Goal: Transaction & Acquisition: Book appointment/travel/reservation

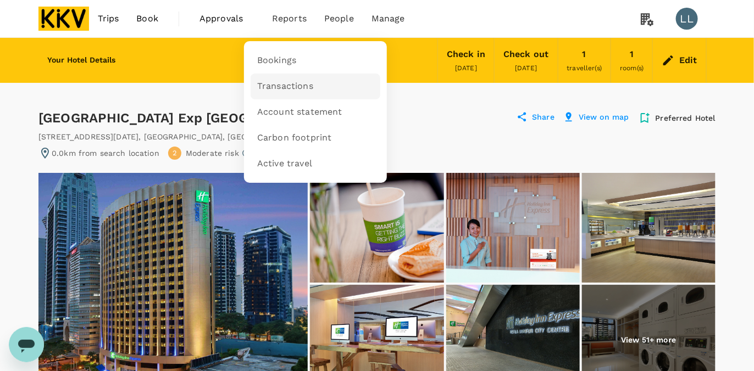
click at [293, 81] on span "Transactions" at bounding box center [285, 86] width 56 height 13
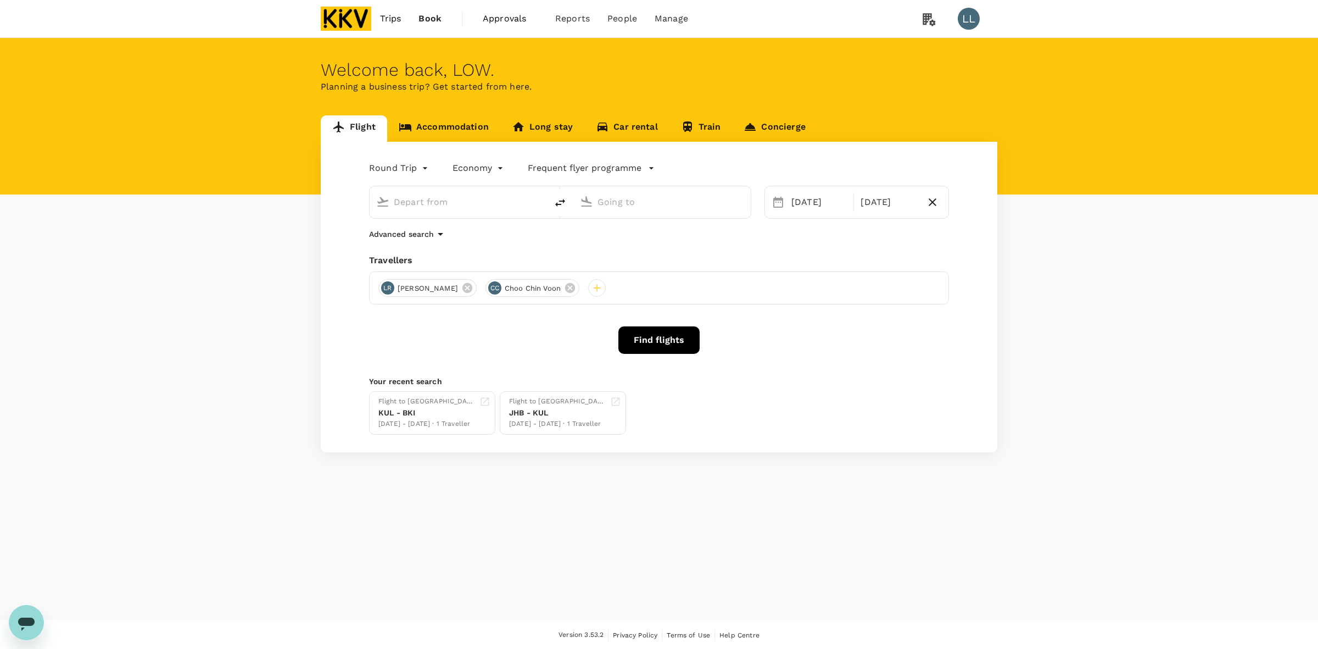
type input "Kuala Lumpur Intl ([GEOGRAPHIC_DATA])"
click at [604, 201] on input "Kota Kinabalu Intl (BKI)" at bounding box center [663, 201] width 130 height 17
click at [678, 243] on p "Kota Kinabalu Intl" at bounding box center [680, 245] width 196 height 11
type input "Kota Kinabalu Intl (BKI)"
click at [827, 316] on div "14" at bounding box center [829, 318] width 21 height 21
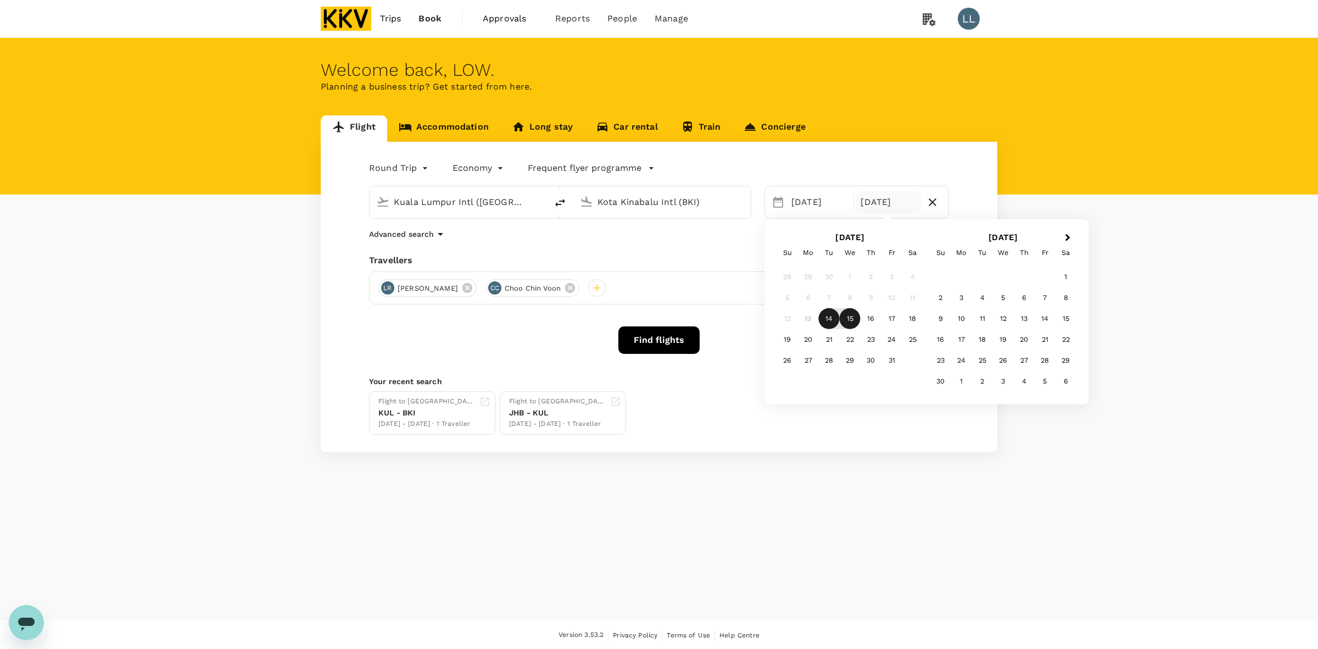
click at [854, 318] on div "15" at bounding box center [850, 318] width 21 height 21
drag, startPoint x: 716, startPoint y: 257, endPoint x: 574, endPoint y: 254, distance: 141.8
click at [710, 257] on div "Travellers" at bounding box center [659, 260] width 580 height 13
click at [517, 323] on div "Round Trip roundtrip Economy economy Frequent flyer programme Kuala Lumpur Intl…" at bounding box center [659, 297] width 677 height 310
click at [663, 342] on button "Find flights" at bounding box center [659, 339] width 81 height 27
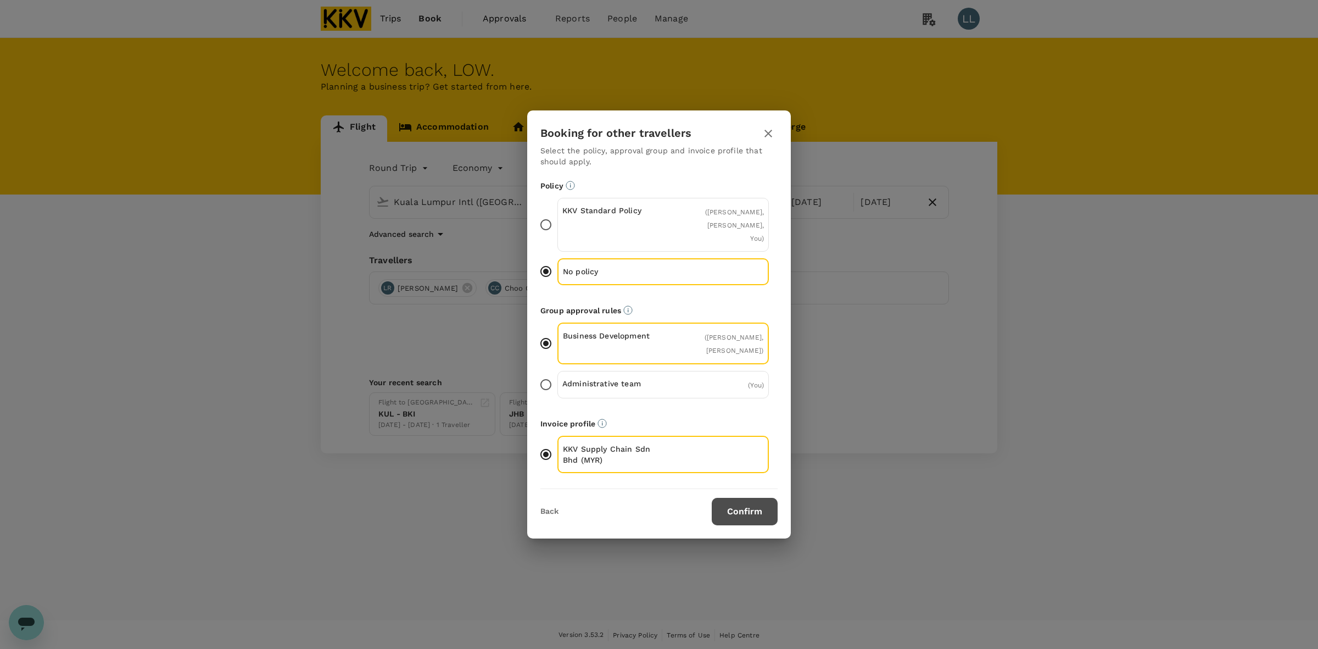
click at [742, 503] on button "Confirm" at bounding box center [745, 511] width 66 height 27
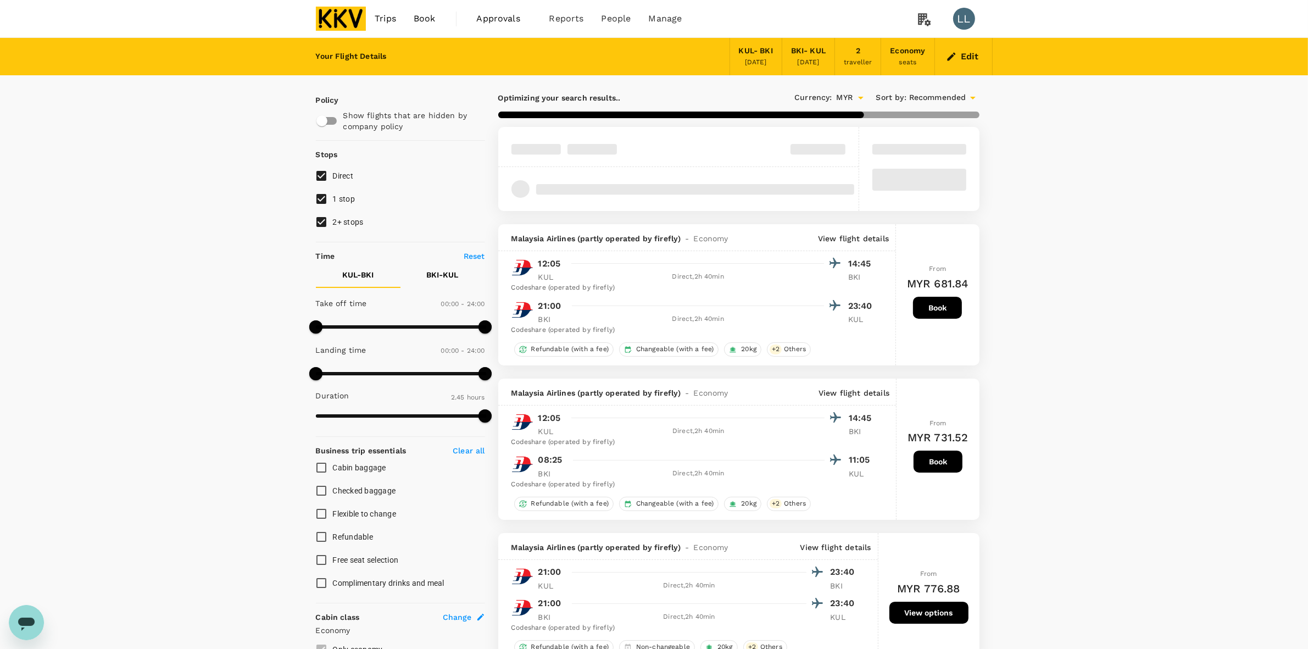
drag, startPoint x: 342, startPoint y: 224, endPoint x: 342, endPoint y: 207, distance: 17.0
click at [342, 224] on span "2+ stops" at bounding box center [348, 222] width 31 height 9
click at [333, 224] on input "2+ stops" at bounding box center [321, 221] width 23 height 23
checkbox input "false"
click at [338, 196] on span "1 stop" at bounding box center [344, 198] width 23 height 9
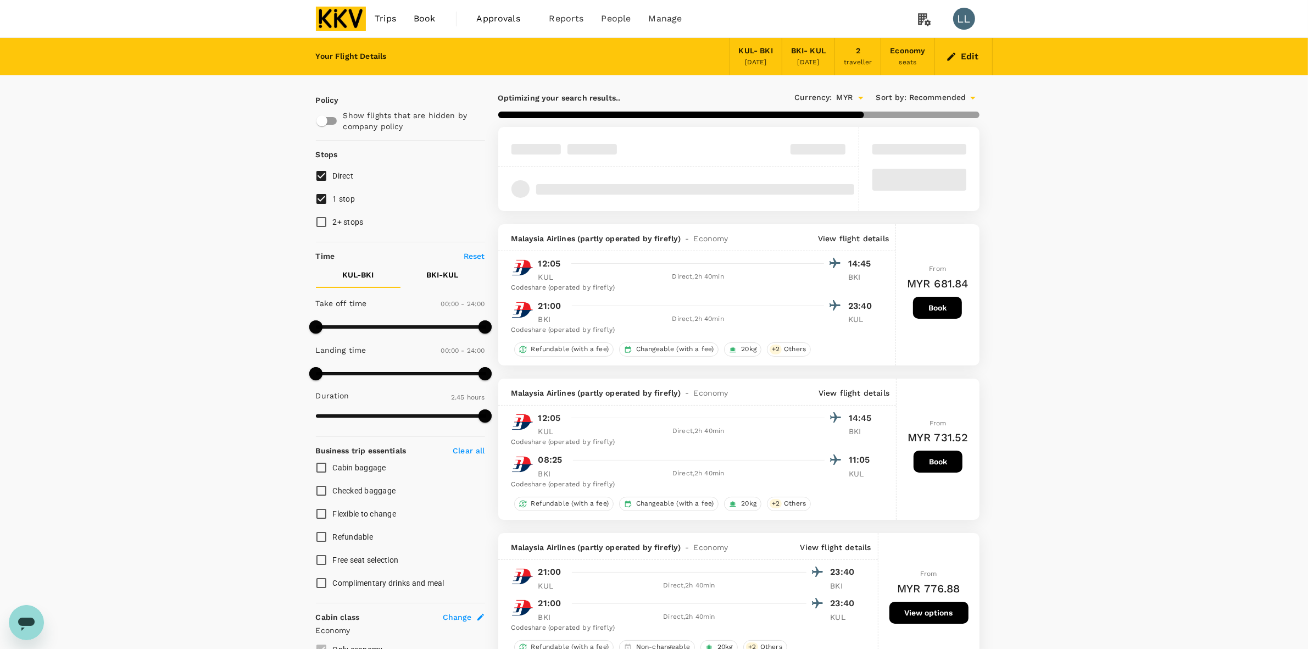
click at [333, 196] on input "1 stop" at bounding box center [321, 198] width 23 height 23
checkbox input "false"
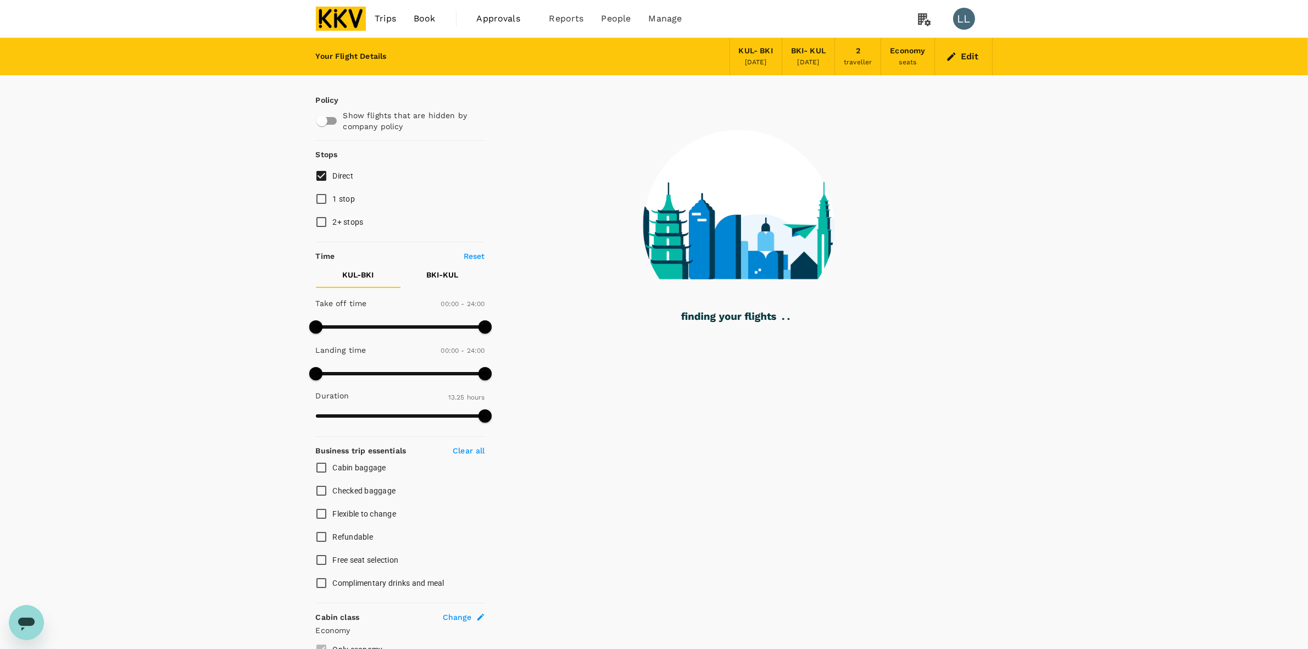
type input "805"
checkbox input "false"
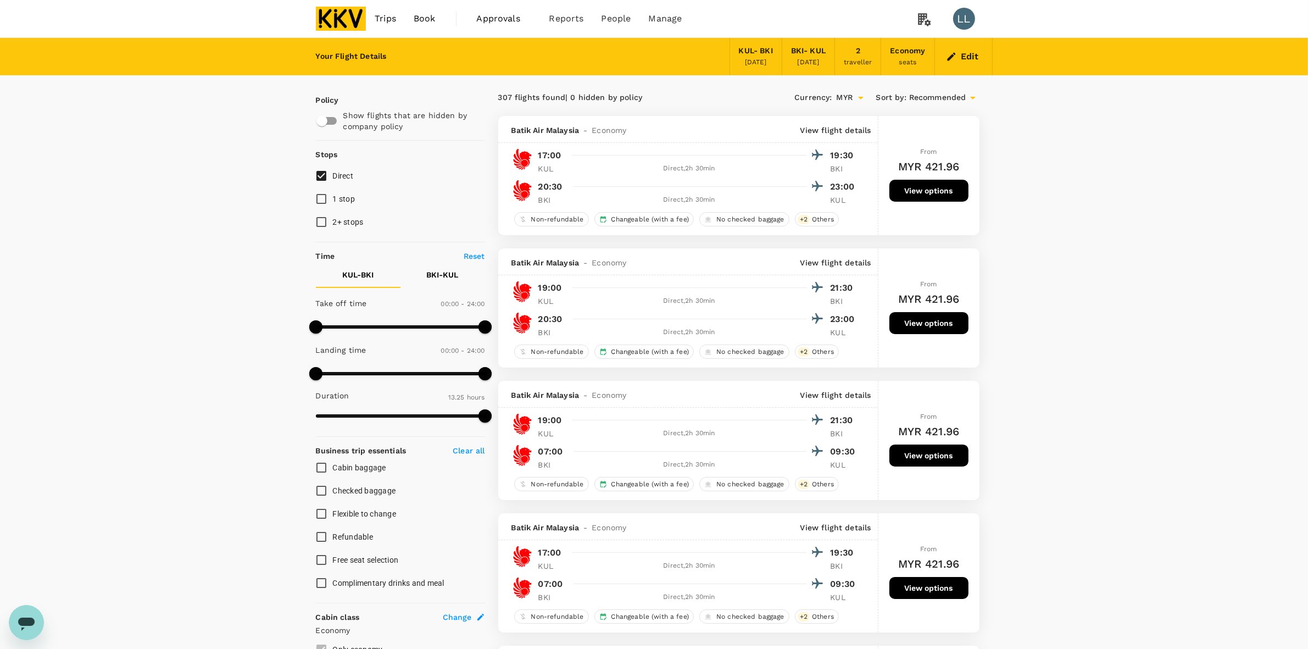
drag, startPoint x: 1116, startPoint y: 322, endPoint x: 1115, endPoint y: 316, distance: 6.1
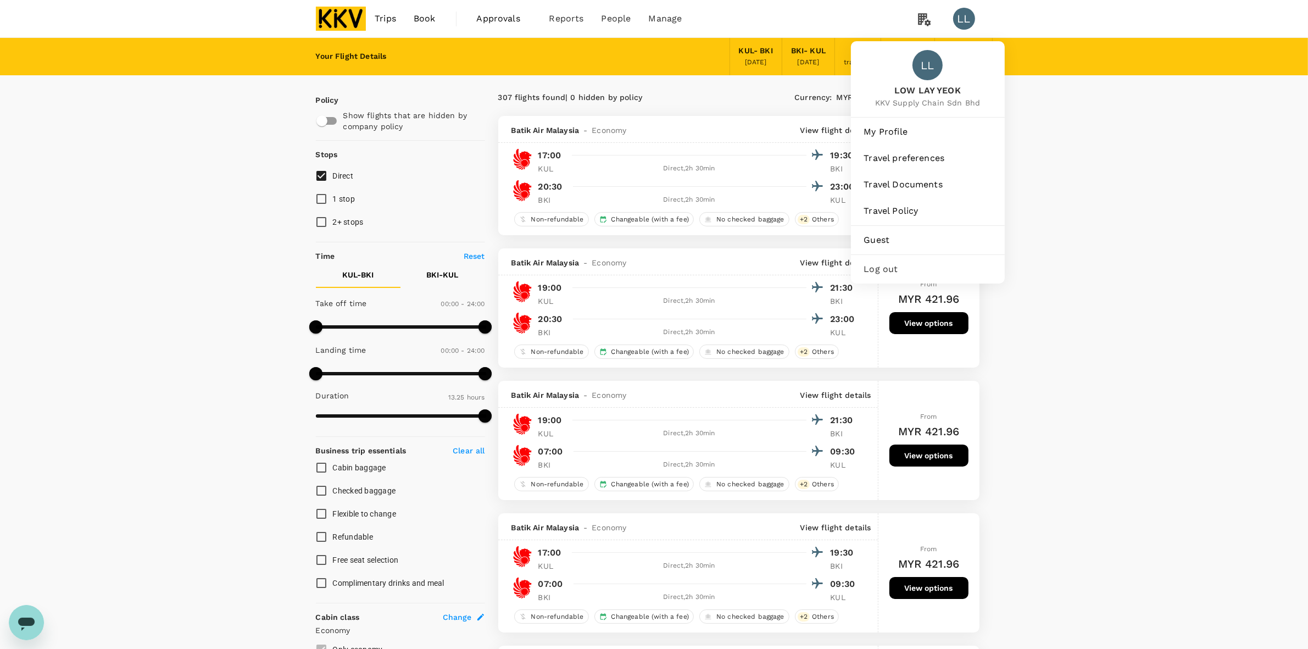
click at [968, 63] on div "LL LOW LAY YEOK KKV Supply Chain Sdn Bhd" at bounding box center [928, 79] width 154 height 76
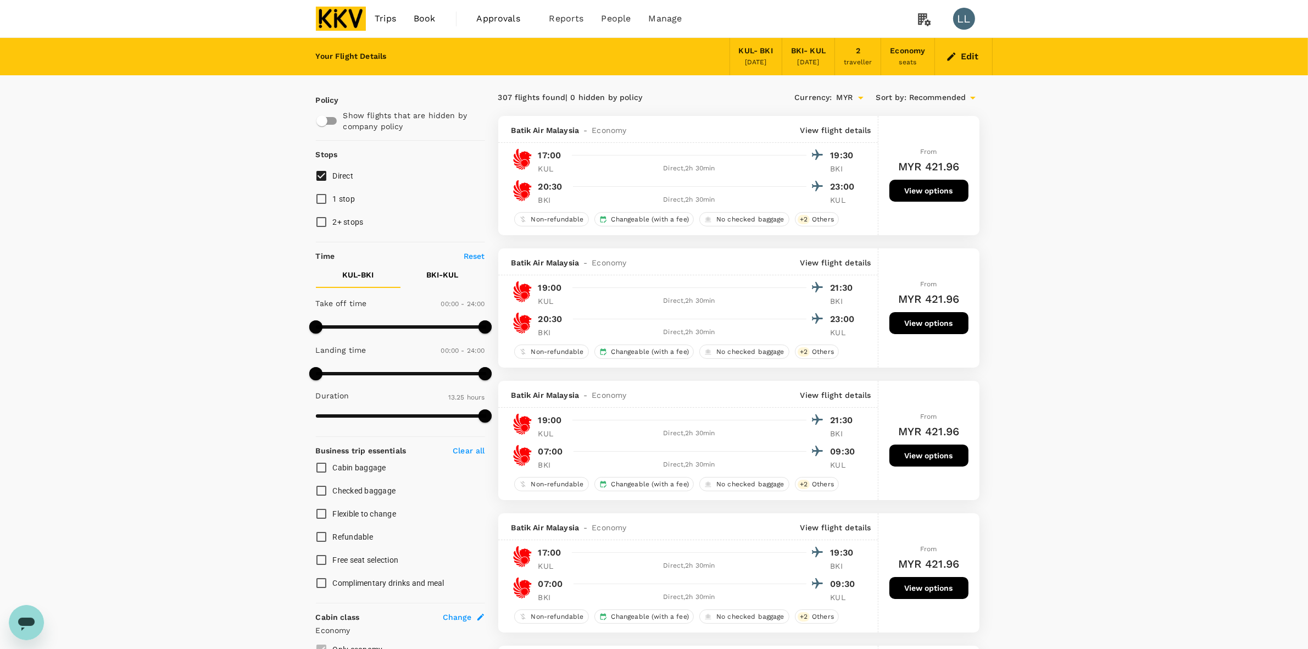
drag, startPoint x: 1028, startPoint y: 85, endPoint x: 956, endPoint y: 46, distance: 82.6
drag, startPoint x: 956, startPoint y: 46, endPoint x: 968, endPoint y: 55, distance: 15.6
click at [956, 46] on div "Edit" at bounding box center [964, 56] width 58 height 37
click at [968, 56] on button "Edit" at bounding box center [964, 57] width 40 height 18
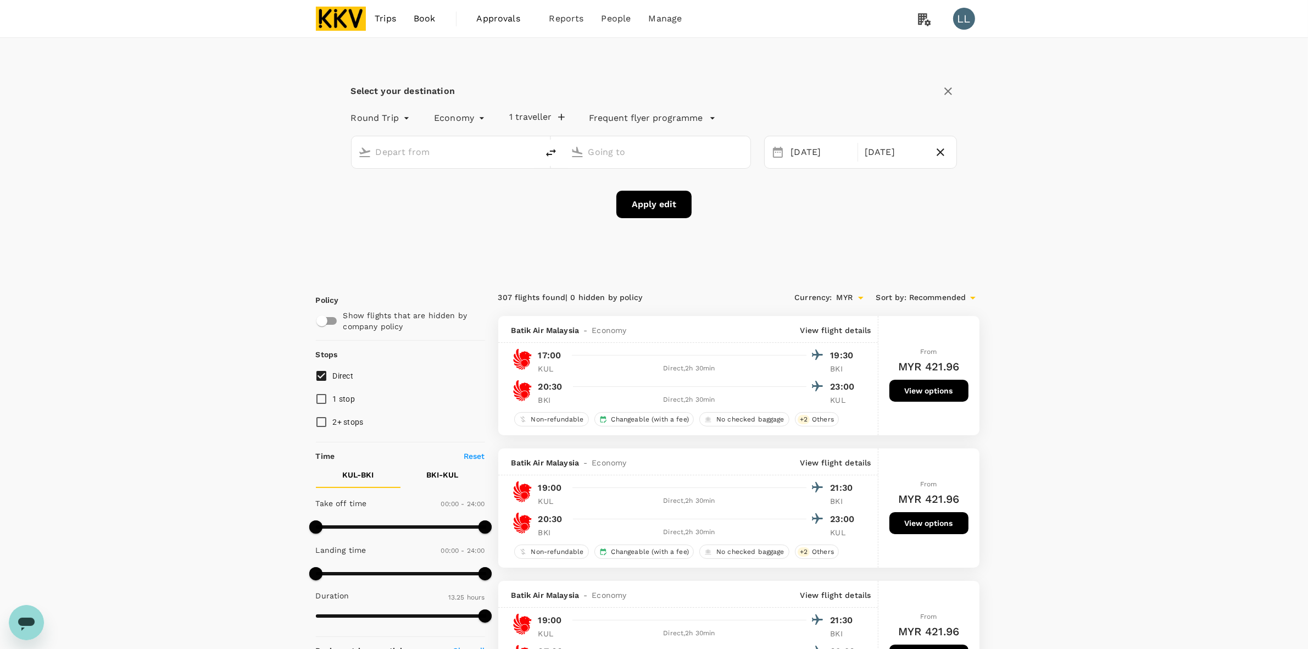
type input "Kuala Lumpur Intl (KUL)"
type input "Kota Kinabalu Intl (BKI)"
click at [938, 147] on icon "button" at bounding box center [940, 152] width 13 height 13
type input "oneway"
drag, startPoint x: 1078, startPoint y: 185, endPoint x: 1055, endPoint y: 182, distance: 23.2
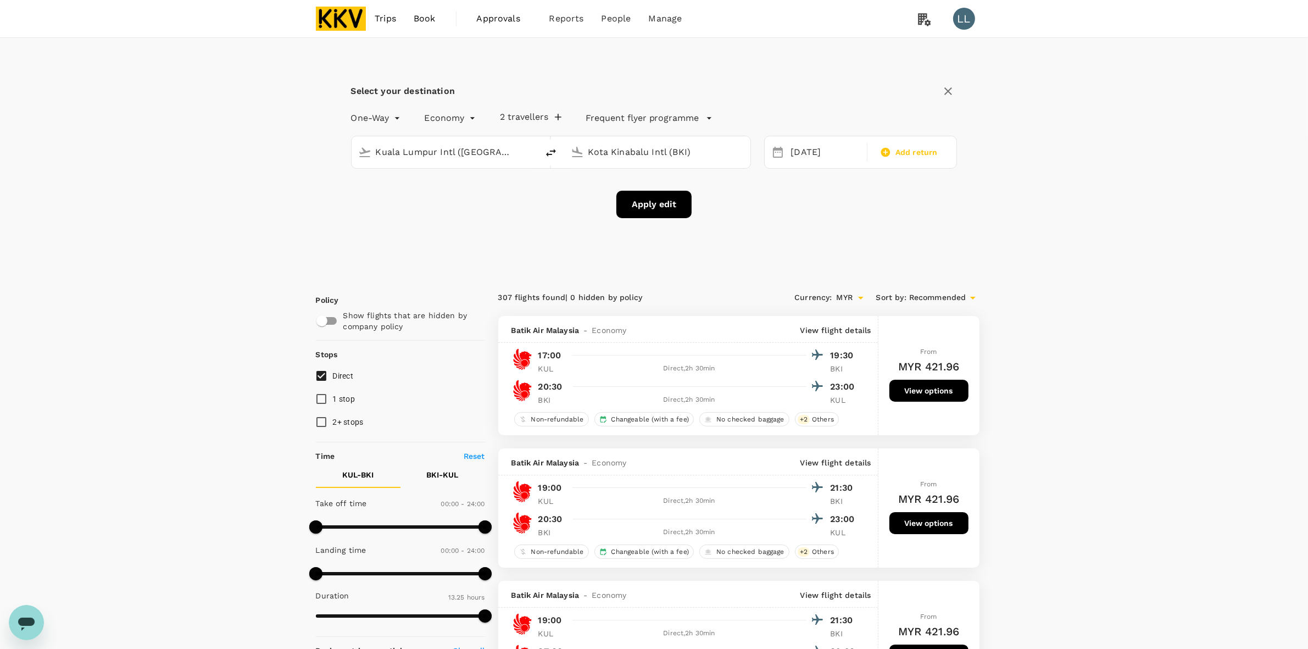
click at [629, 198] on button "Apply edit" at bounding box center [653, 204] width 75 height 27
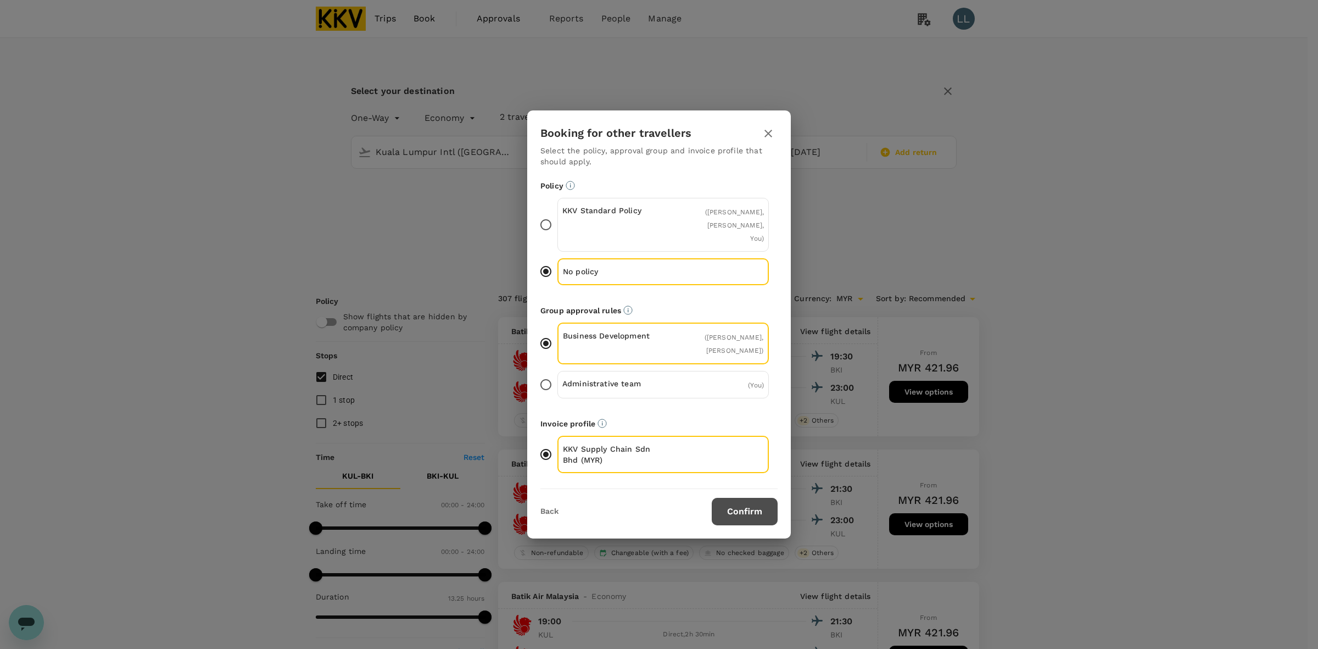
click at [721, 500] on button "Confirm" at bounding box center [745, 511] width 66 height 27
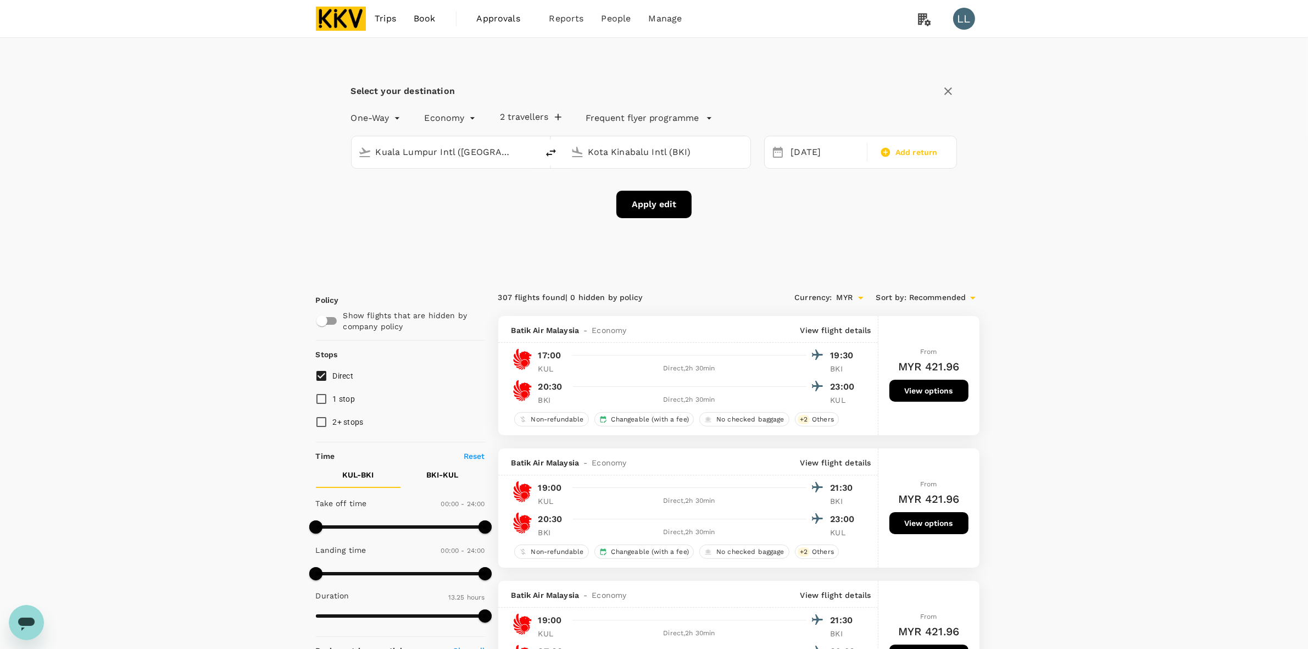
checkbox input "false"
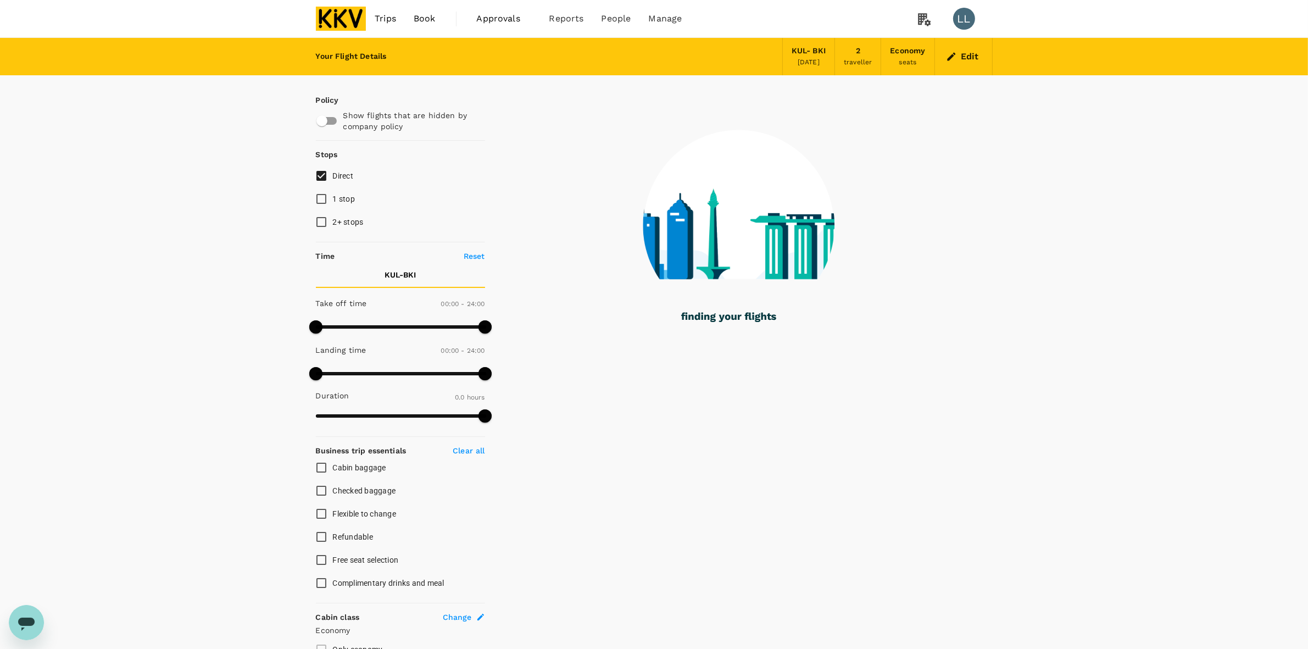
type input "1155"
checkbox input "true"
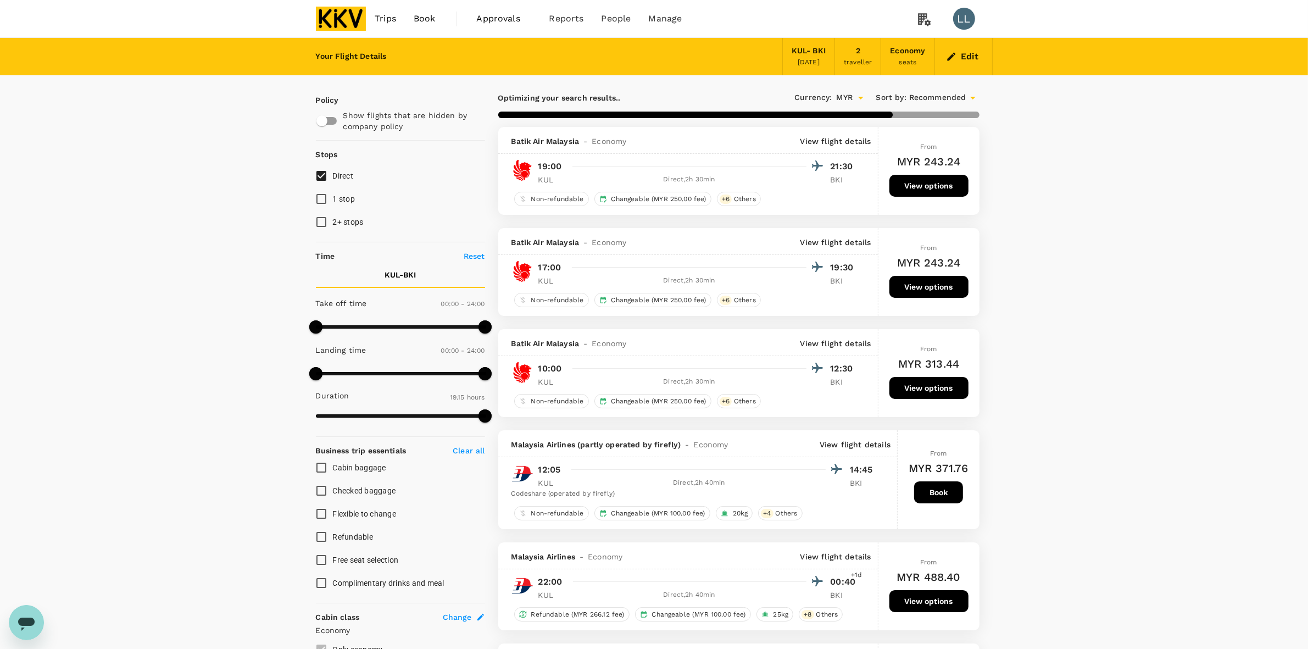
drag, startPoint x: 912, startPoint y: 390, endPoint x: 918, endPoint y: 391, distance: 5.5
click at [915, 391] on button "View options" at bounding box center [928, 388] width 79 height 22
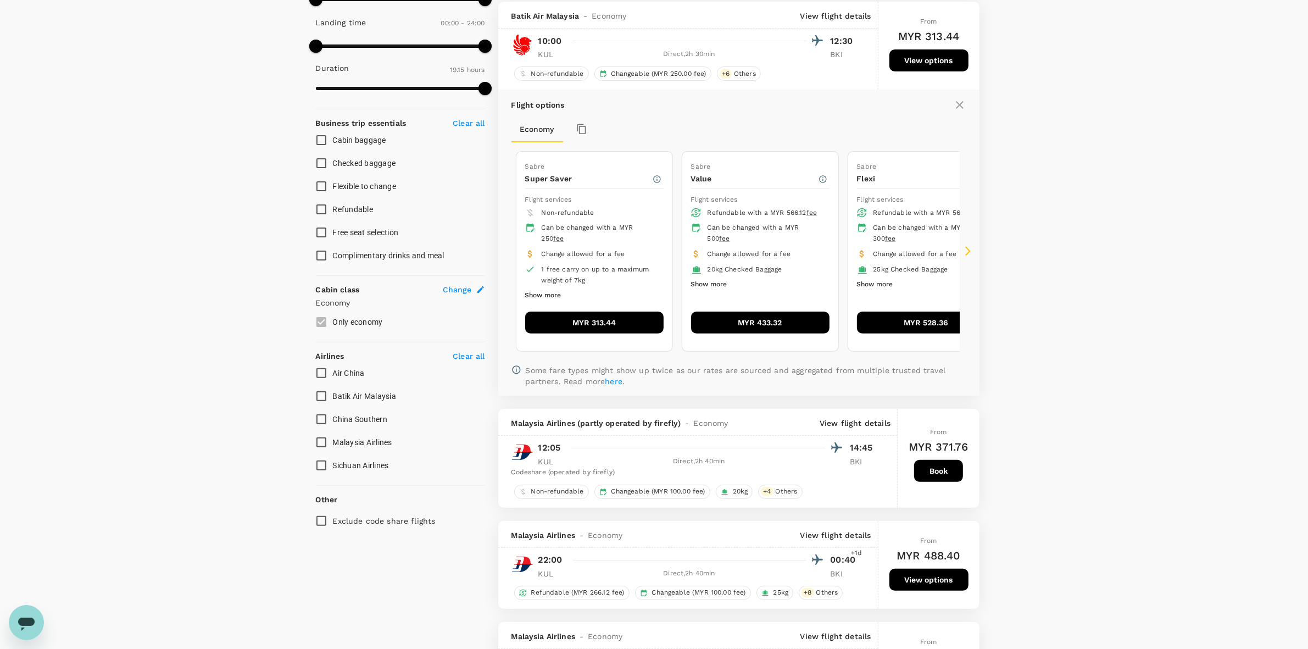
scroll to position [331, 0]
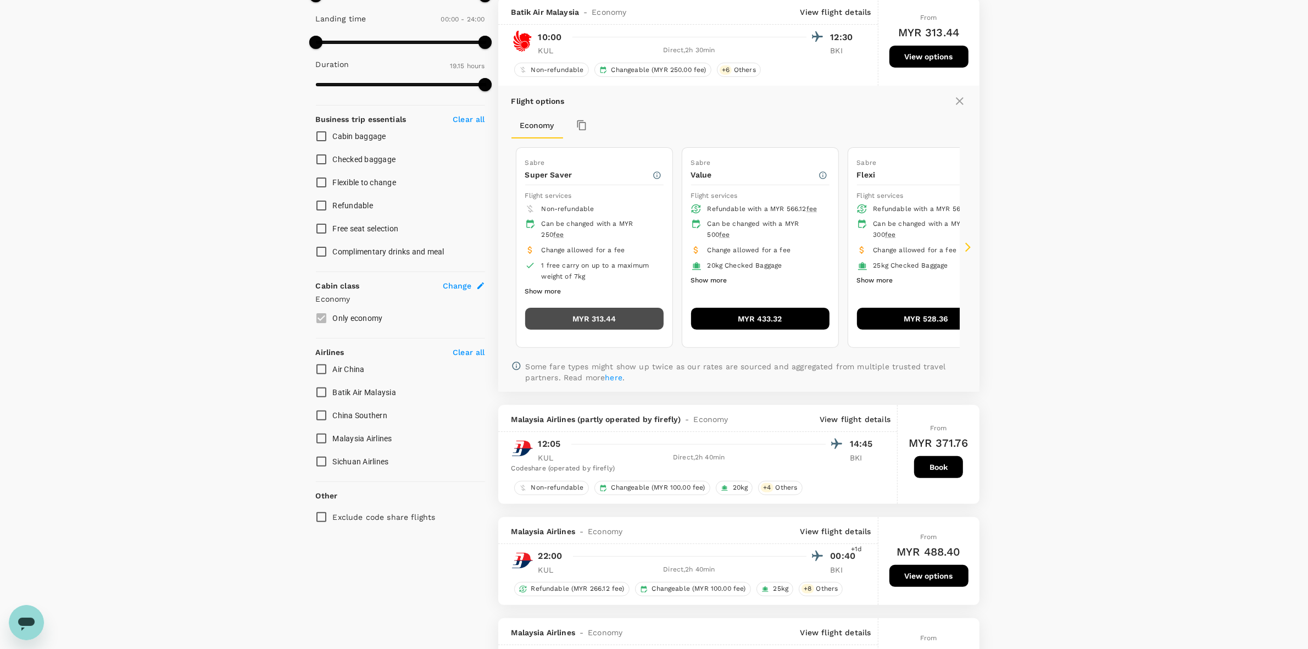
click at [631, 316] on button "MYR 313.44" at bounding box center [594, 319] width 138 height 22
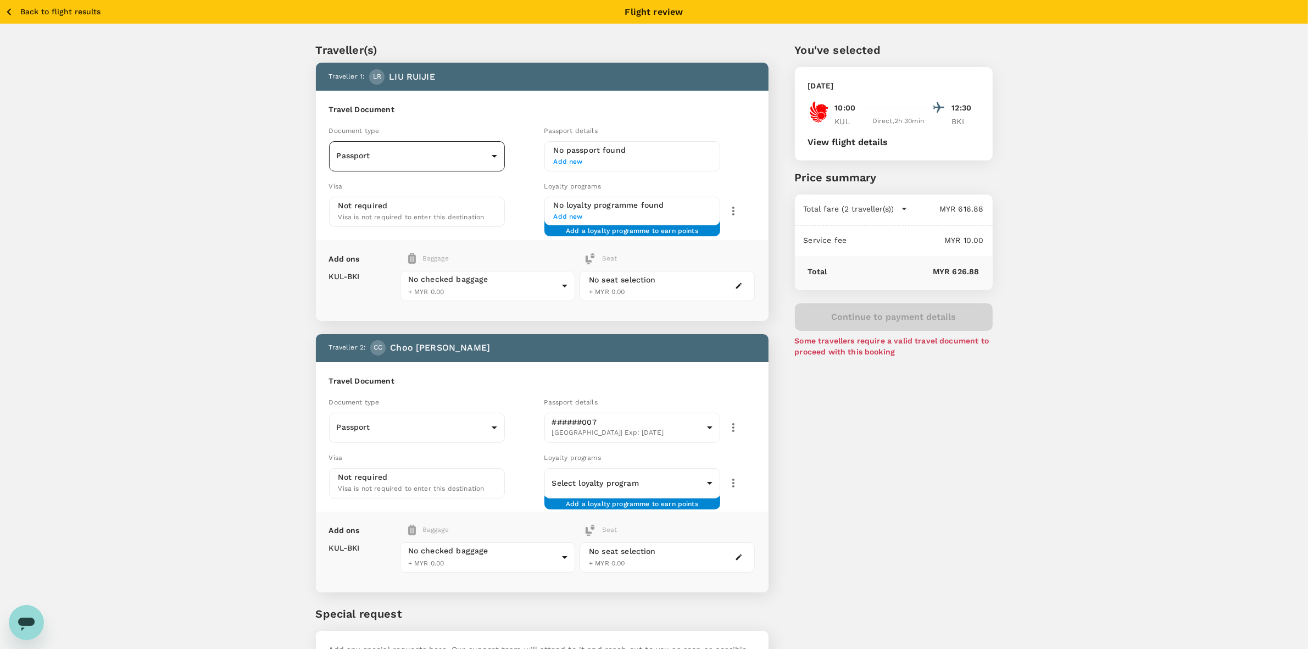
click at [372, 146] on body "Back to flight results Flight review Traveller(s) Traveller 1 : LR LIU RUIJIE T…" at bounding box center [654, 366] width 1308 height 733
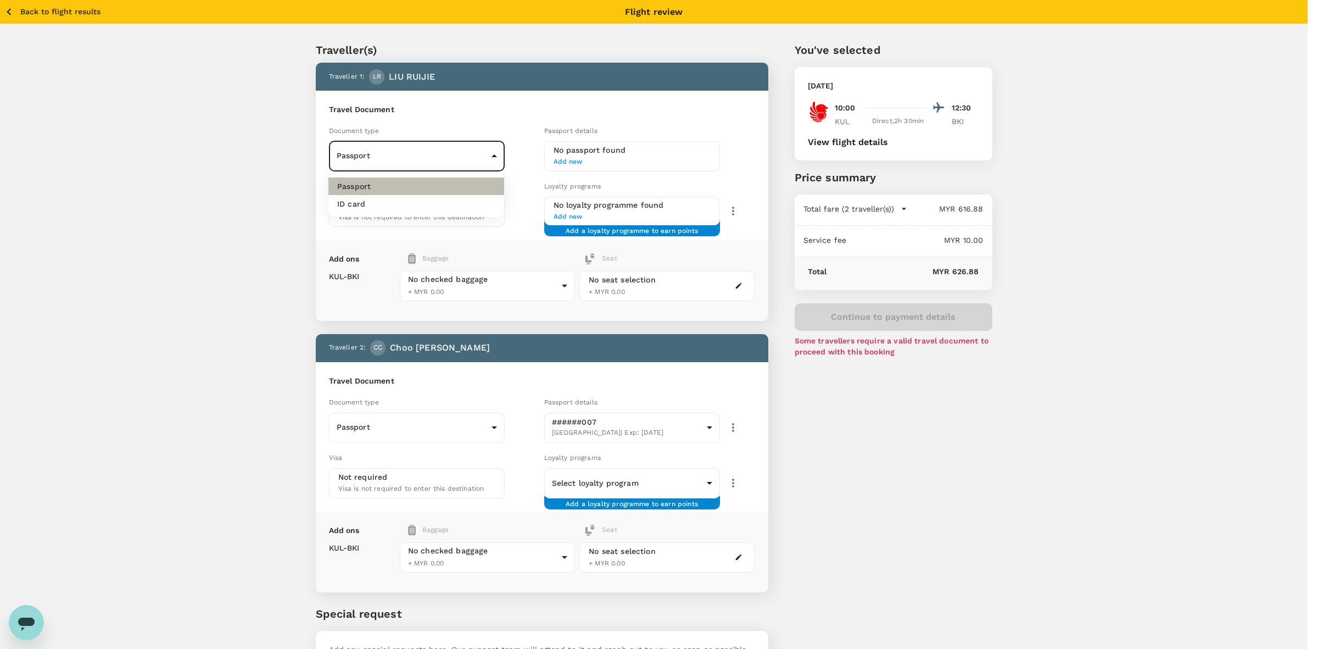
click at [382, 183] on li "Passport" at bounding box center [417, 186] width 176 height 18
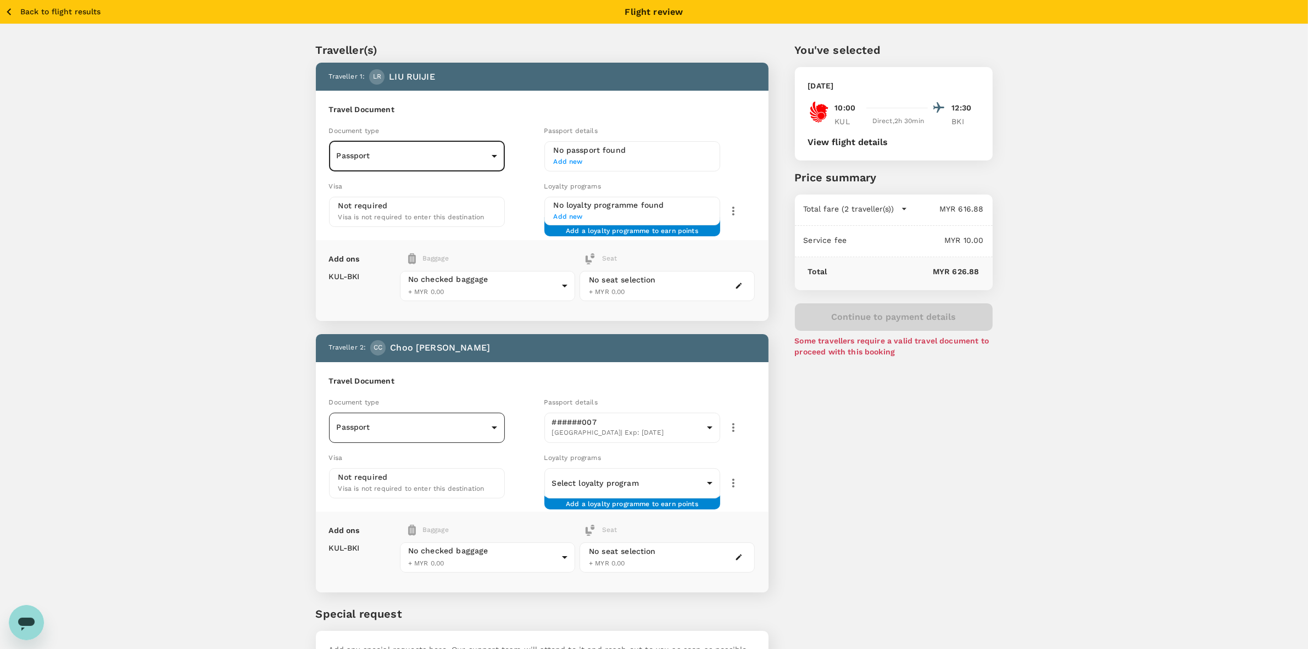
click at [386, 418] on body "Back to flight results Flight review Traveller(s) Traveller 1 : LR LIU RUIJIE T…" at bounding box center [654, 366] width 1308 height 733
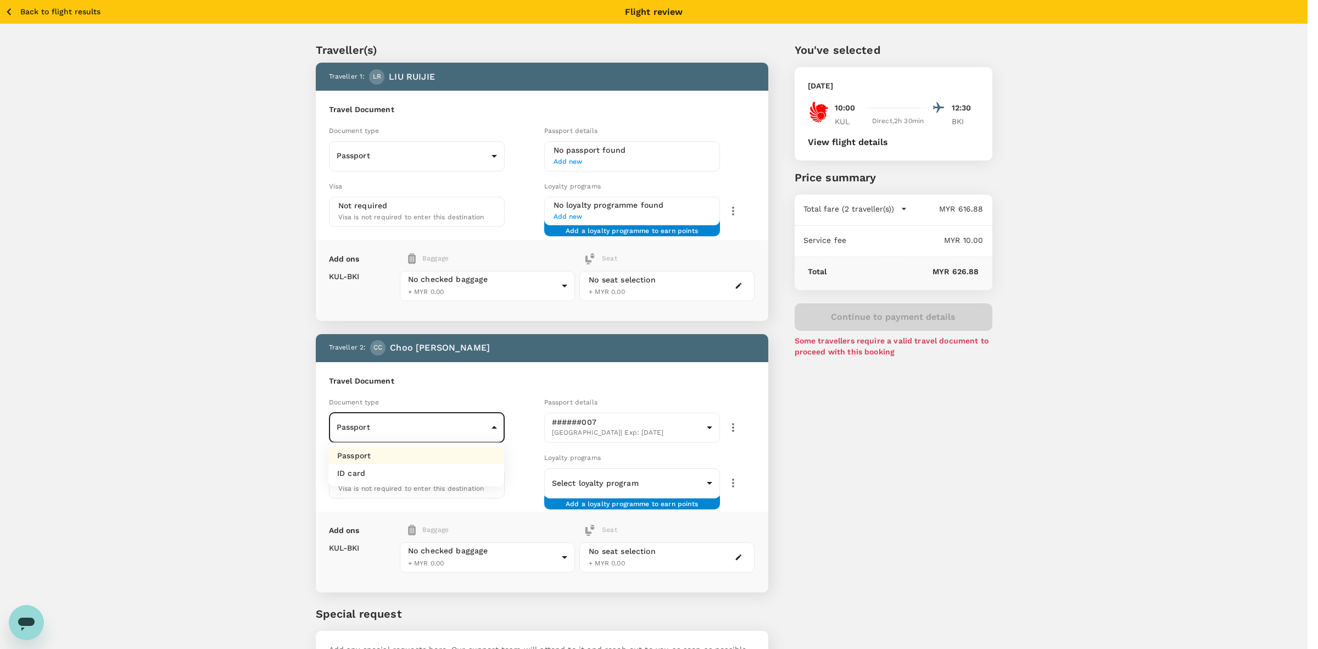
click at [368, 474] on li "ID card" at bounding box center [417, 473] width 176 height 18
type input "Id card"
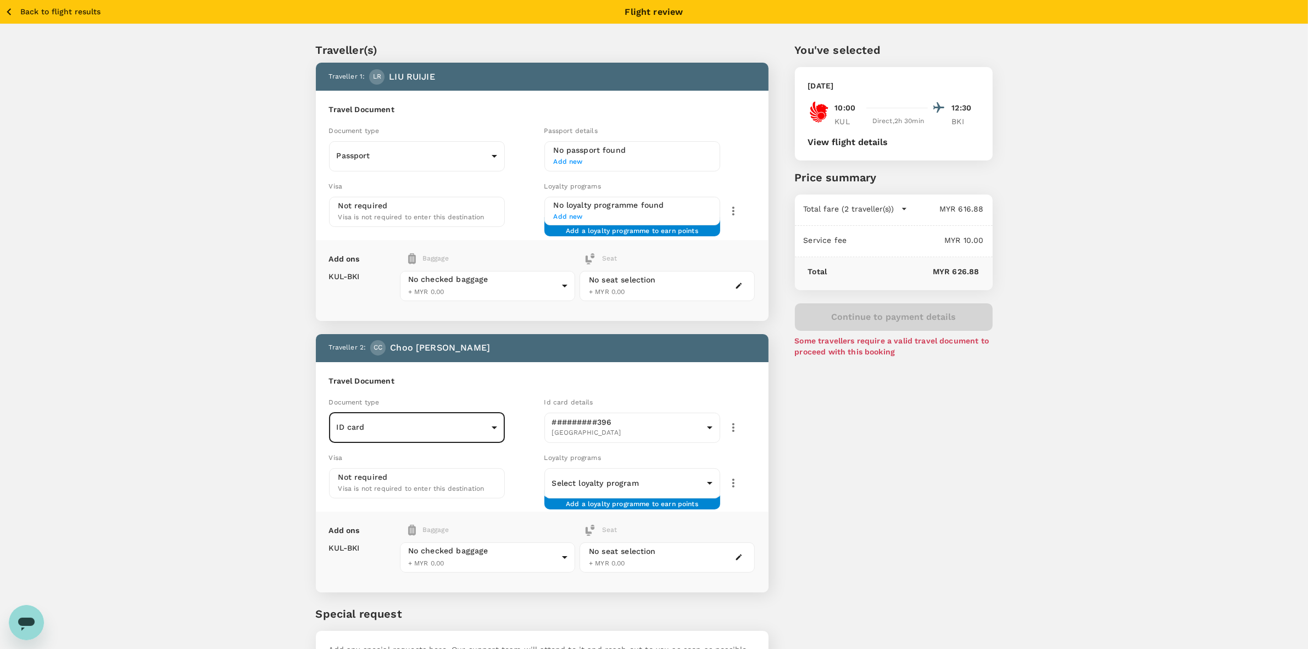
click at [974, 465] on div "You've selected Tuesday, 14 Oct 2025 10:00 12:30 KUL Direct , 2h 30min BKI View…" at bounding box center [881, 359] width 224 height 688
drag, startPoint x: 899, startPoint y: 449, endPoint x: 695, endPoint y: 198, distance: 322.6
click at [894, 441] on div "You've selected Tuesday, 14 Oct 2025 10:00 12:30 KUL Direct , 2h 30min BKI View…" at bounding box center [881, 359] width 224 height 688
click at [575, 159] on span "Add new" at bounding box center [632, 162] width 157 height 11
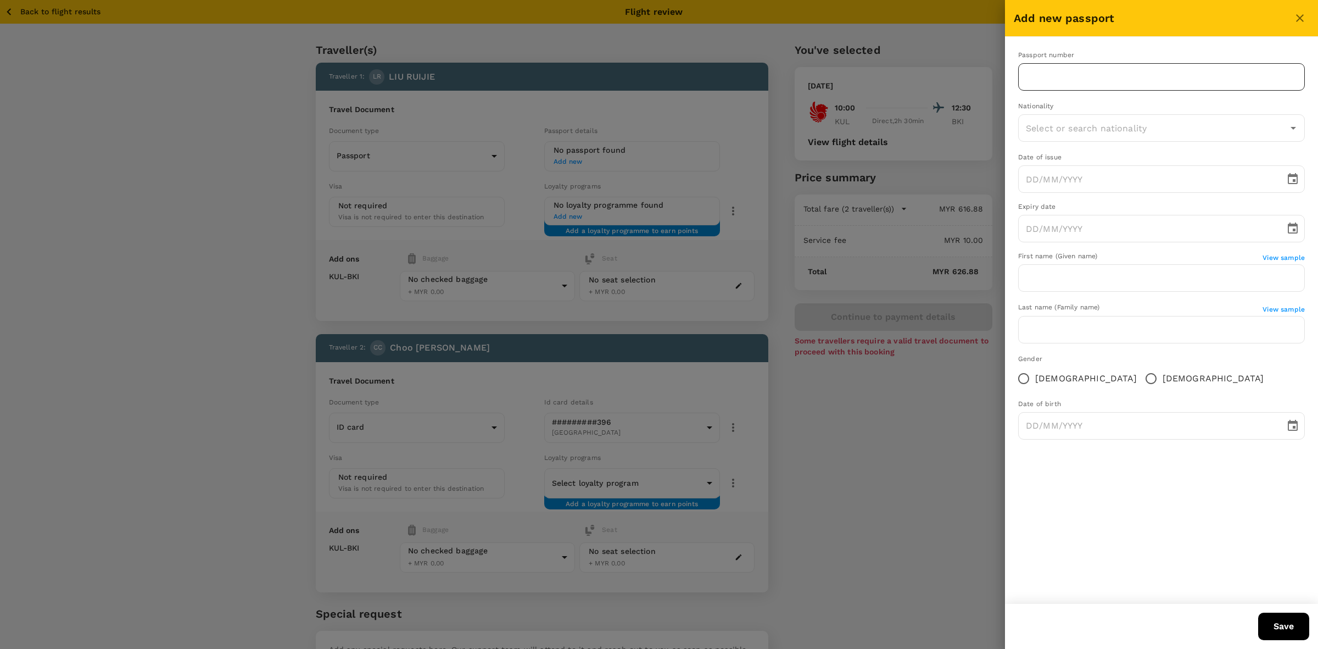
click at [1083, 73] on input "text" at bounding box center [1161, 76] width 287 height 27
paste input "EN5952288"
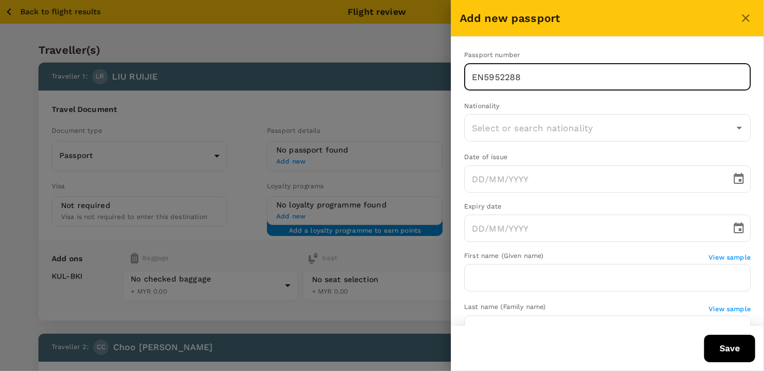
type input "EN5952288"
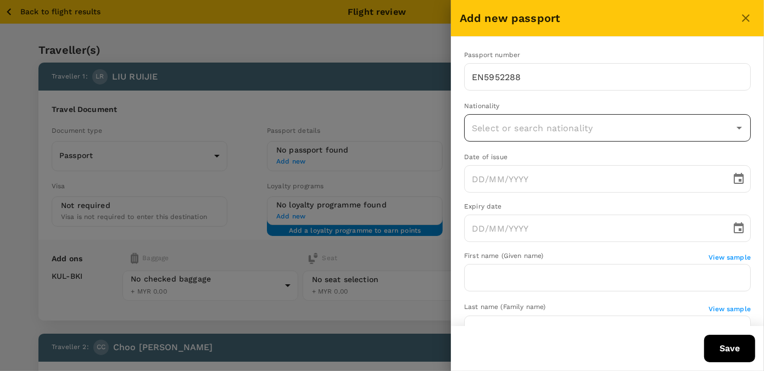
click at [497, 129] on input "text" at bounding box center [599, 128] width 260 height 21
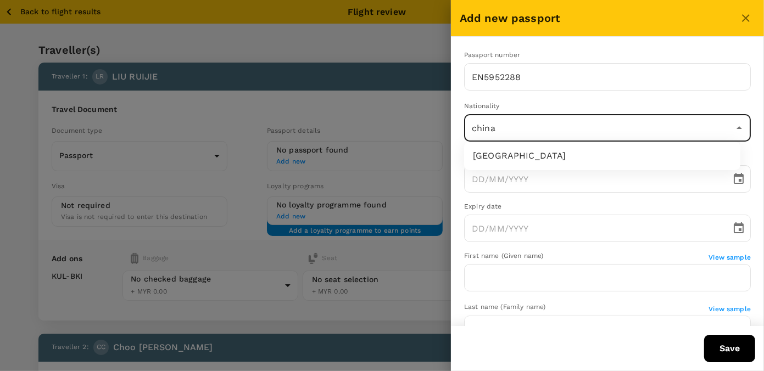
click at [515, 161] on li "China" at bounding box center [602, 156] width 276 height 20
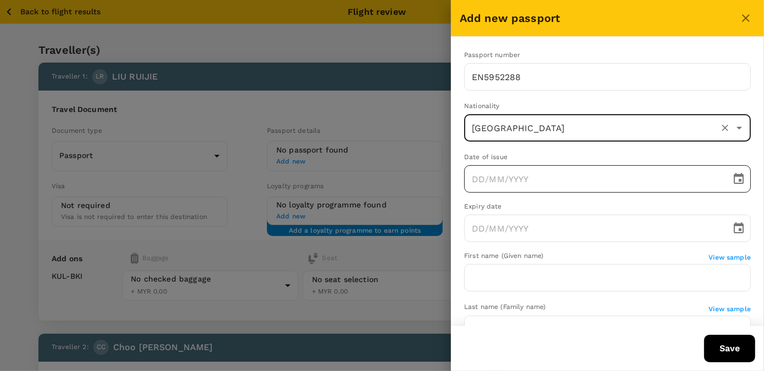
type input "China"
type input "DD/MM/YYYY"
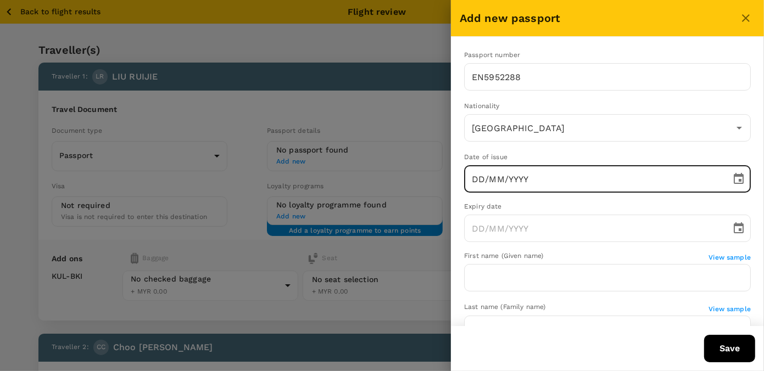
click at [513, 176] on input "DD/MM/YYYY" at bounding box center [593, 178] width 259 height 27
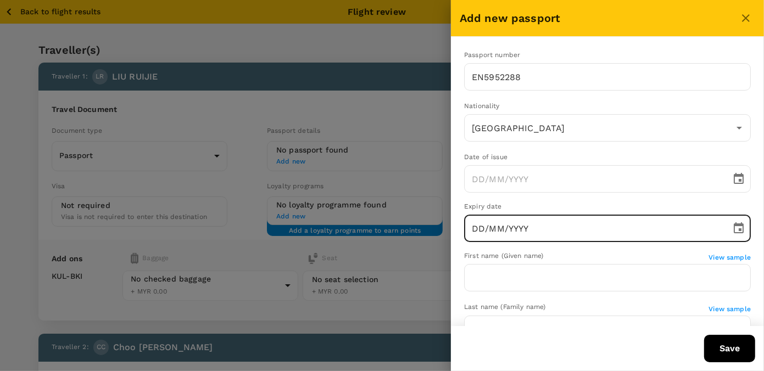
click at [524, 229] on input "DD/MM/YYYY" at bounding box center [593, 228] width 259 height 27
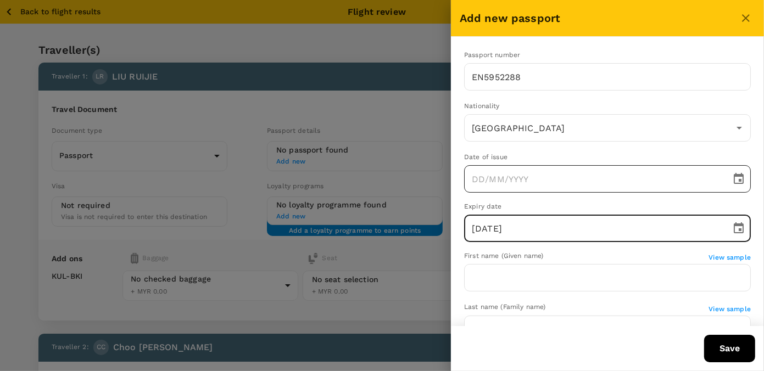
type input "17/10/2034"
click at [480, 171] on input "DD/MM/YYYY" at bounding box center [593, 178] width 259 height 27
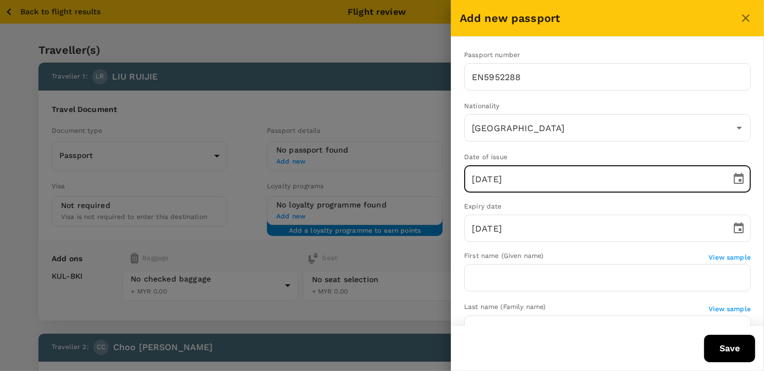
type input "18/10/2024"
click at [500, 152] on div "Date of issue" at bounding box center [607, 157] width 287 height 11
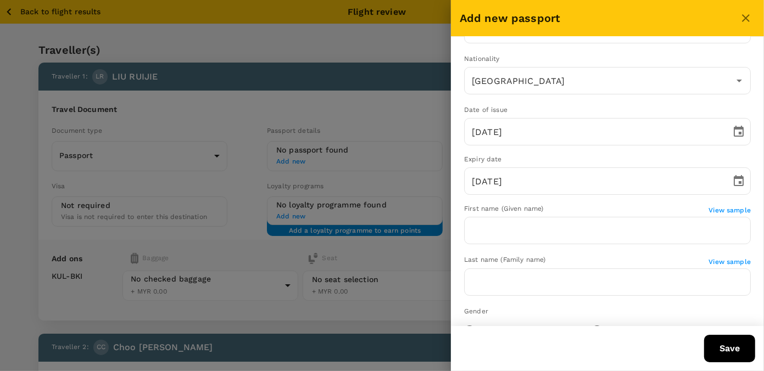
scroll to position [69, 0]
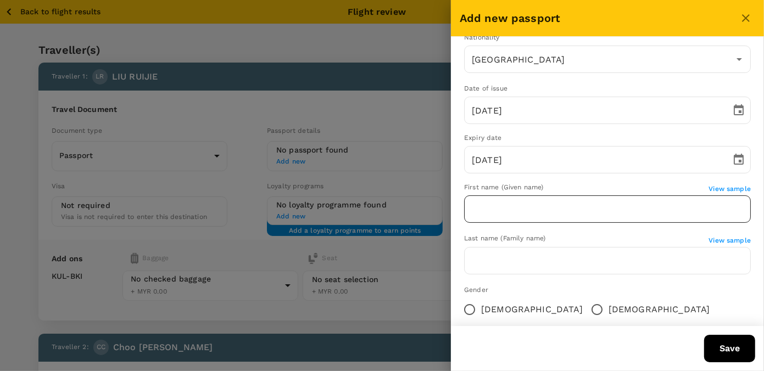
click at [522, 215] on input "text" at bounding box center [607, 209] width 287 height 27
type input "l"
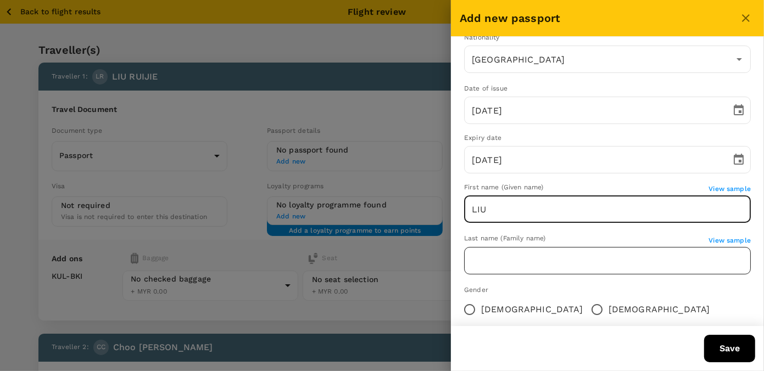
type input "LIU"
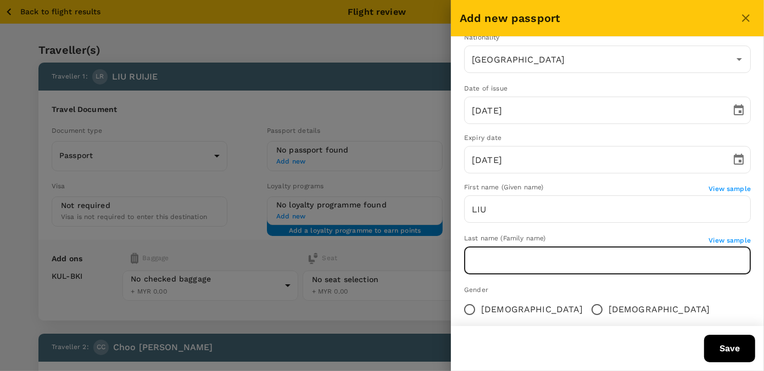
click at [494, 264] on input "text" at bounding box center [607, 260] width 287 height 27
type input "RUIJIE"
click at [485, 308] on span "Female" at bounding box center [532, 309] width 102 height 13
click at [481, 308] on input "Female" at bounding box center [469, 309] width 23 height 23
radio input "true"
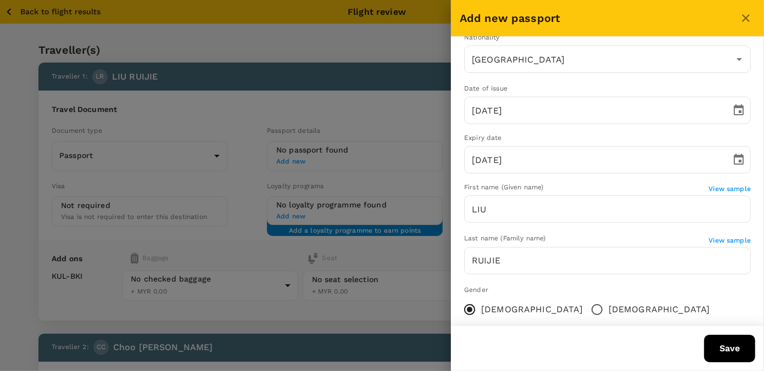
click at [744, 355] on button "Save" at bounding box center [729, 348] width 51 height 27
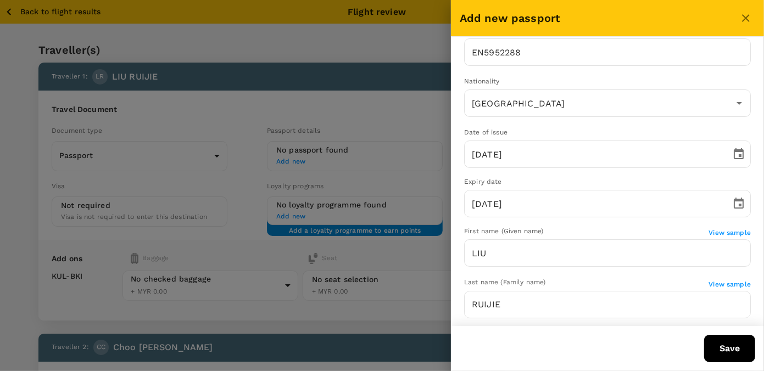
scroll to position [0, 0]
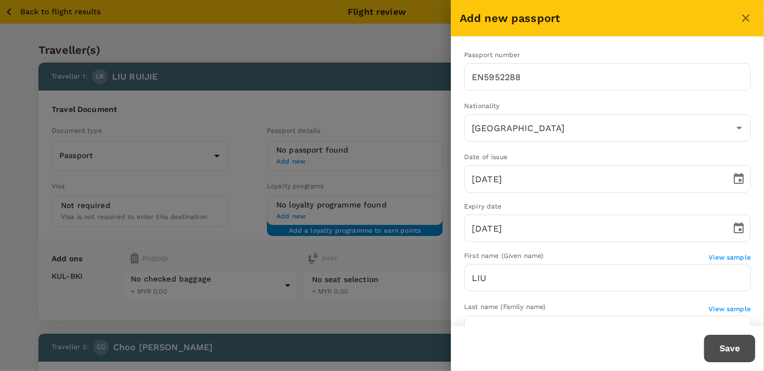
click at [726, 344] on button "Save" at bounding box center [729, 348] width 51 height 27
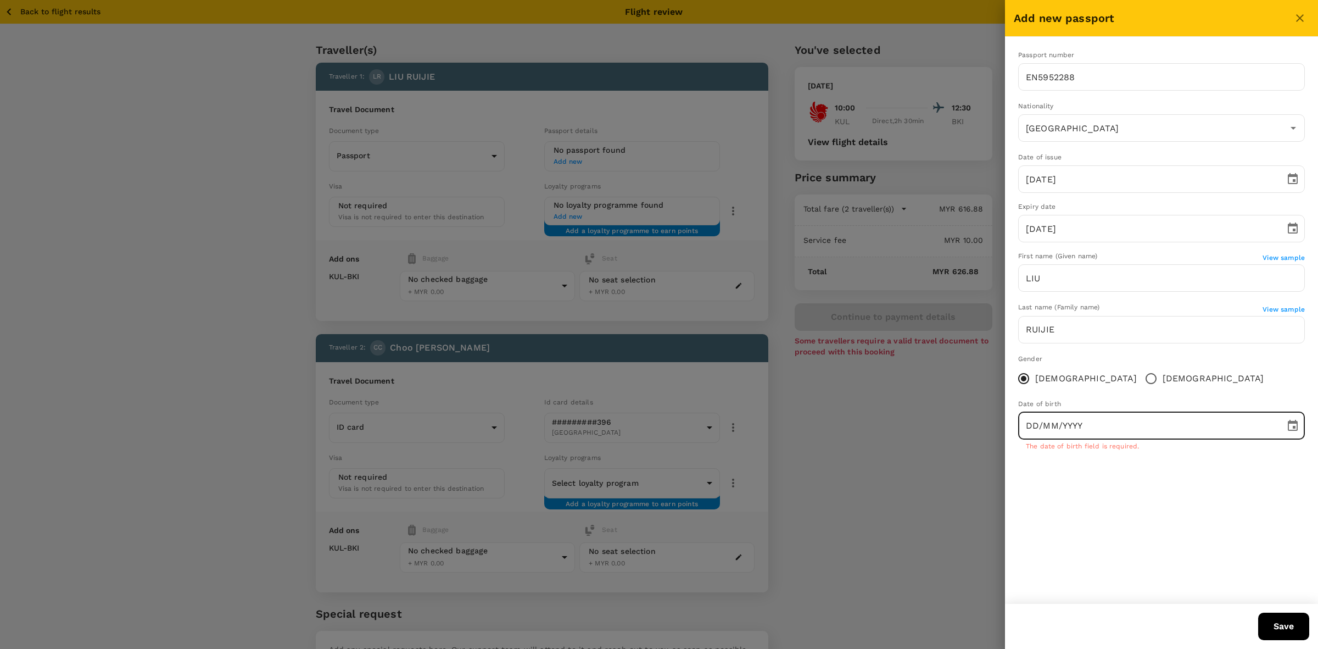
click at [1093, 430] on input "DD/MM/YYYY" at bounding box center [1147, 425] width 259 height 27
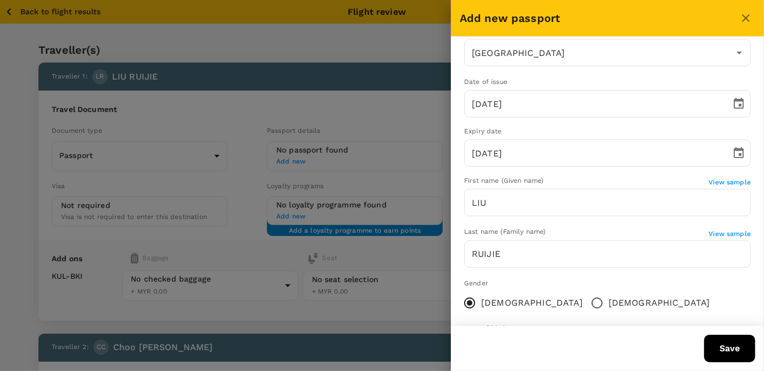
scroll to position [147, 0]
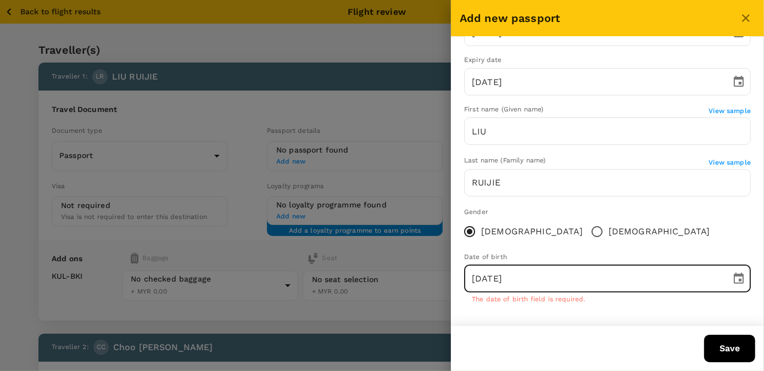
type input "21/09/1997"
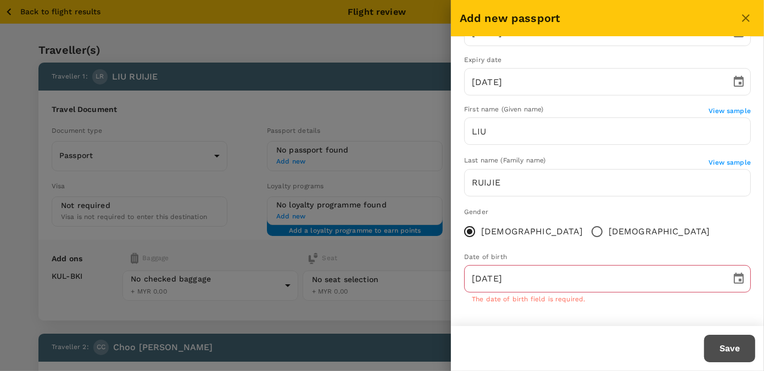
click at [726, 350] on button "Save" at bounding box center [729, 348] width 51 height 27
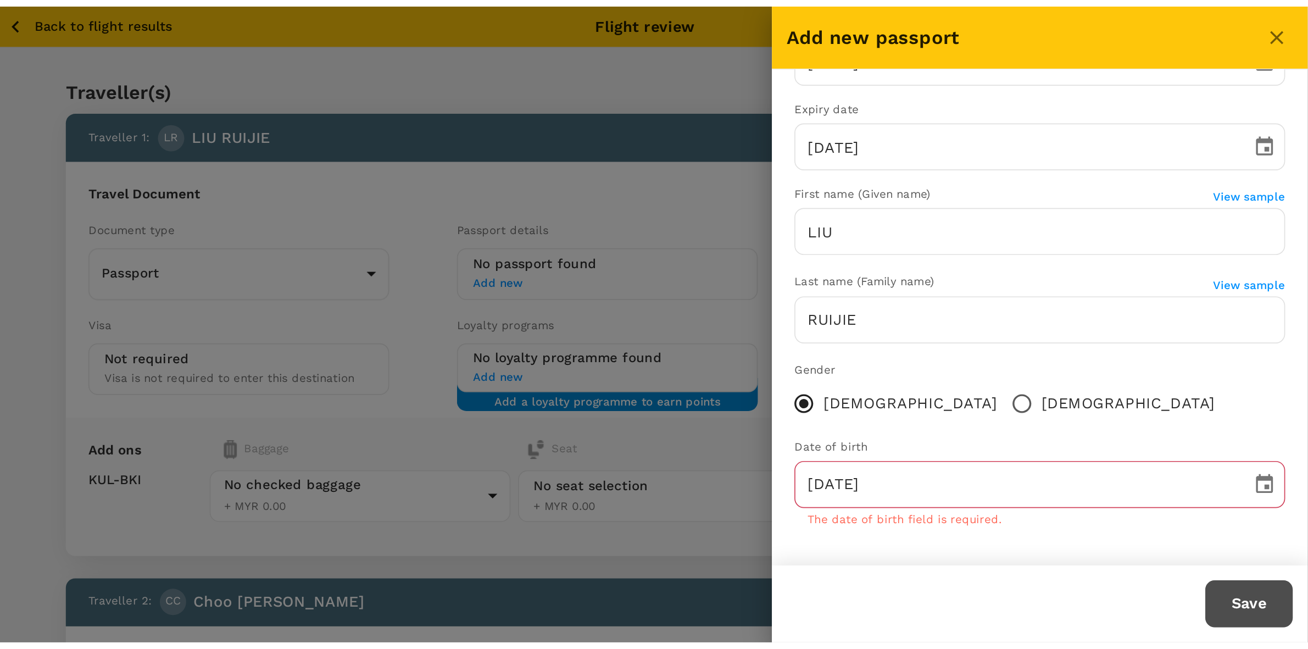
scroll to position [135, 0]
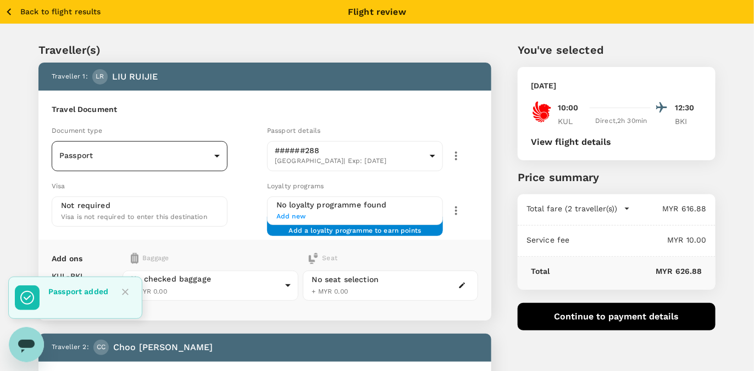
click at [132, 160] on body "Back to flight results Flight review Traveller(s) Traveller 1 : LR LIU RUIJIE T…" at bounding box center [377, 366] width 754 height 733
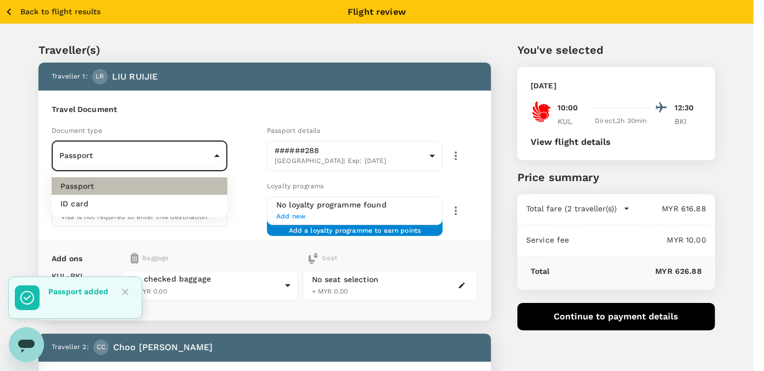
click at [121, 183] on li "Passport" at bounding box center [140, 186] width 176 height 18
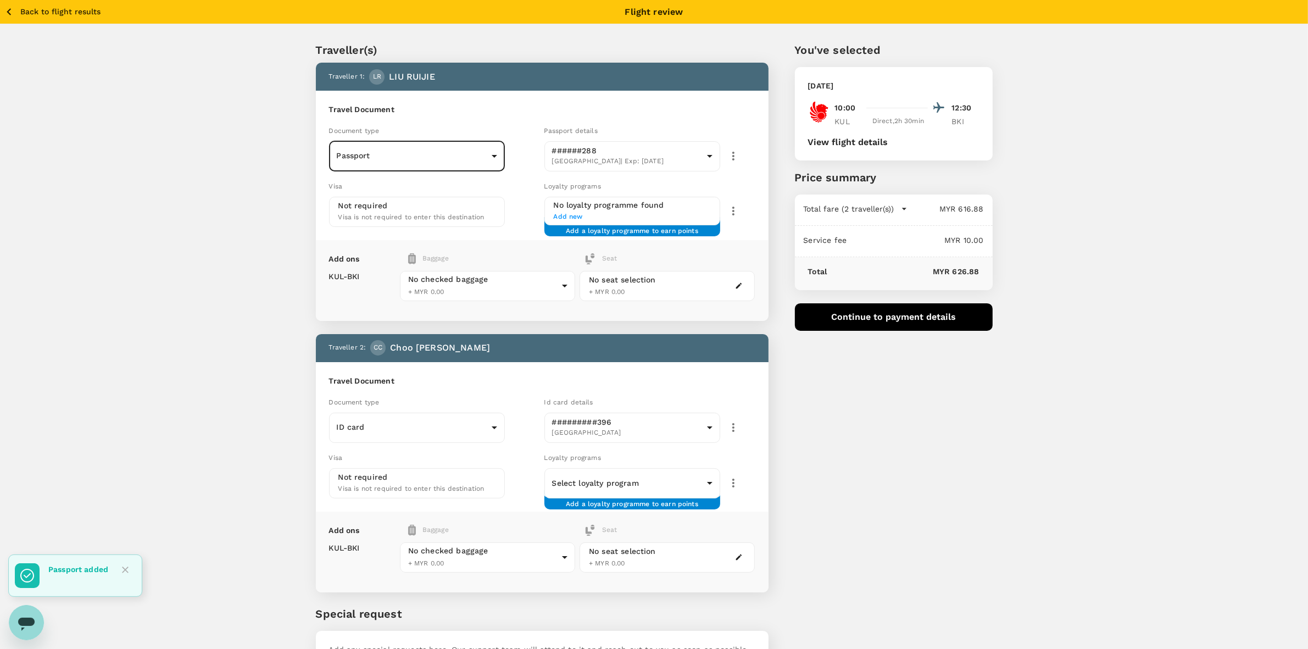
click at [1121, 545] on div "Traveller(s) Traveller 1 : LR LIU RUIJIE Travel Document Document type Passport…" at bounding box center [654, 363] width 1308 height 679
click at [977, 473] on div "You've selected Tuesday, 14 Oct 2025 10:00 12:30 KUL Direct , 2h 30min BKI View…" at bounding box center [881, 359] width 224 height 688
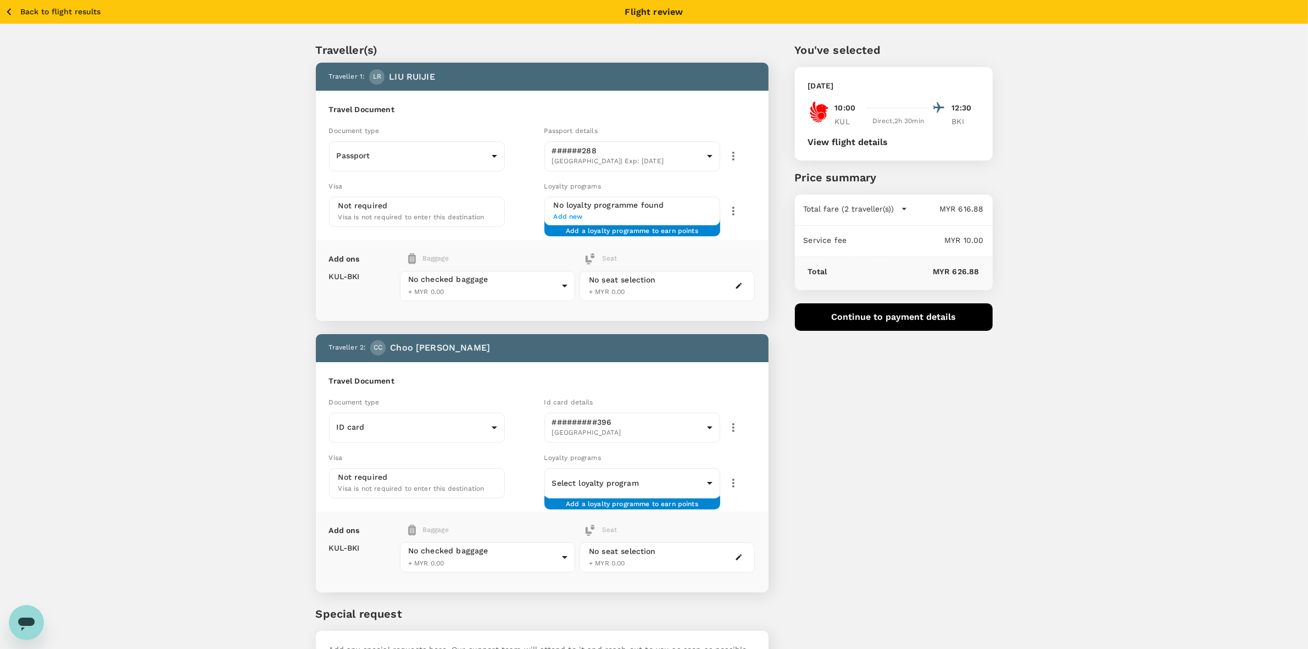
click at [869, 413] on div "You've selected Tuesday, 14 Oct 2025 10:00 12:30 KUL Direct , 2h 30min BKI View…" at bounding box center [881, 359] width 224 height 688
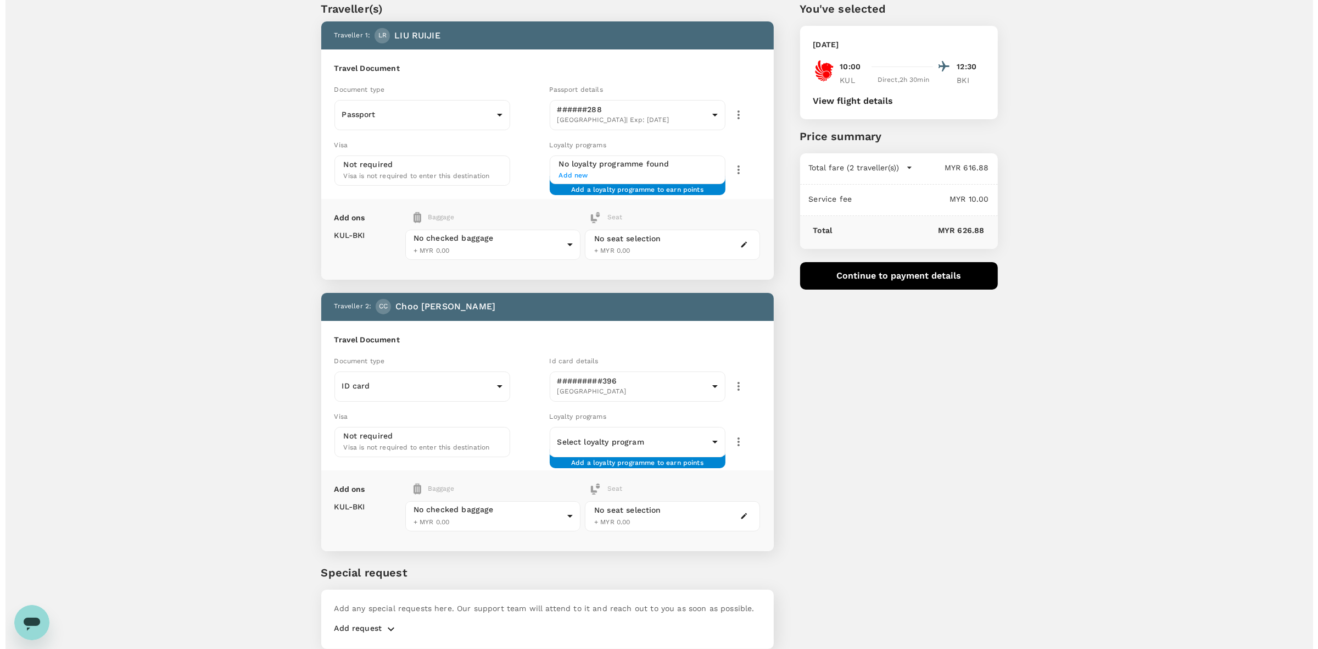
scroll to position [78, 0]
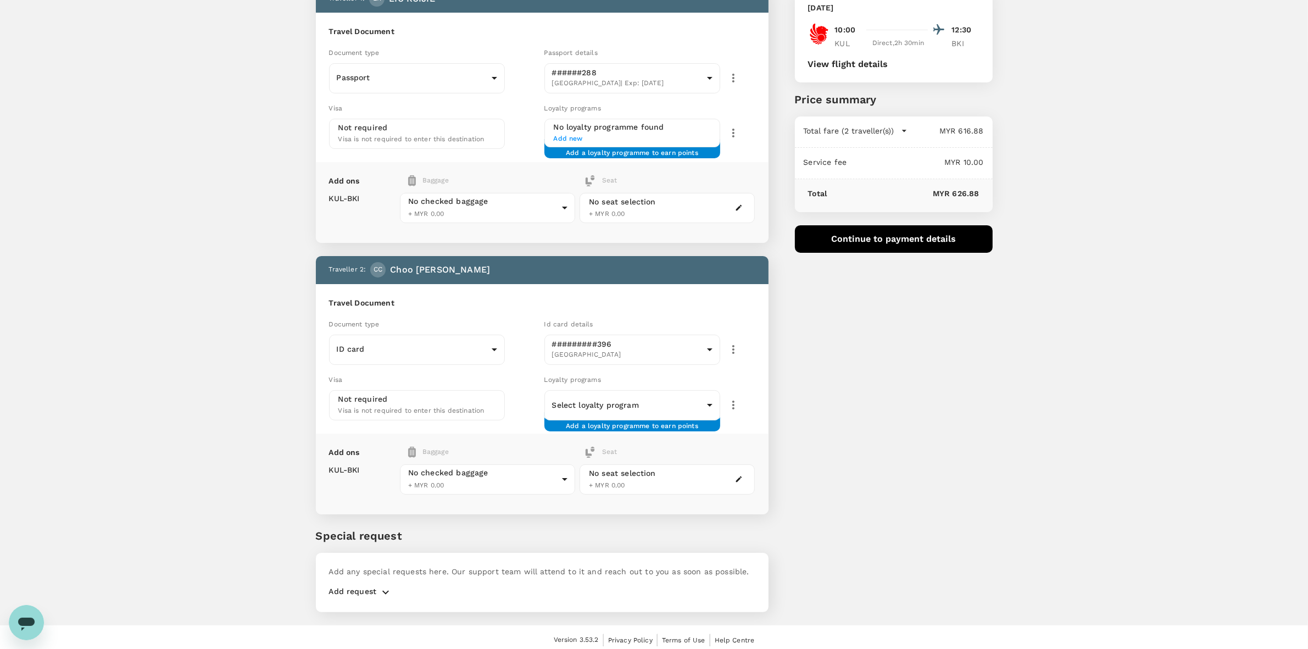
drag, startPoint x: 871, startPoint y: 424, endPoint x: 904, endPoint y: 343, distance: 86.9
click at [871, 424] on div "You've selected Tuesday, 14 Oct 2025 10:00 12:30 KUL Direct , 2h 30min BKI View…" at bounding box center [881, 281] width 224 height 688
click at [869, 235] on button "Continue to payment details" at bounding box center [894, 238] width 198 height 27
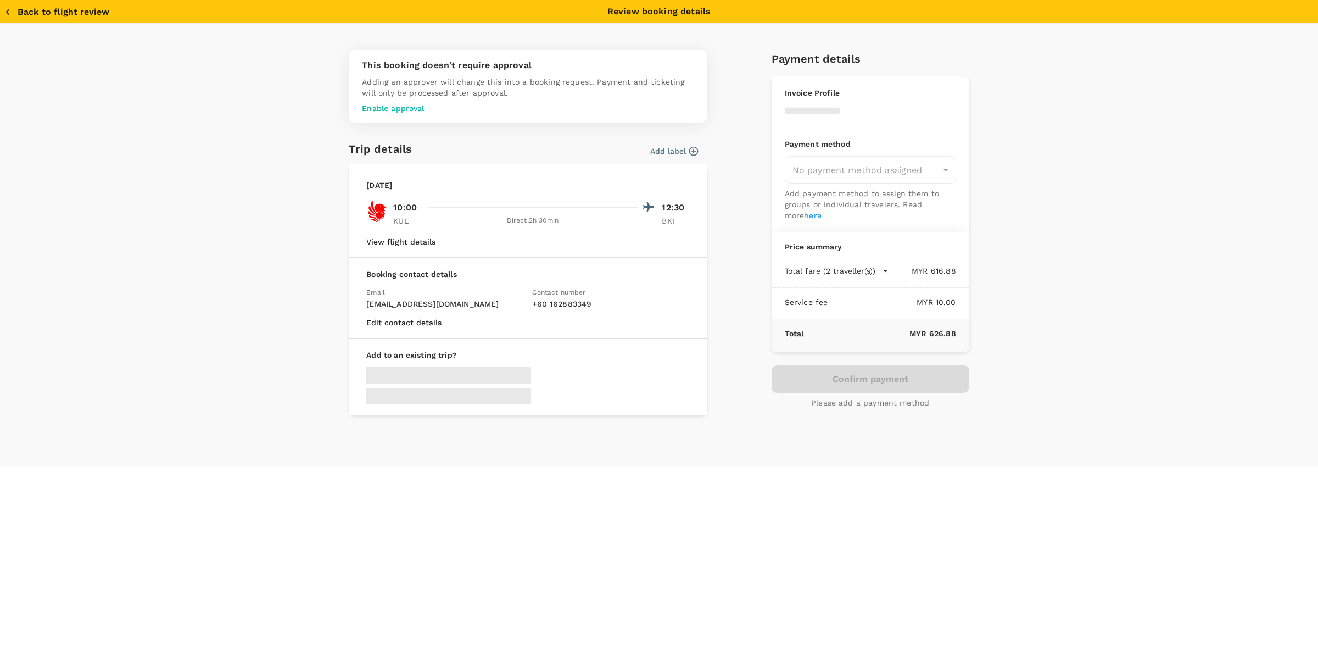
type input "9e510fc4-1fa6-4d7b-ad18-59a5d7afb8c4"
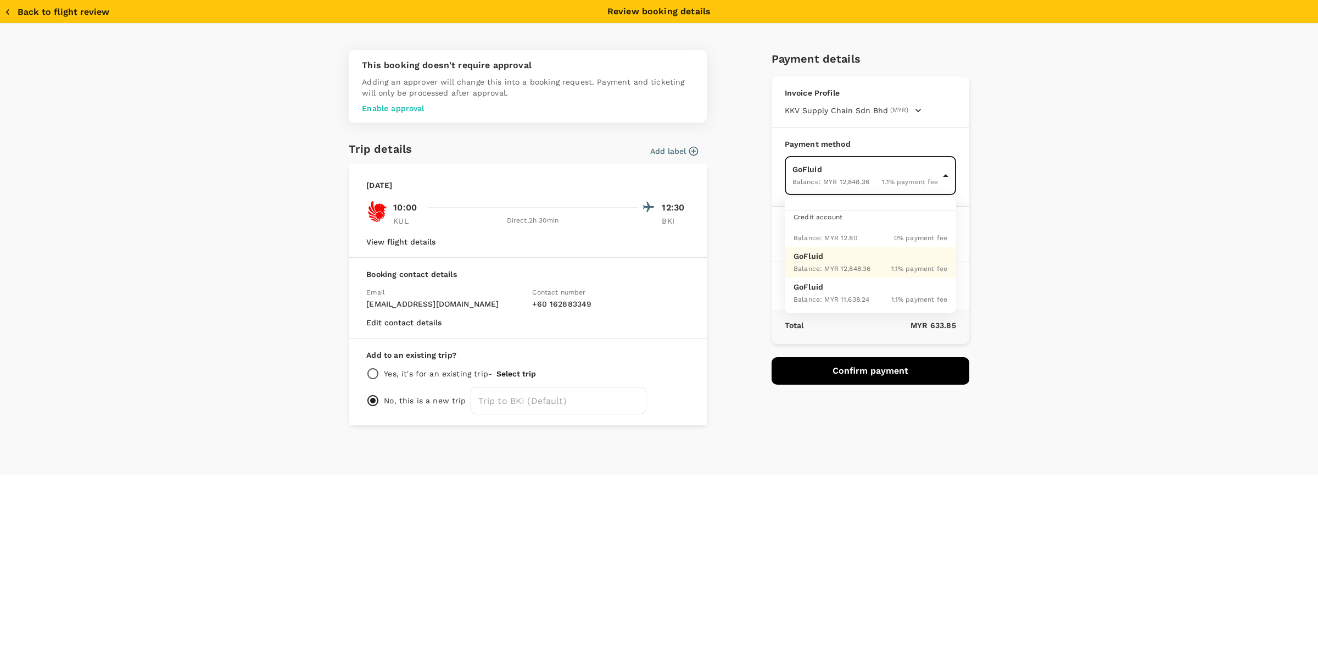
click at [857, 177] on body "Back to flight results Flight review Traveller(s) Traveller 1 : LR LIU RUIJIE T…" at bounding box center [659, 288] width 1318 height 733
click at [839, 259] on p "GoFluid" at bounding box center [871, 256] width 154 height 11
click at [851, 369] on button "Confirm payment" at bounding box center [871, 370] width 198 height 27
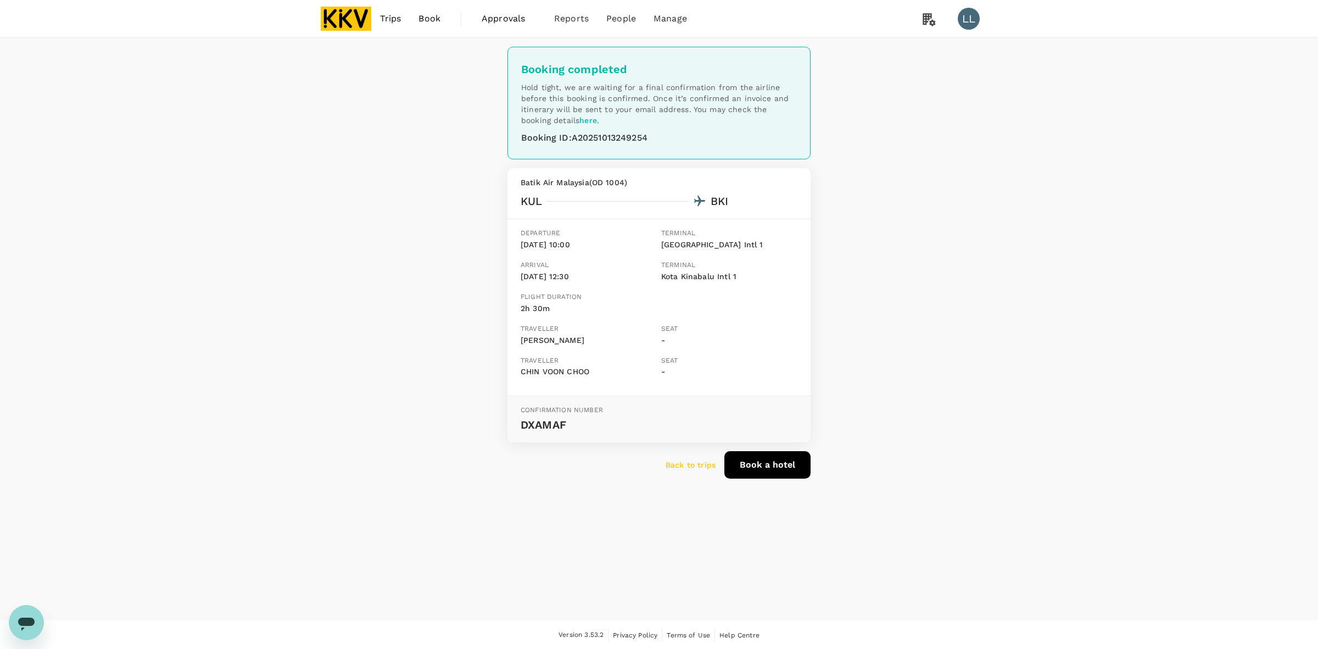
click at [330, 10] on img at bounding box center [346, 19] width 51 height 24
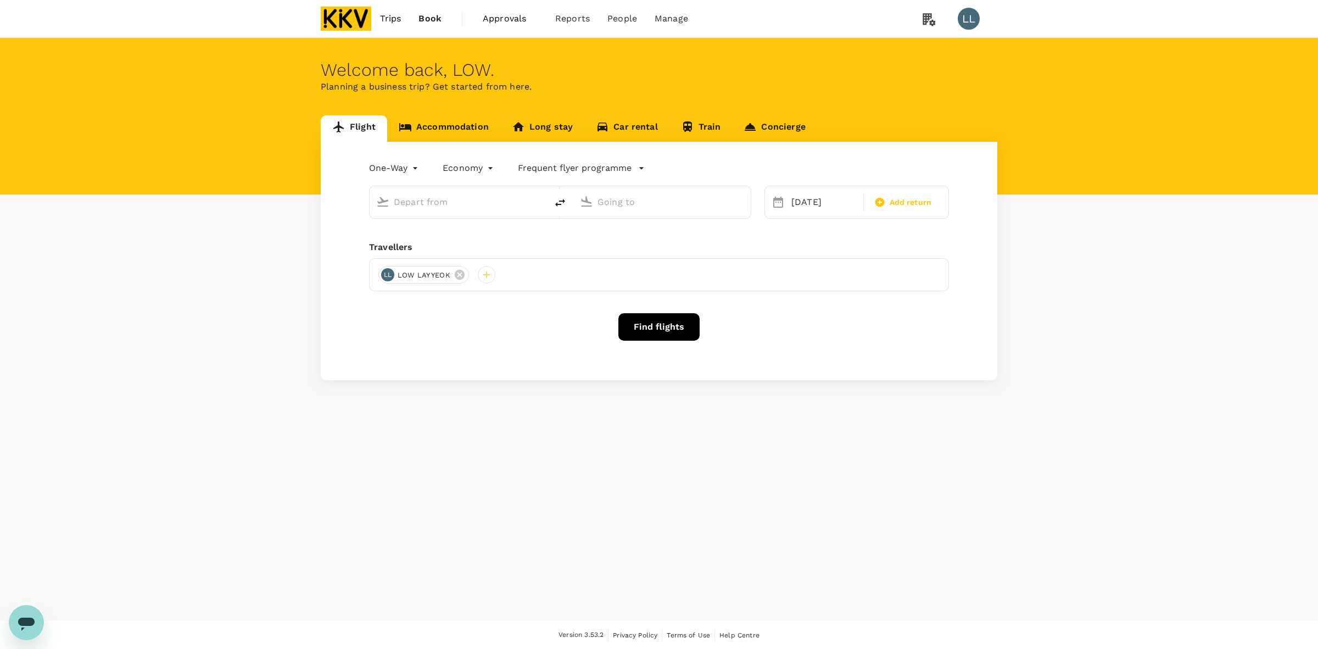
type input "Kuala Lumpur Intl ([GEOGRAPHIC_DATA])"
type input "Kota Kinabalu Intl (BKI)"
type input "Kuala Lumpur Intl ([GEOGRAPHIC_DATA])"
type input "Kota Kinabalu Intl (BKI)"
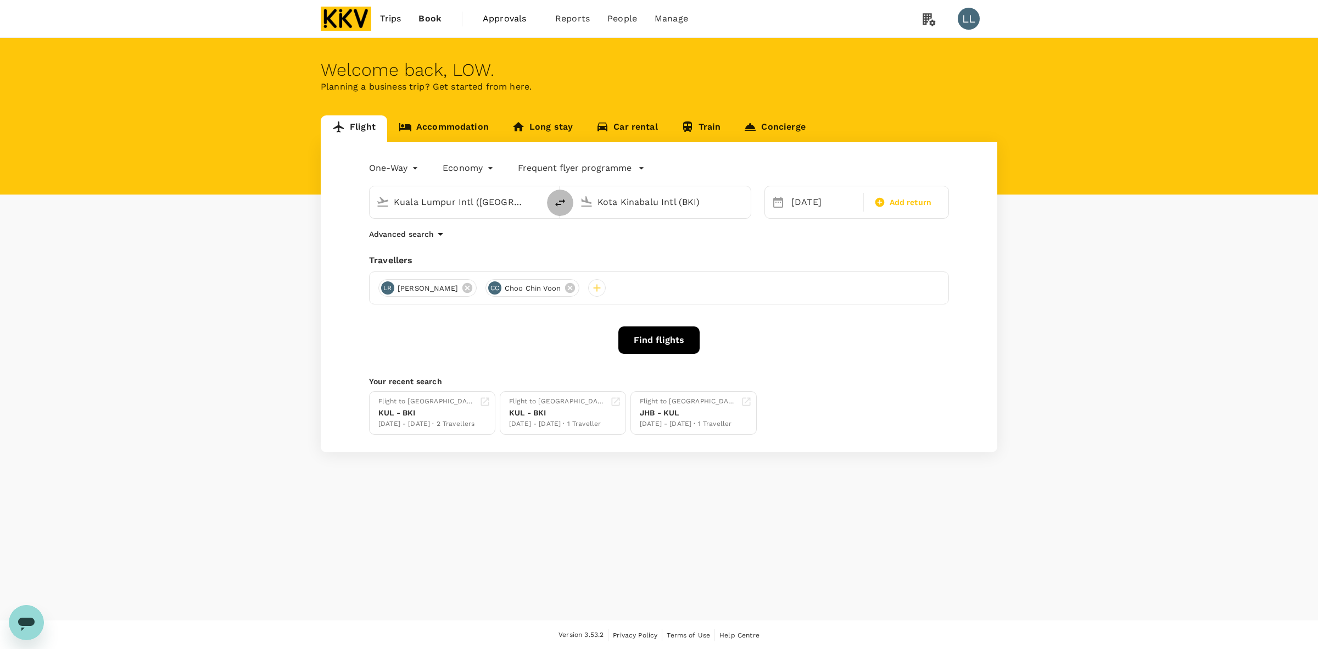
click at [564, 197] on button "delete" at bounding box center [560, 203] width 26 height 26
type input "Kota Kinabalu Intl (BKI)"
type input "Kuala Lumpur Intl (KUL)"
click at [800, 198] on div "14 Oct" at bounding box center [824, 202] width 74 height 22
click at [856, 315] on div "15" at bounding box center [850, 318] width 21 height 21
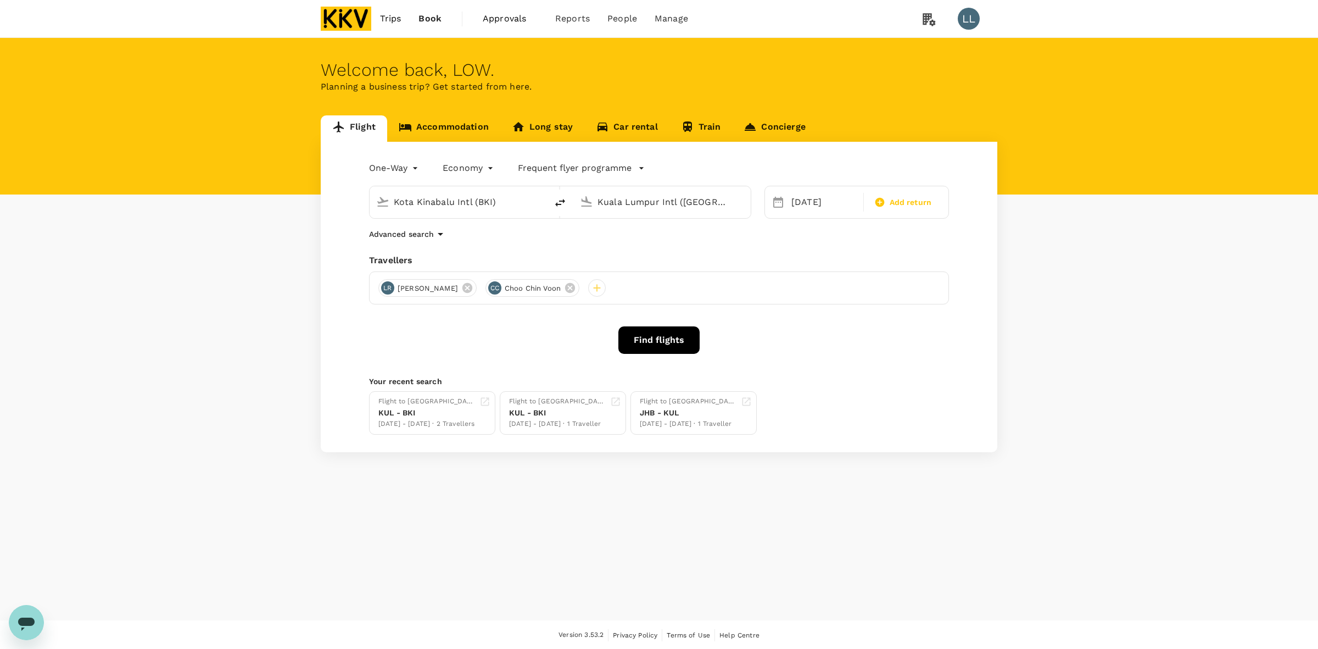
click at [555, 241] on div "Advanced search" at bounding box center [659, 233] width 580 height 13
click at [664, 336] on button "Find flights" at bounding box center [659, 339] width 81 height 27
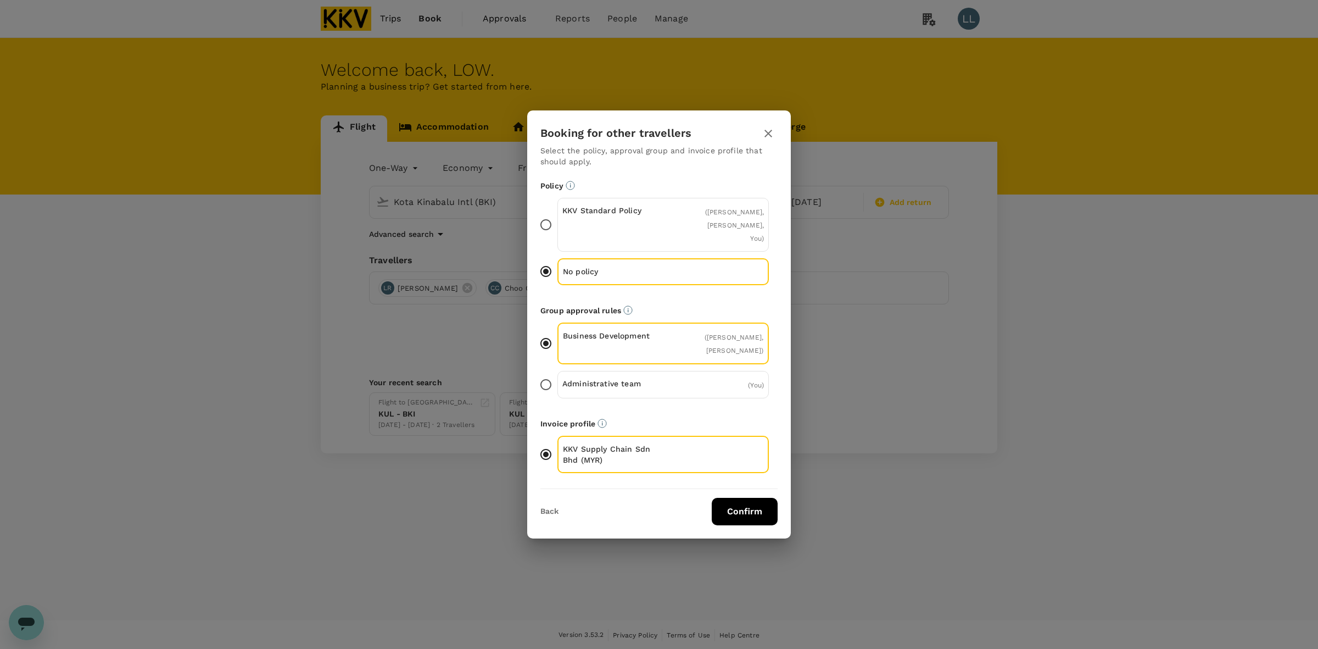
click at [723, 498] on button "Confirm" at bounding box center [745, 511] width 66 height 27
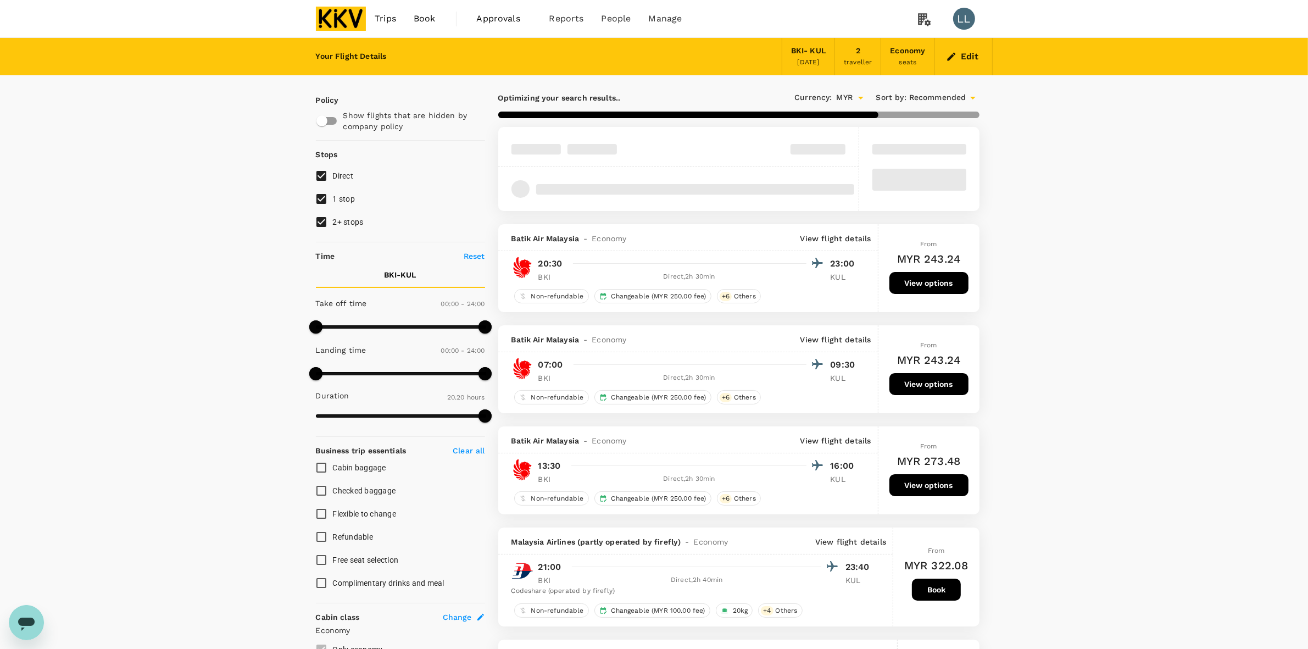
click at [319, 216] on input "2+ stops" at bounding box center [321, 221] width 23 height 23
checkbox input "false"
click at [327, 202] on input "1 stop" at bounding box center [321, 198] width 23 height 23
checkbox input "false"
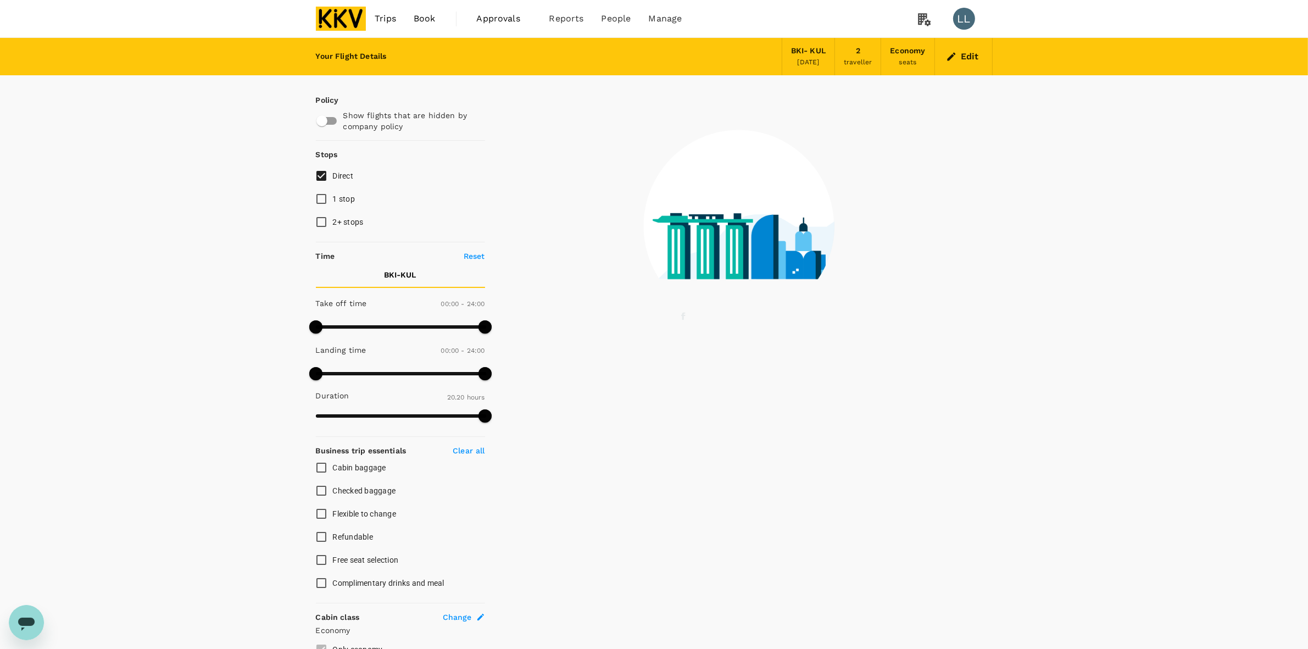
drag, startPoint x: 1144, startPoint y: 291, endPoint x: 1079, endPoint y: 300, distance: 65.4
click at [1131, 292] on div "Your Flight Details BKI - KUL 15 Oct 2025 2 traveller Economy seats Edit Policy…" at bounding box center [654, 457] width 1308 height 839
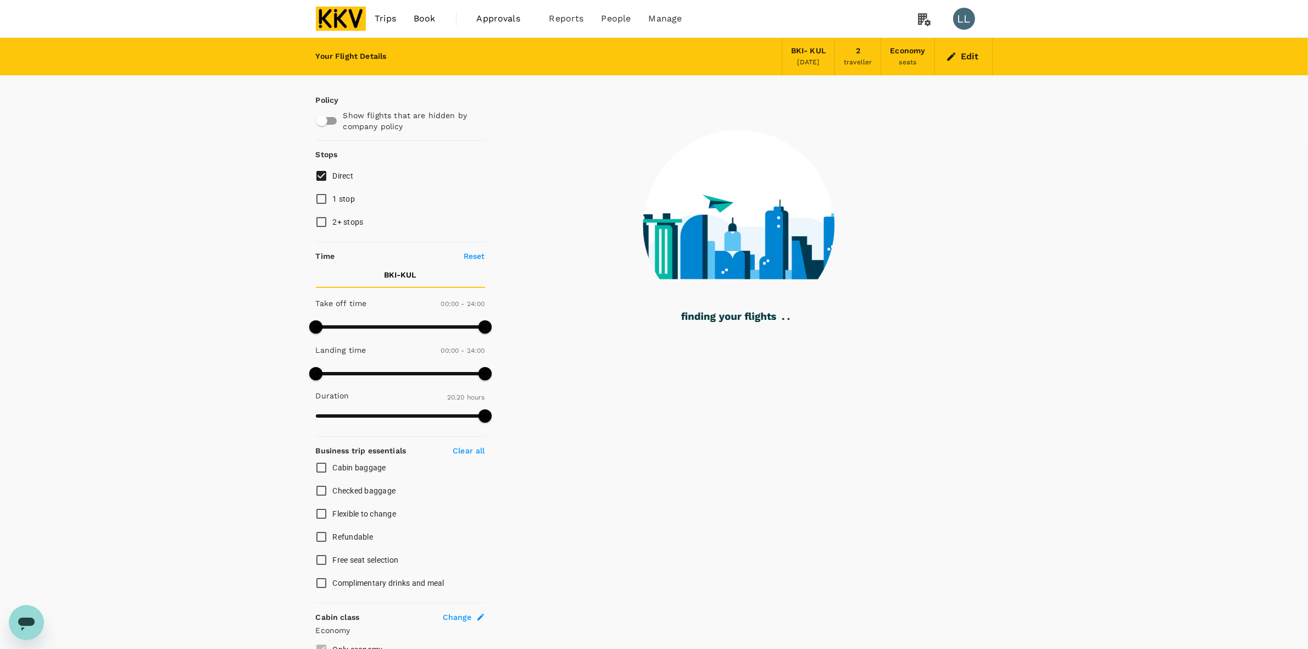
click at [1004, 271] on div "Policy Show flights that are hidden by company policy Stops Direct 1 stop 2+ st…" at bounding box center [654, 467] width 703 height 784
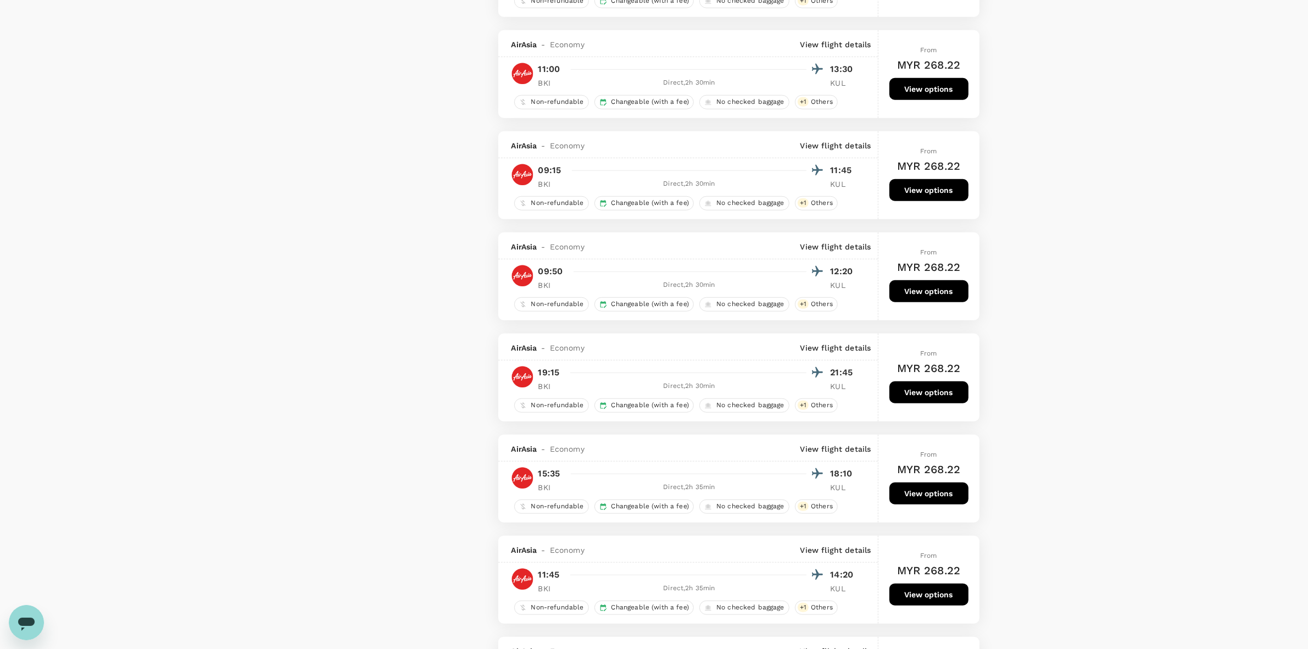
scroll to position [1099, 0]
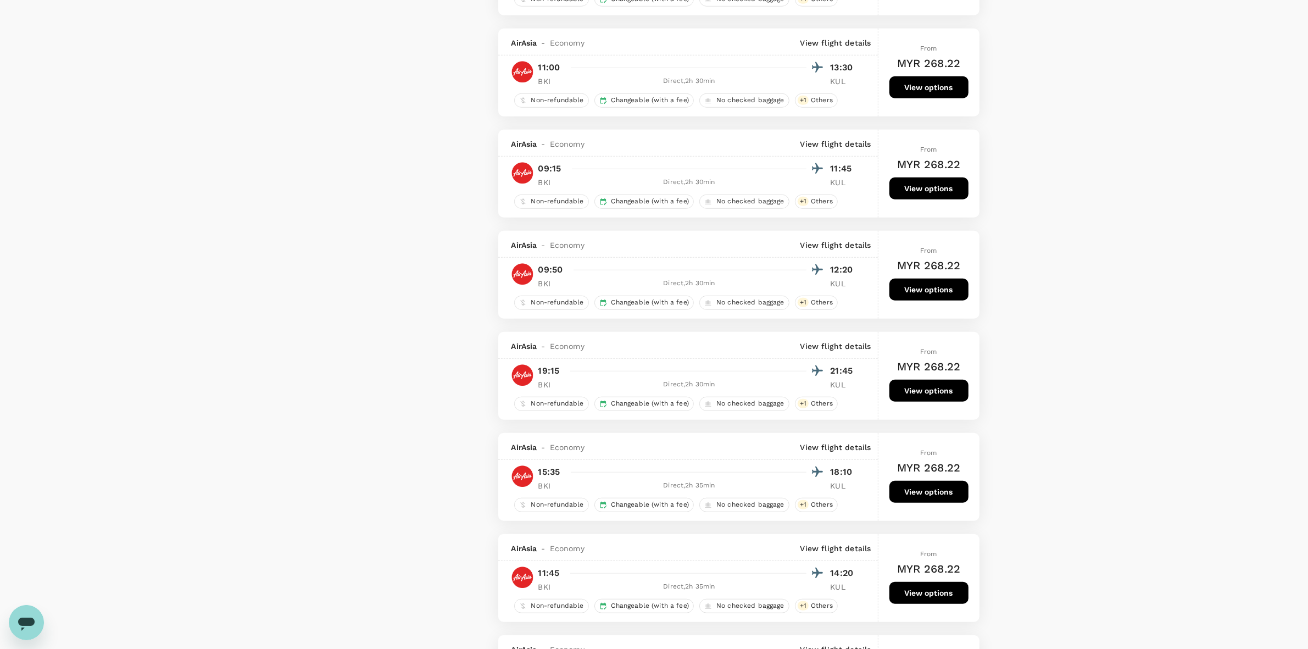
click at [928, 402] on button "View options" at bounding box center [928, 391] width 79 height 22
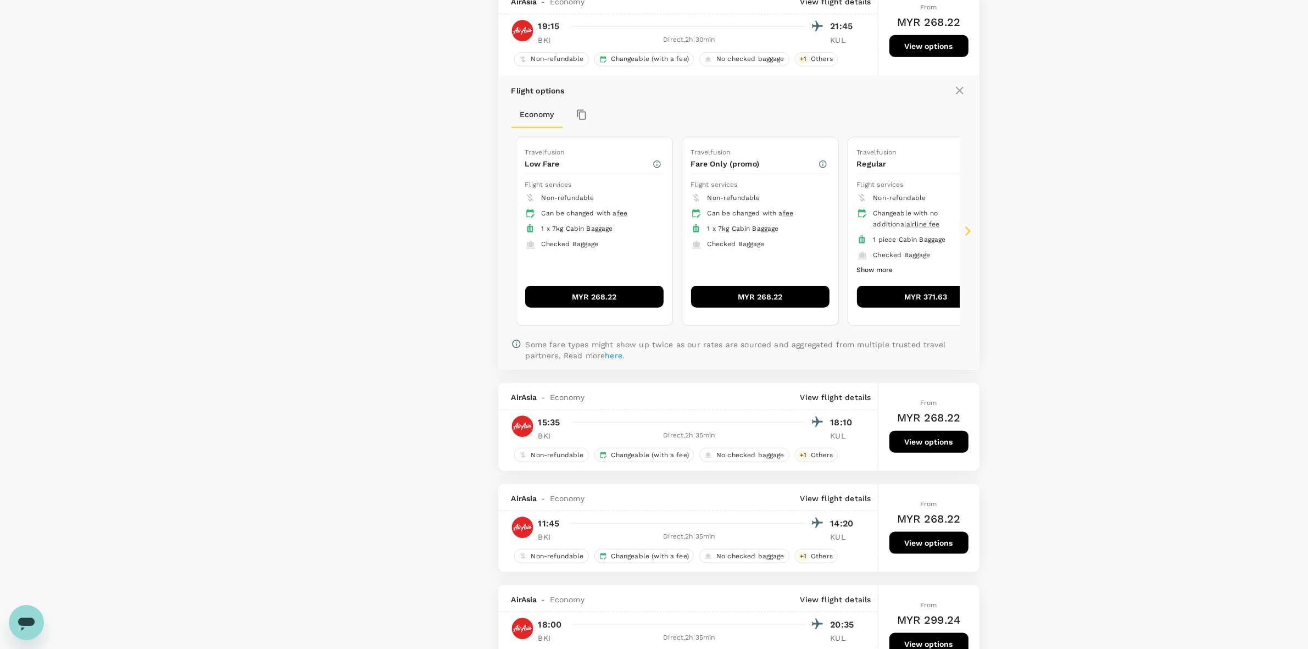
scroll to position [1444, 0]
click at [586, 304] on button "MYR 268.22" at bounding box center [594, 296] width 138 height 22
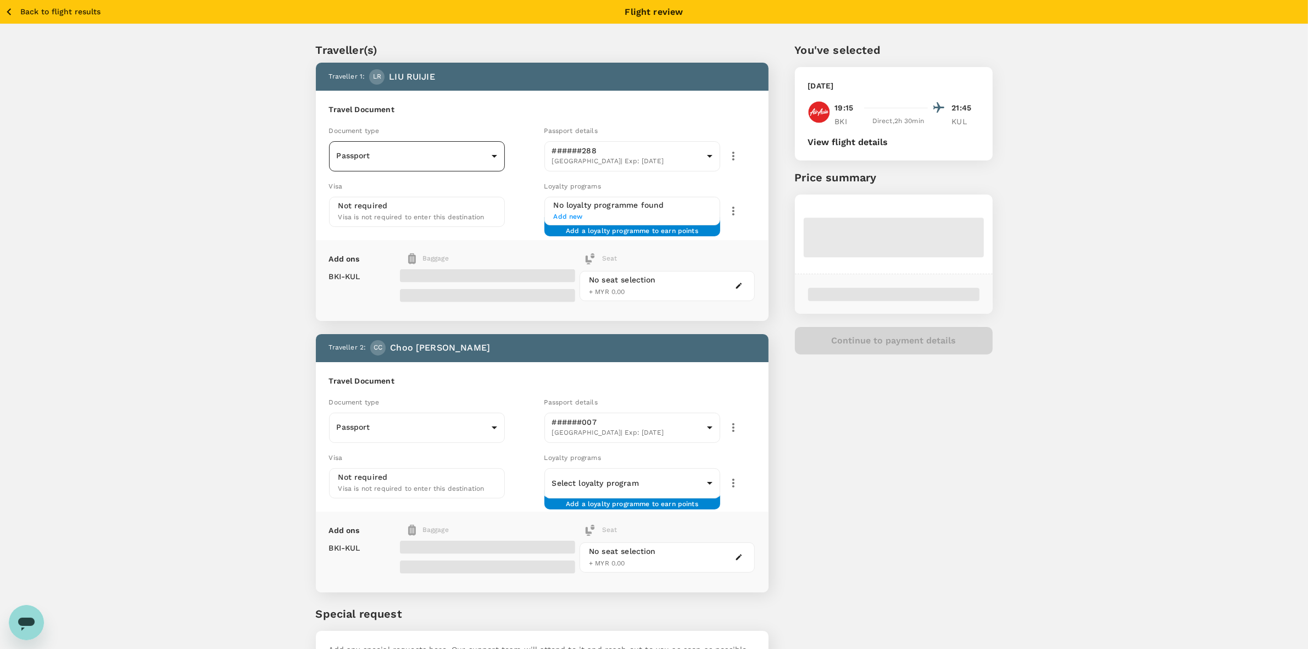
click at [394, 163] on body "Back to flight results Flight review Traveller(s) Traveller 1 : LR LIU RUIJIE T…" at bounding box center [654, 366] width 1308 height 733
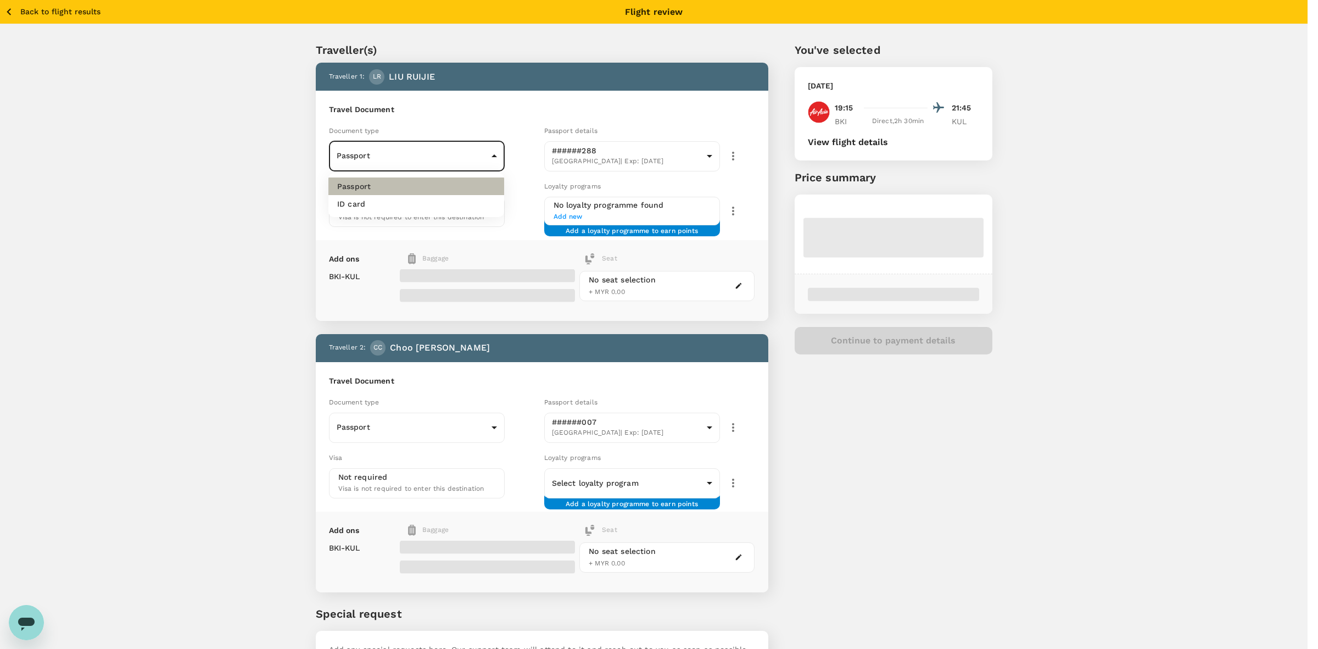
click at [375, 186] on li "Passport" at bounding box center [417, 186] width 176 height 18
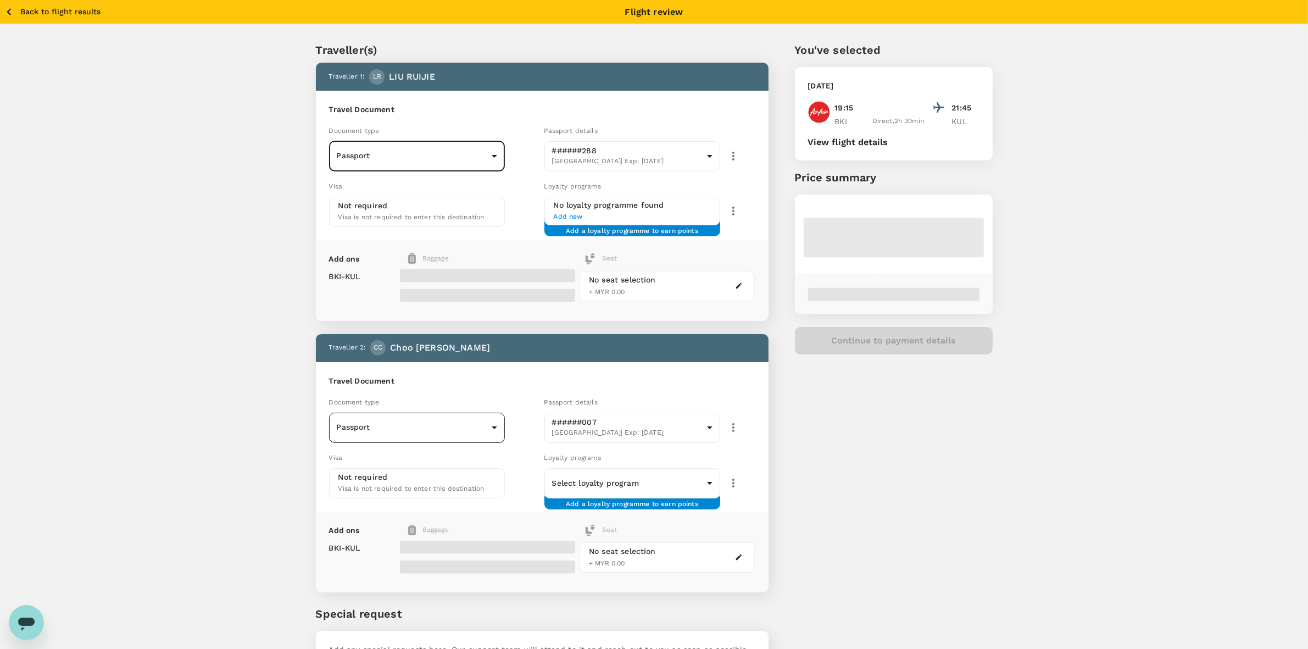
click at [382, 423] on body "Back to flight results Flight review Traveller(s) Traveller 1 : LR LIU RUIJIE T…" at bounding box center [654, 366] width 1308 height 733
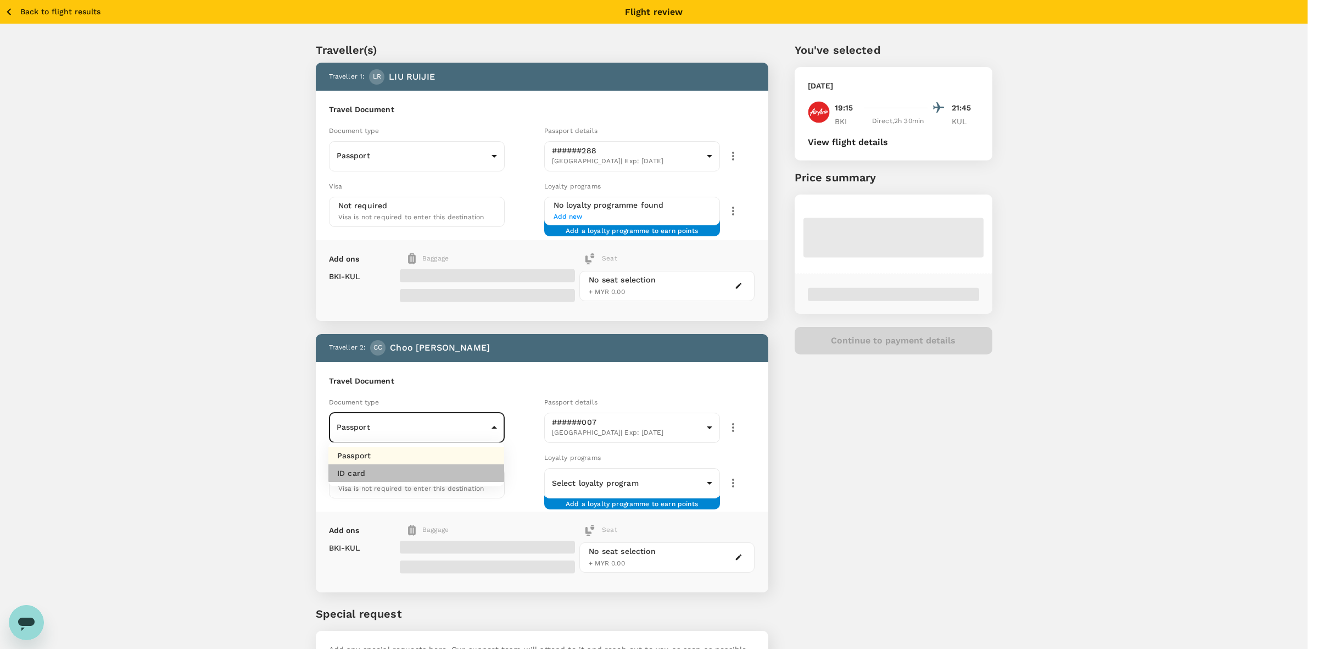
click at [386, 474] on li "ID card" at bounding box center [417, 473] width 176 height 18
type input "Id card"
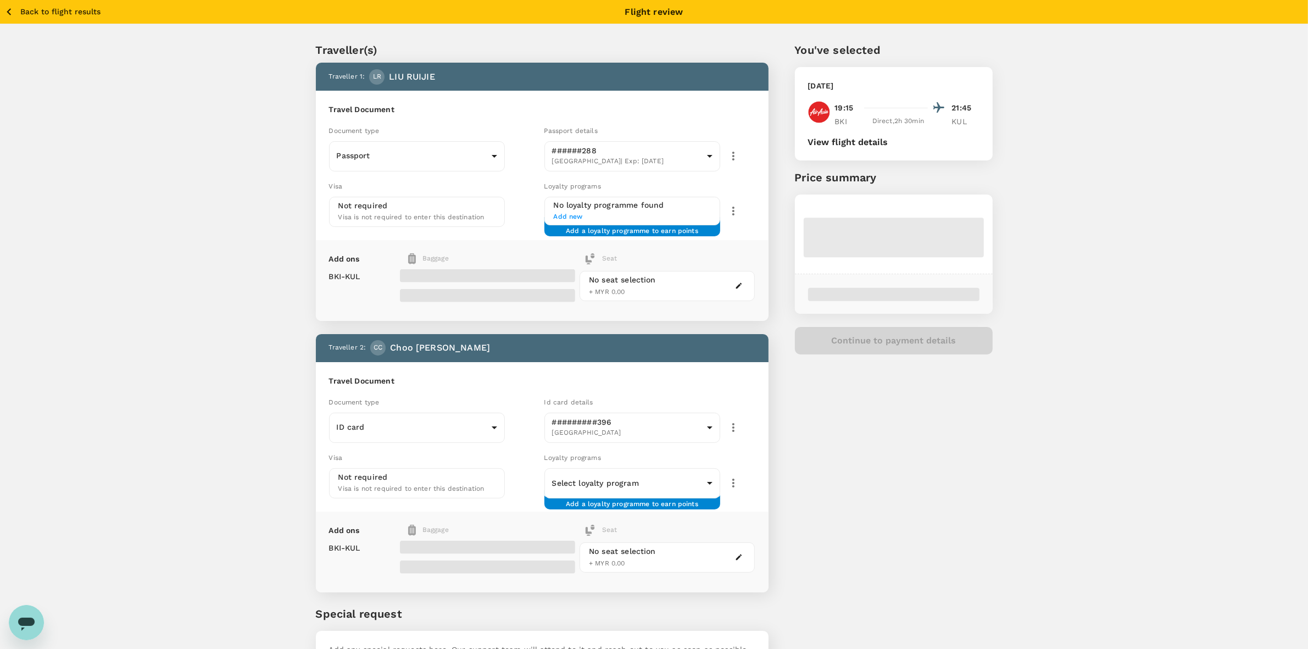
click at [996, 500] on div "Traveller(s) Traveller 1 : LR LIU RUIJIE Travel Document Document type Passport…" at bounding box center [654, 359] width 703 height 688
drag, startPoint x: 1092, startPoint y: 199, endPoint x: 1046, endPoint y: 182, distance: 48.4
click at [1090, 199] on div "Traveller(s) Traveller 1 : LR LIU RUIJIE Travel Document Document type Passport…" at bounding box center [654, 363] width 1308 height 679
click at [1061, 246] on div "Traveller(s) Traveller 1 : LR LIU RUIJIE Travel Document Document type Passport…" at bounding box center [654, 363] width 1308 height 679
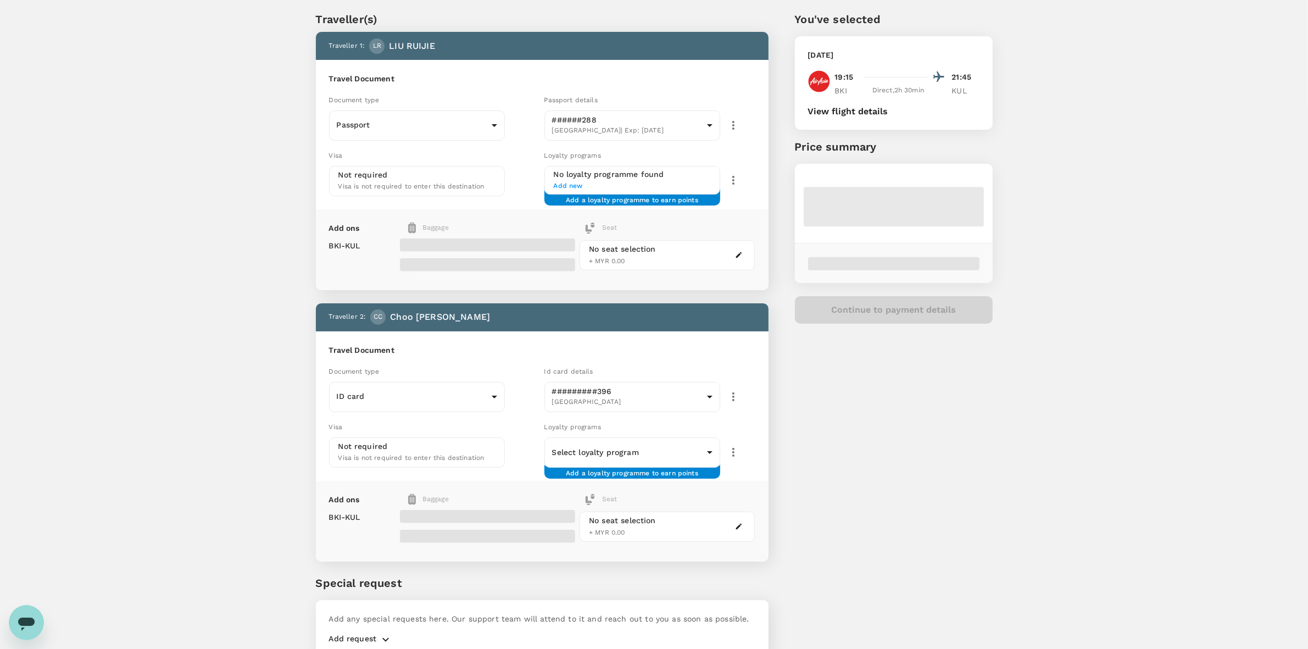
scroll to position [78, 0]
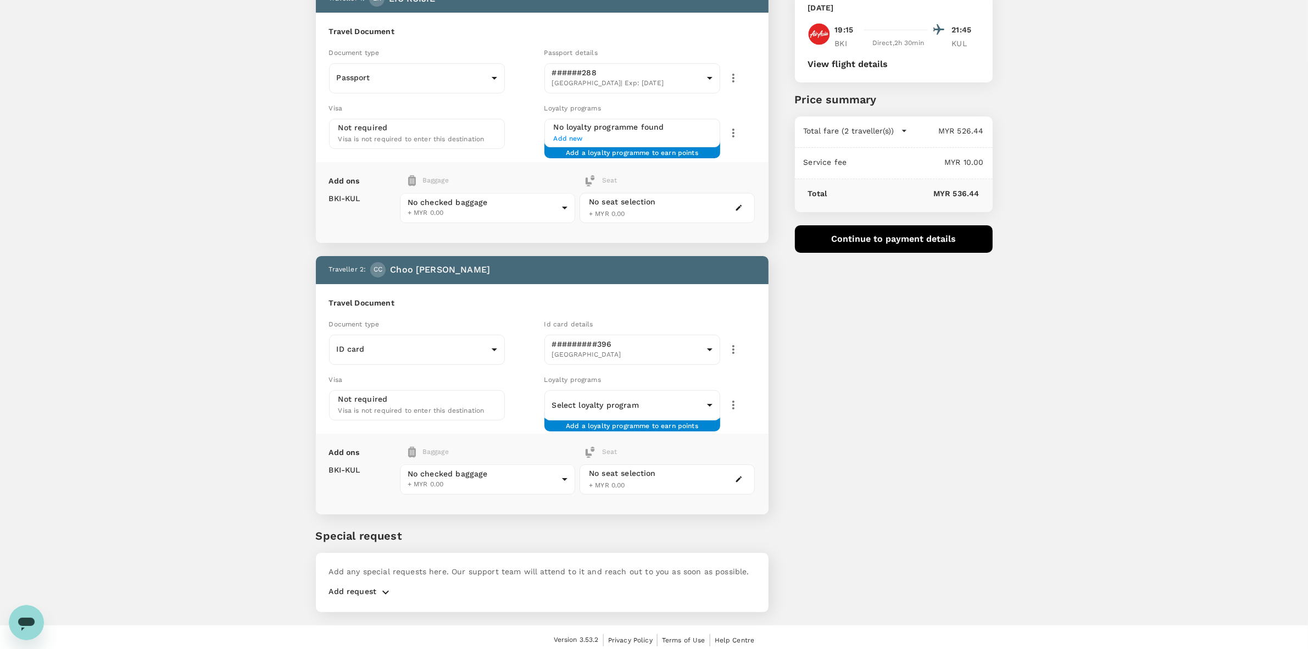
click at [1066, 218] on div "Traveller(s) Traveller 1 : LR LIU RUIJIE Travel Document Document type Passport…" at bounding box center [654, 285] width 1308 height 679
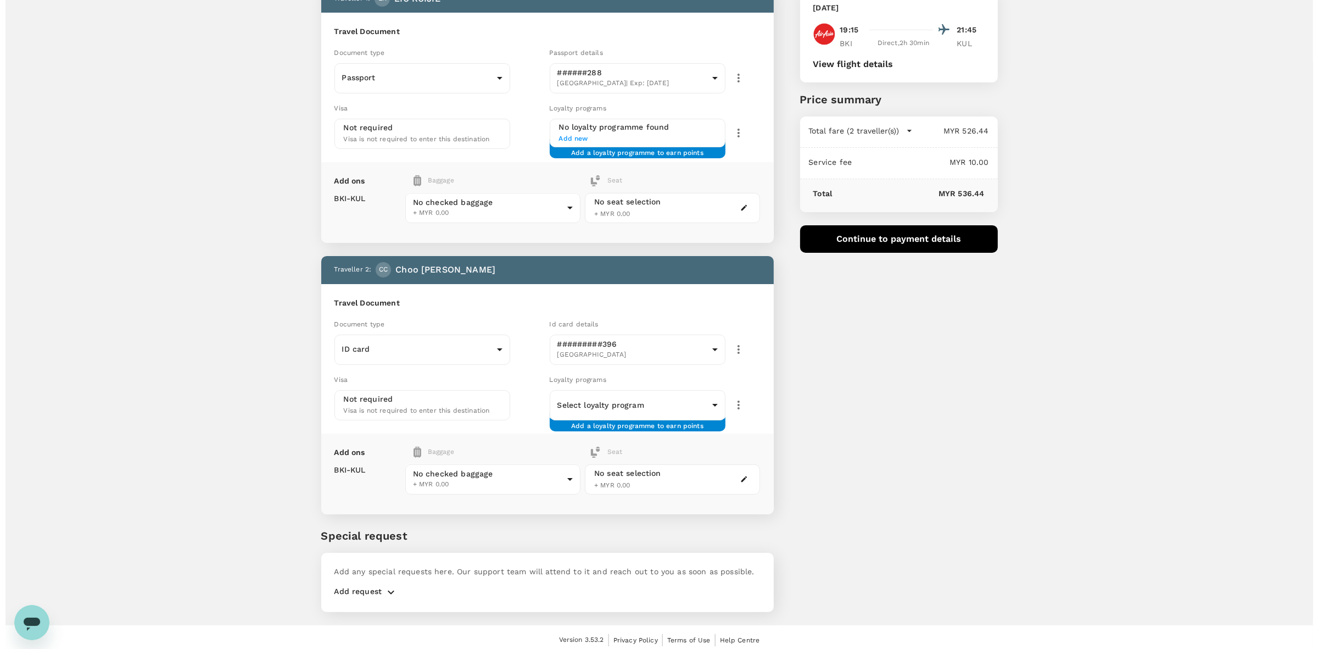
scroll to position [9, 0]
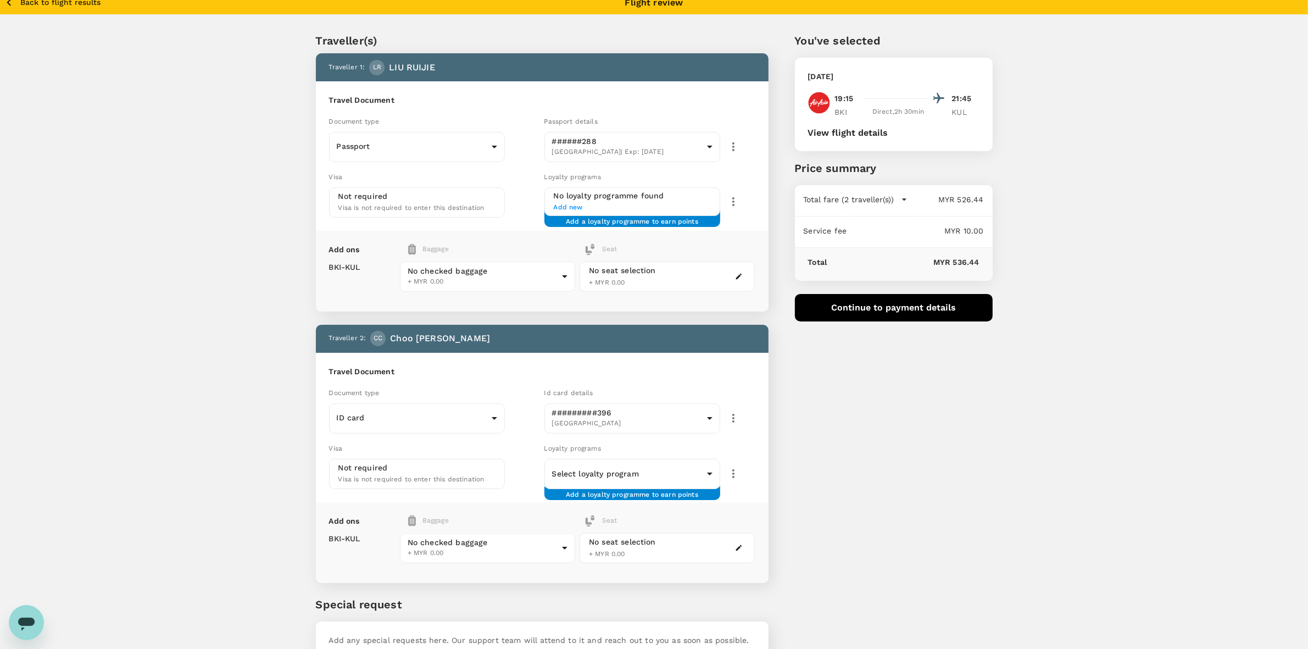
click at [1086, 245] on div "Traveller(s) Traveller 1 : LR LIU RUIJIE Travel Document Document type Passport…" at bounding box center [654, 354] width 1308 height 679
click at [1099, 382] on div "Traveller(s) Traveller 1 : LR LIU RUIJIE Travel Document Document type Passport…" at bounding box center [654, 354] width 1308 height 679
click at [1099, 381] on div "Traveller(s) Traveller 1 : LR LIU RUIJIE Travel Document Document type Passport…" at bounding box center [654, 354] width 1308 height 679
click at [910, 307] on button "Continue to payment details" at bounding box center [894, 307] width 198 height 27
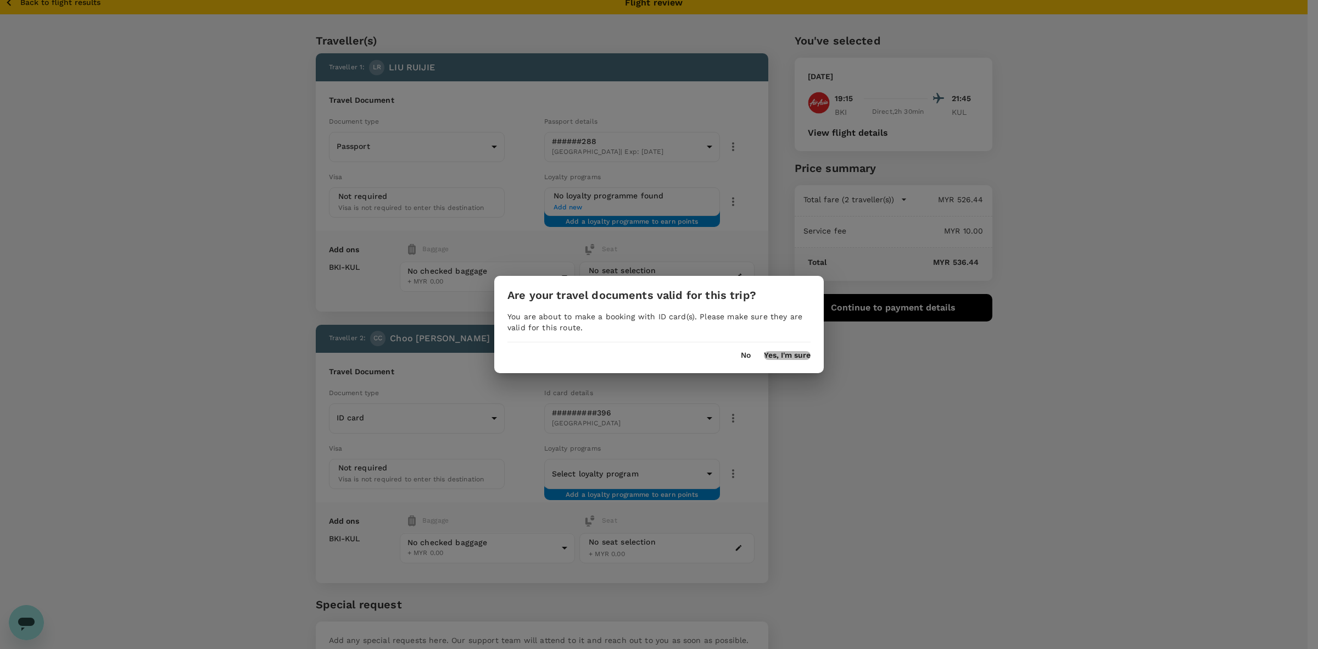
click at [791, 355] on button "Yes, I'm sure" at bounding box center [787, 355] width 47 height 9
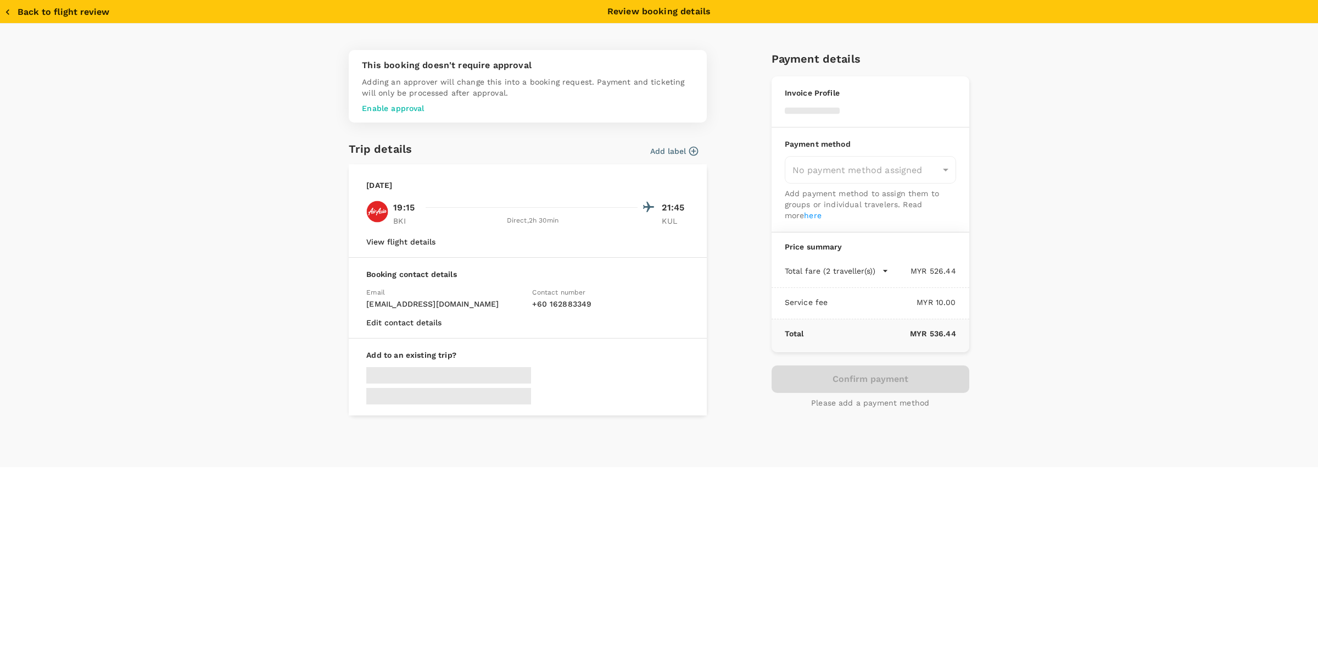
type input "9e510fc4-1fa6-4d7b-ad18-59a5d7afb8c4"
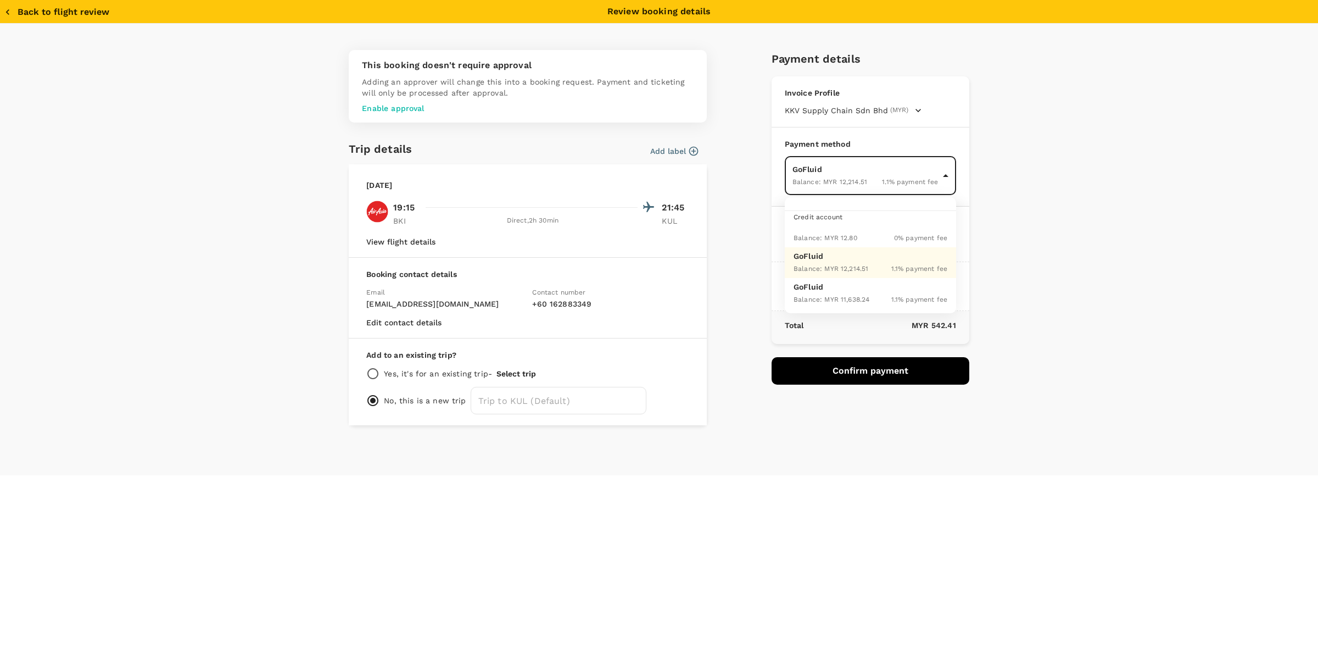
click at [850, 185] on body "Back to flight results Flight review Traveller(s) Traveller 1 : LR LIU RUIJIE T…" at bounding box center [659, 357] width 1318 height 733
click at [851, 263] on div "Balance : MYR 12,214.51" at bounding box center [831, 267] width 75 height 13
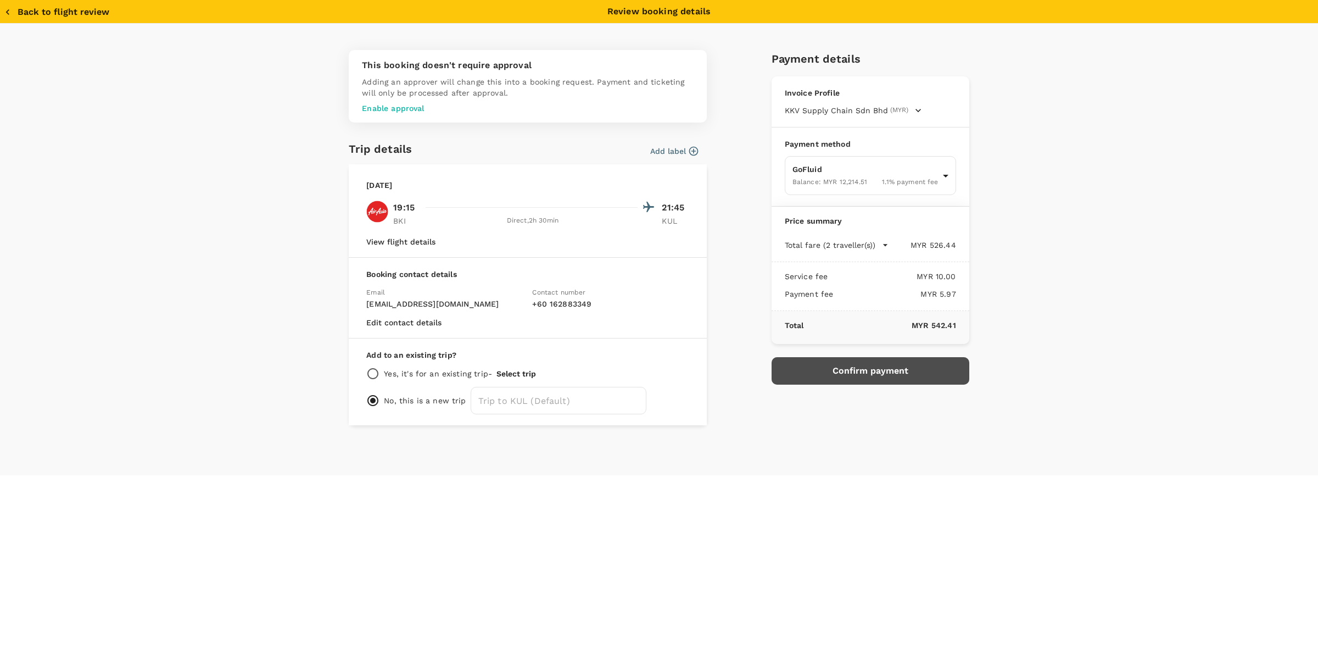
click at [860, 359] on button "Confirm payment" at bounding box center [871, 370] width 198 height 27
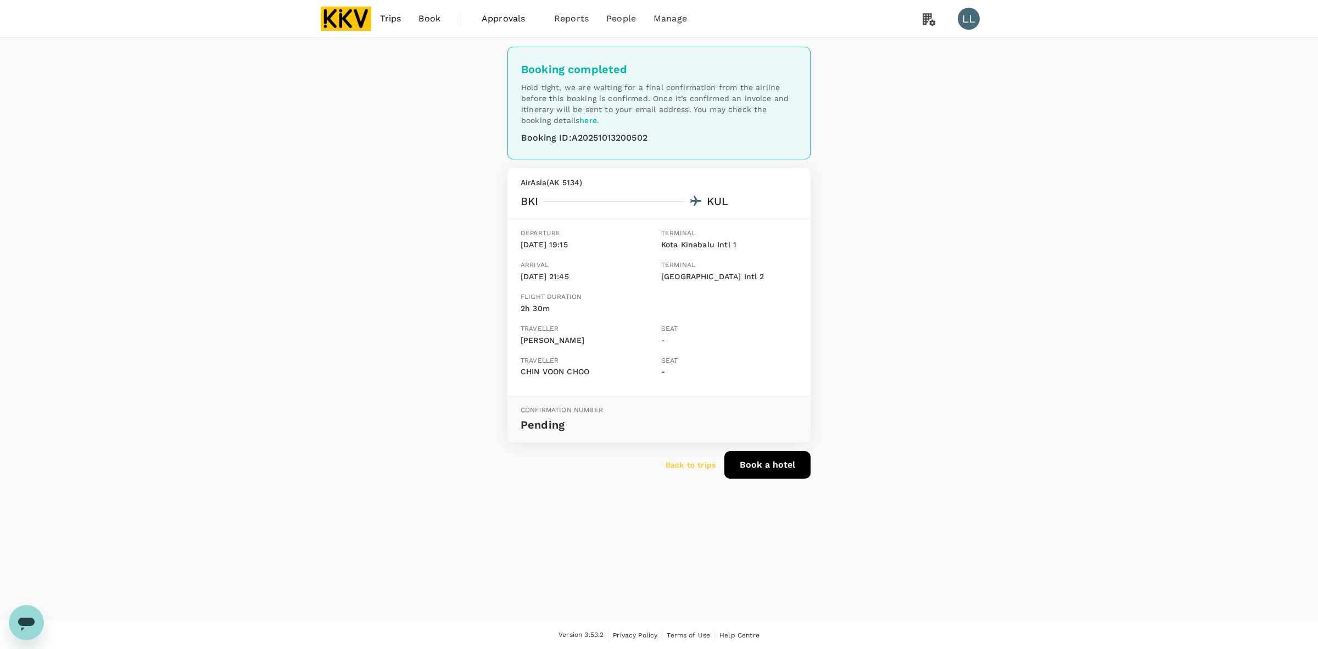
click at [355, 19] on img at bounding box center [346, 19] width 51 height 24
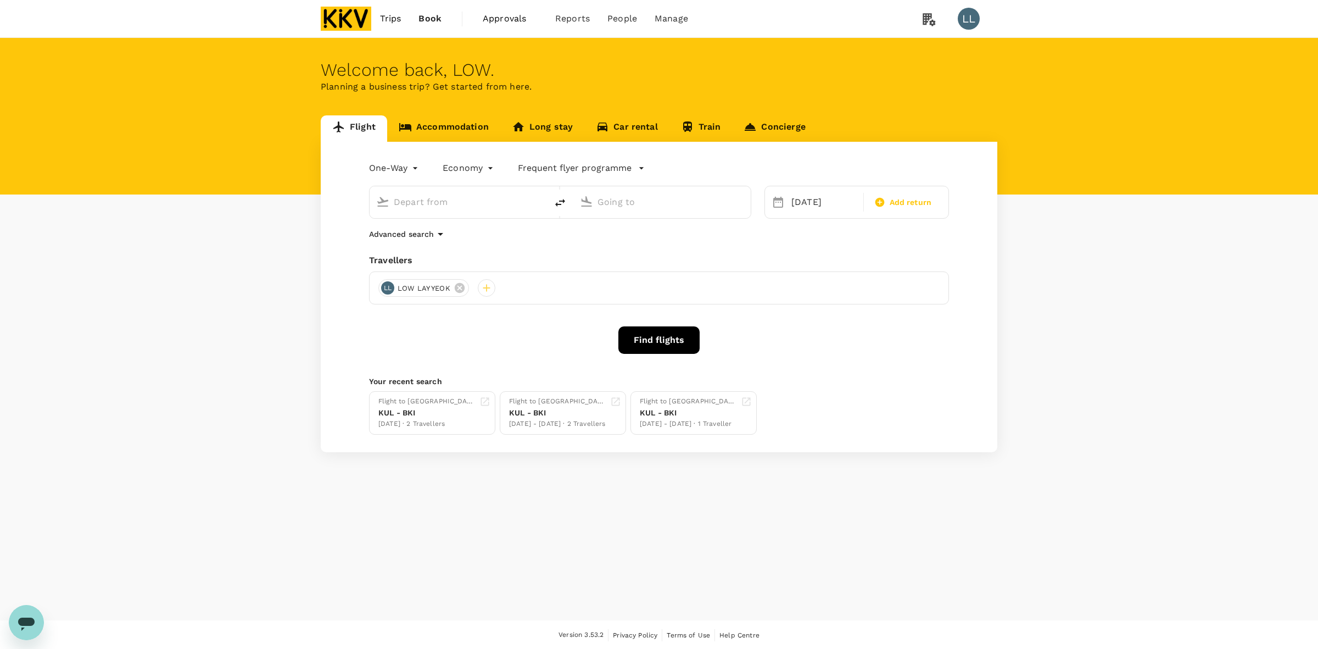
type input "Kota Kinabalu Intl (BKI)"
type input "Kuala Lumpur Intl (KUL)"
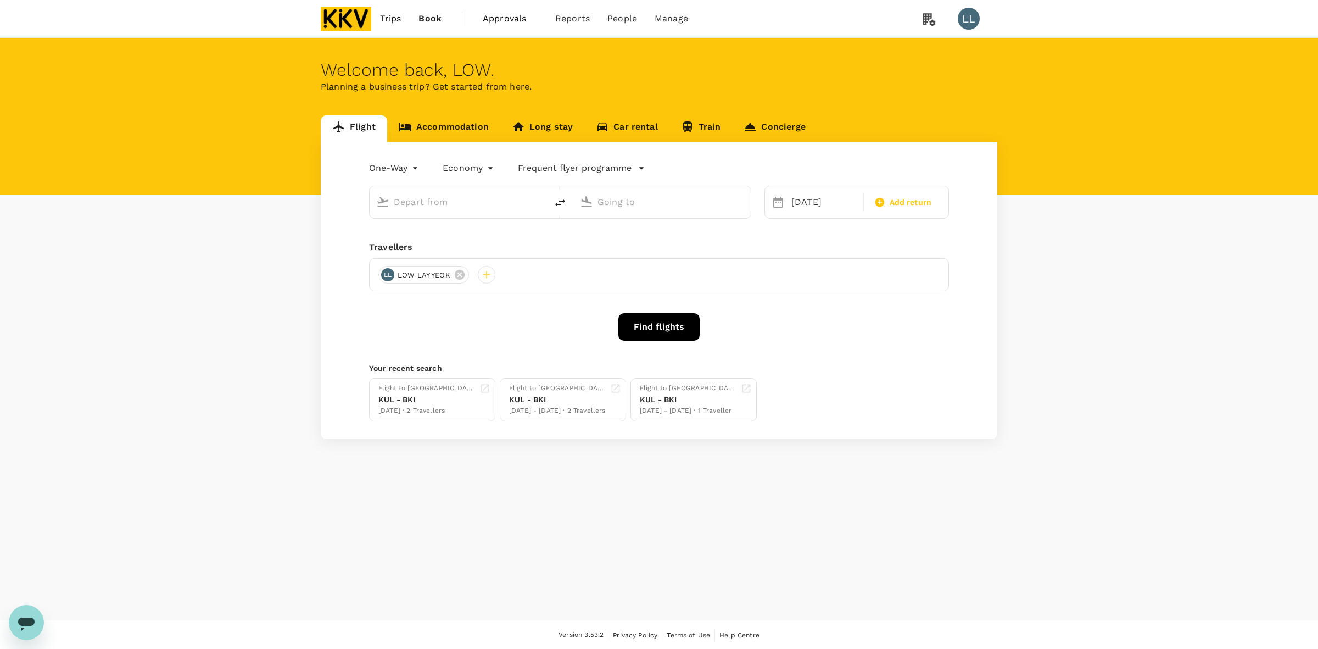
type input "Kota Kinabalu Intl (BKI)"
type input "Kuala Lumpur Intl (KUL)"
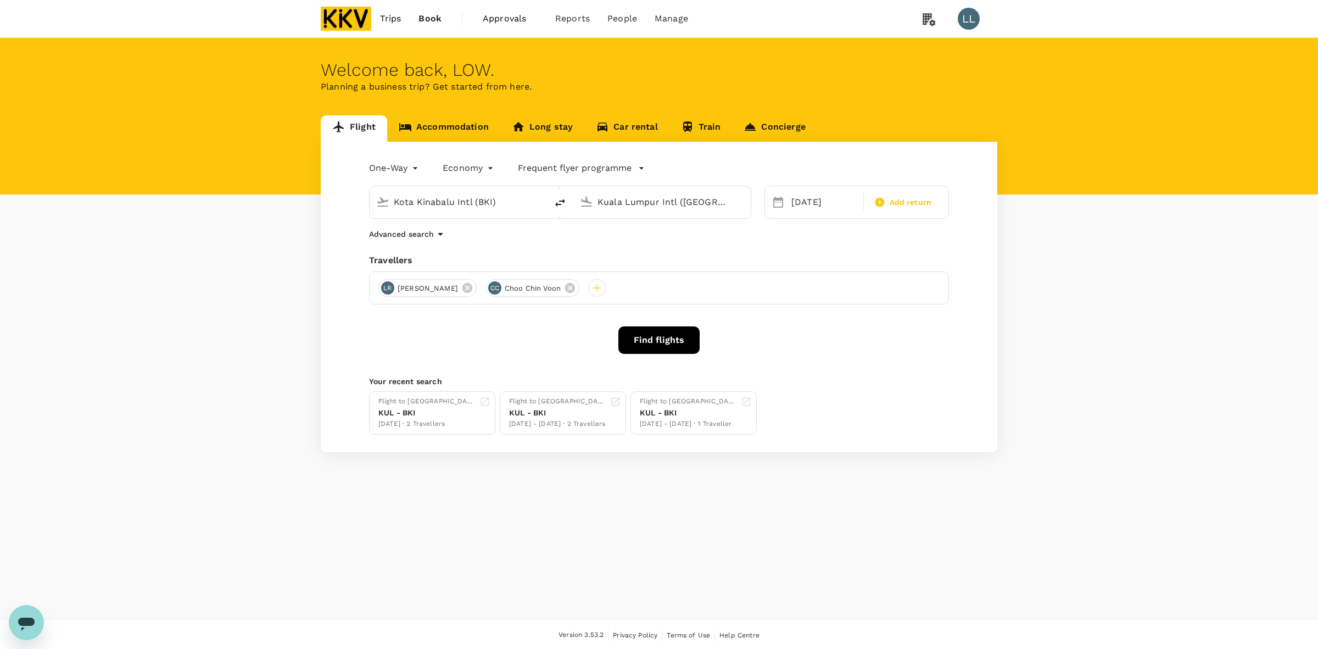
click at [430, 124] on link "Accommodation" at bounding box center [443, 128] width 113 height 26
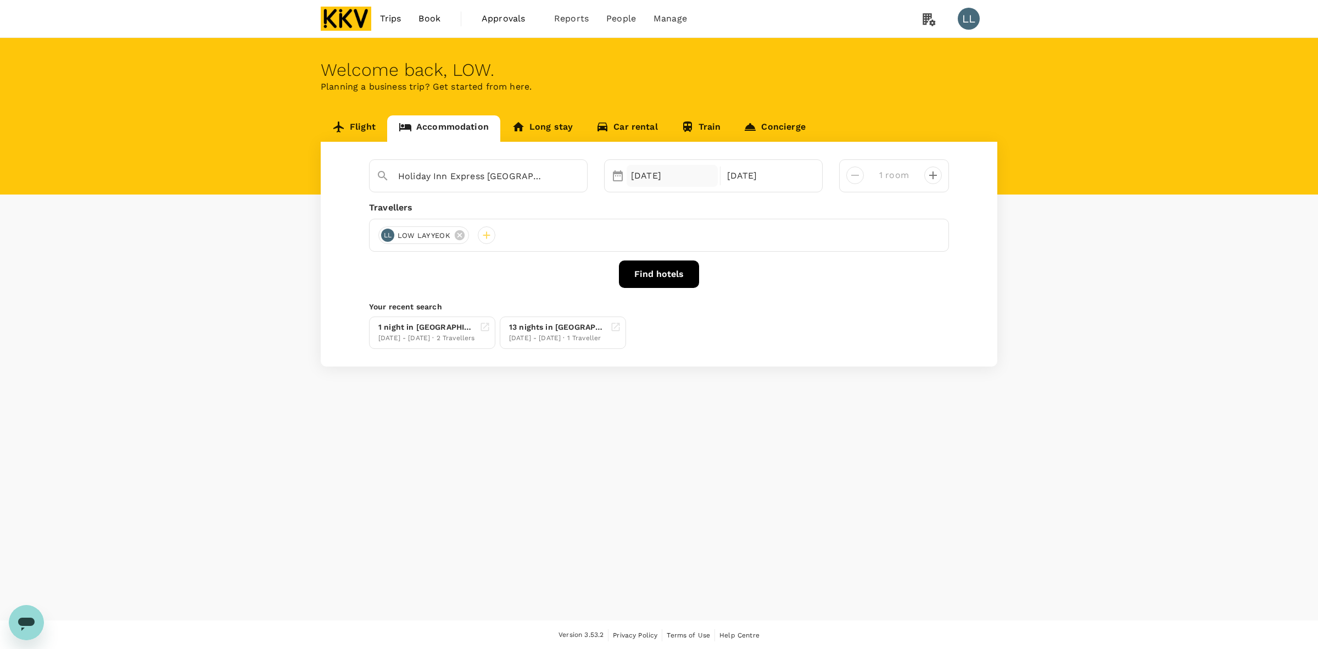
click at [654, 176] on div "13 Oct" at bounding box center [672, 176] width 91 height 22
click at [667, 291] on div "14" at bounding box center [668, 292] width 21 height 21
click at [691, 294] on div "15" at bounding box center [689, 292] width 21 height 21
click at [691, 294] on div "Holiday Inn Express Kota Kinabalu City Centre Selected date: Tuesday, October 1…" at bounding box center [659, 254] width 677 height 225
click at [787, 289] on div "Holiday Inn Express Kota Kinabalu City Centre Selected date: Tuesday, October 1…" at bounding box center [659, 254] width 677 height 225
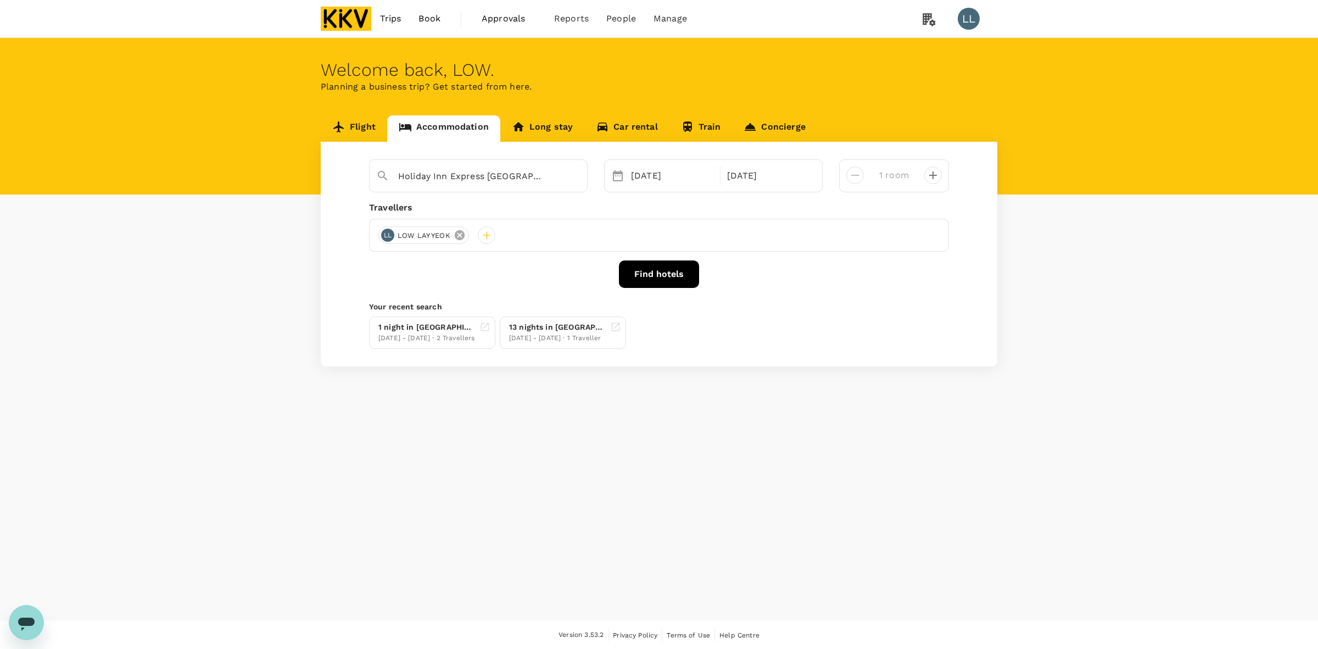
click at [463, 237] on icon at bounding box center [460, 235] width 10 height 10
click at [391, 238] on div at bounding box center [387, 235] width 18 height 18
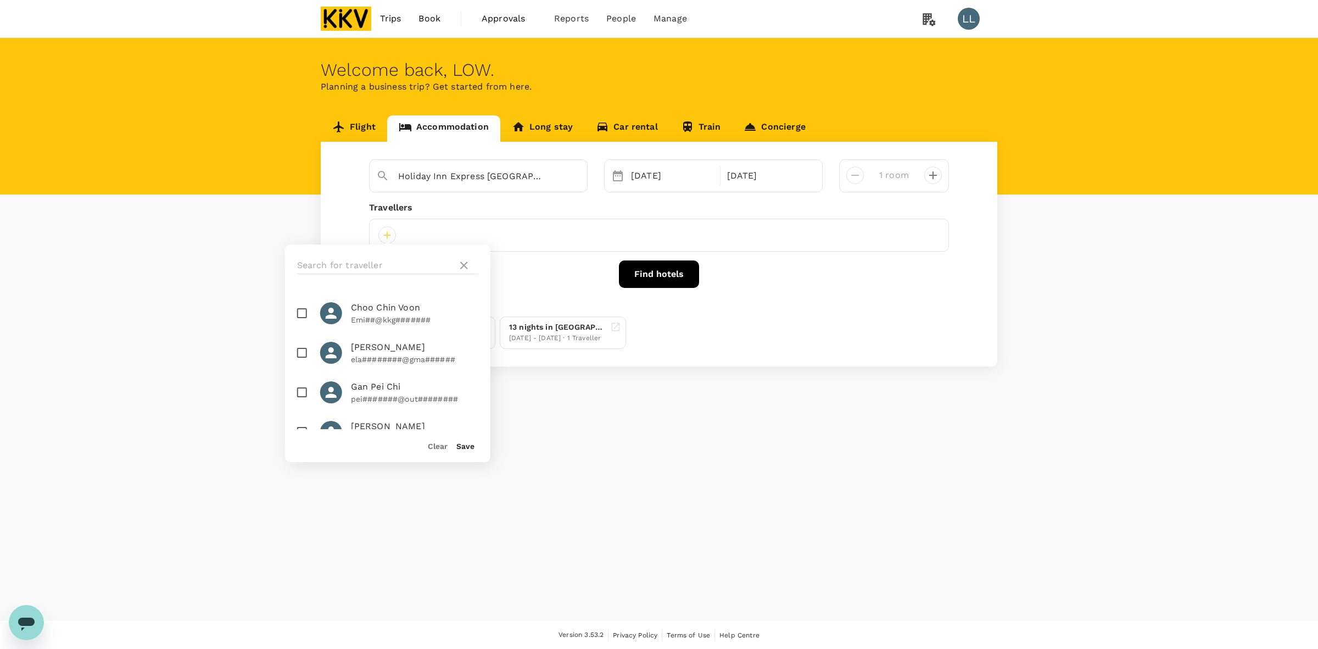
scroll to position [69, 0]
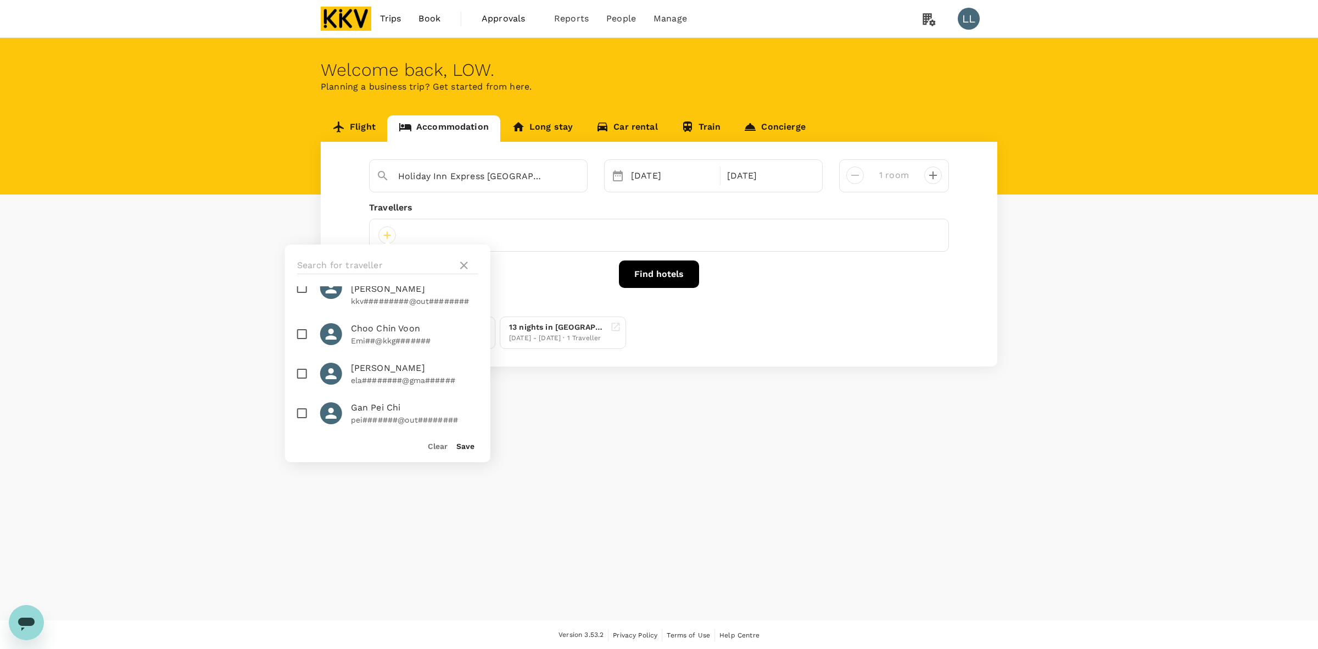
click at [360, 335] on p "Emi##@kkg#######" at bounding box center [414, 340] width 127 height 11
checkbox input "true"
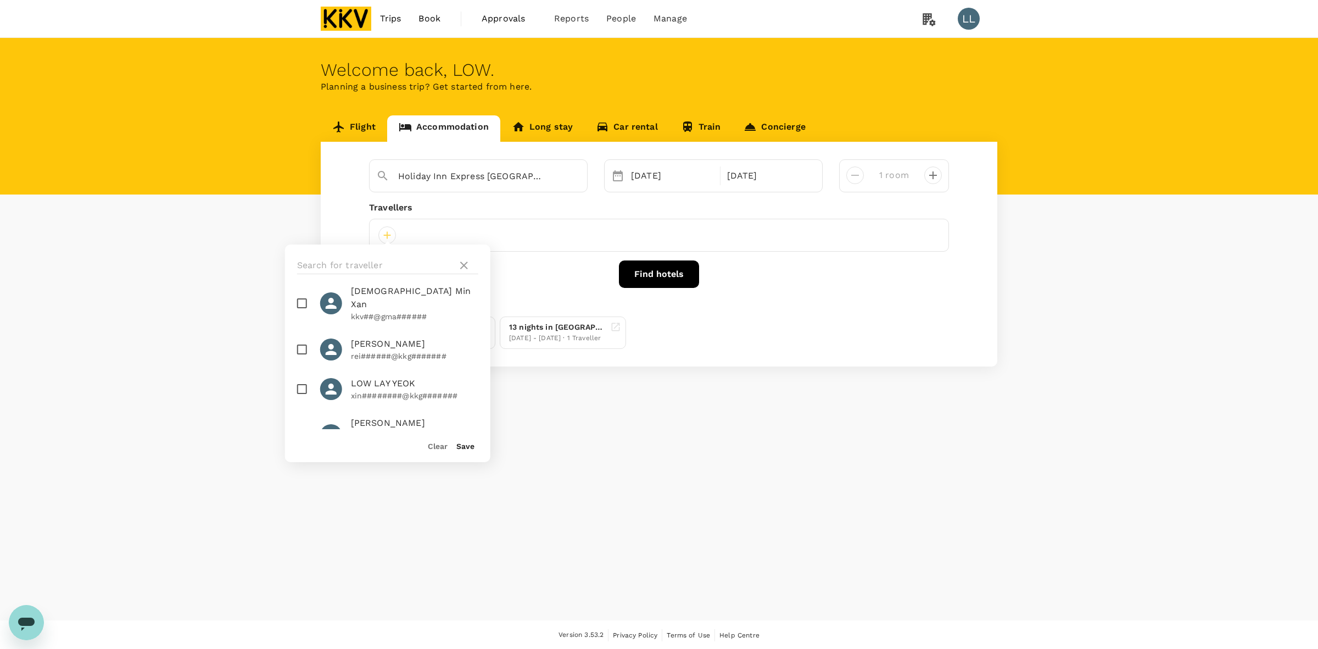
click at [365, 350] on p "rei######@kkg#######" at bounding box center [414, 355] width 127 height 11
checkbox input "true"
click at [450, 437] on div "Save" at bounding box center [461, 441] width 27 height 22
click at [459, 443] on button "Save" at bounding box center [466, 446] width 18 height 9
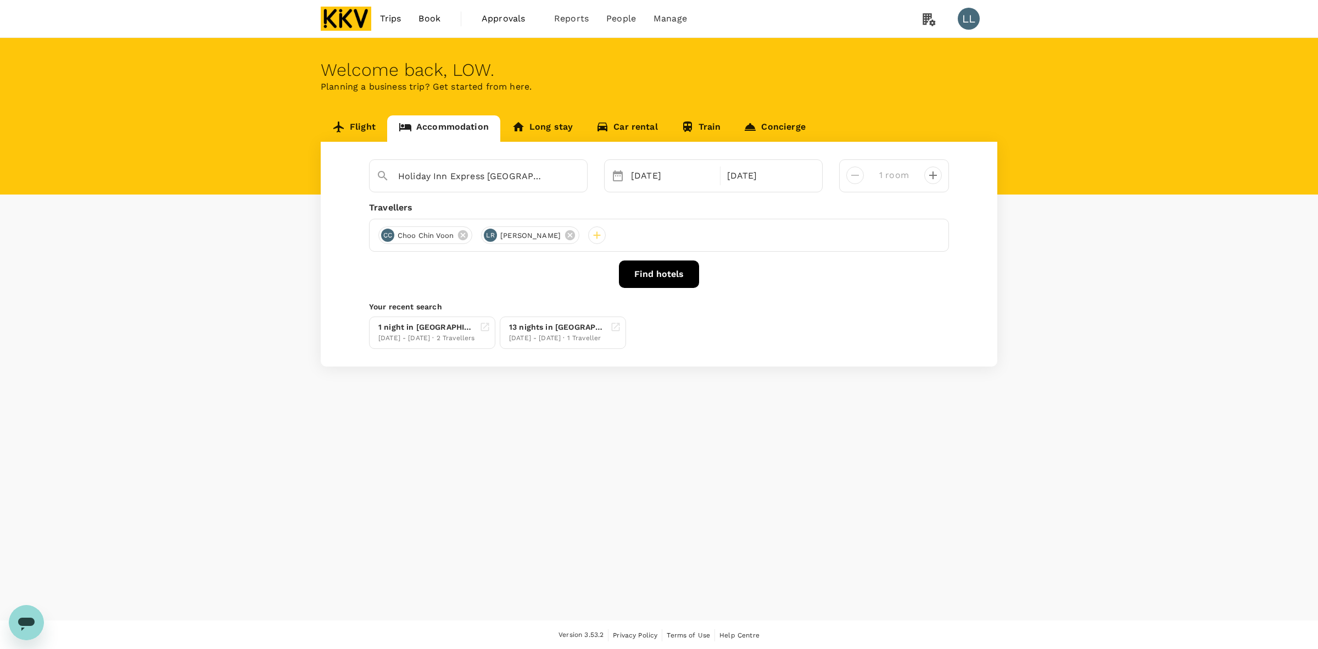
click at [647, 283] on button "Find hotels" at bounding box center [659, 273] width 80 height 27
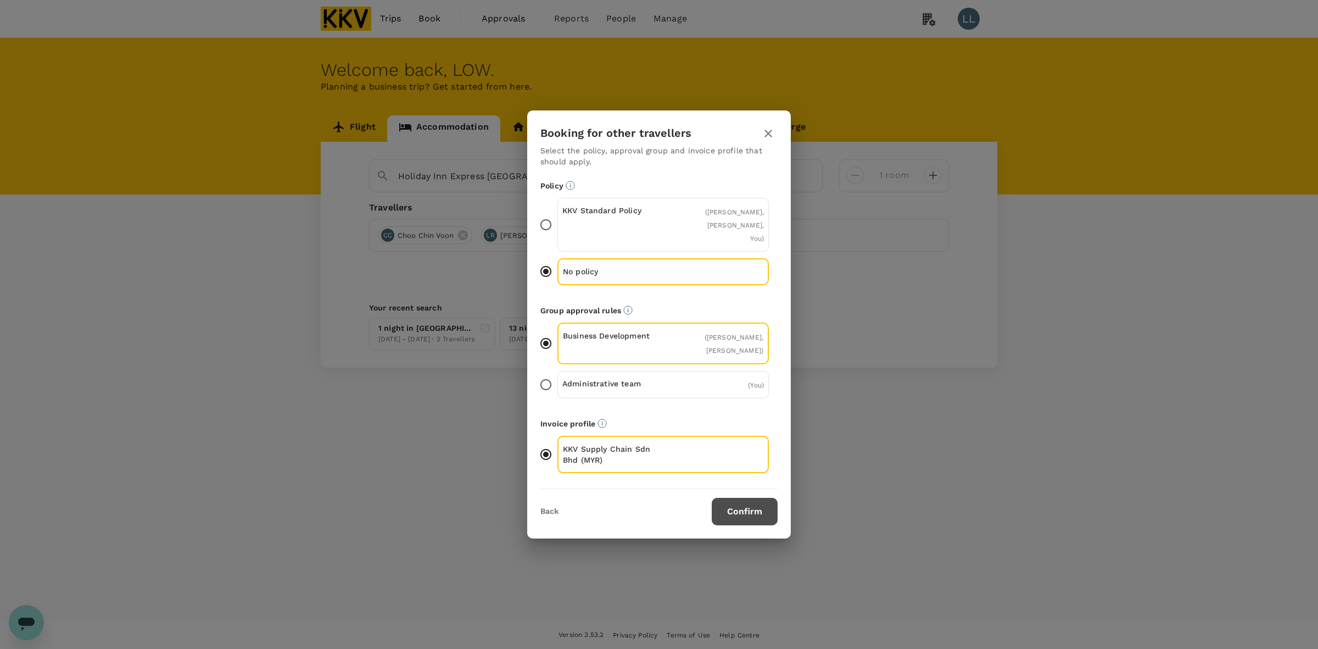
click at [736, 512] on button "Confirm" at bounding box center [745, 511] width 66 height 27
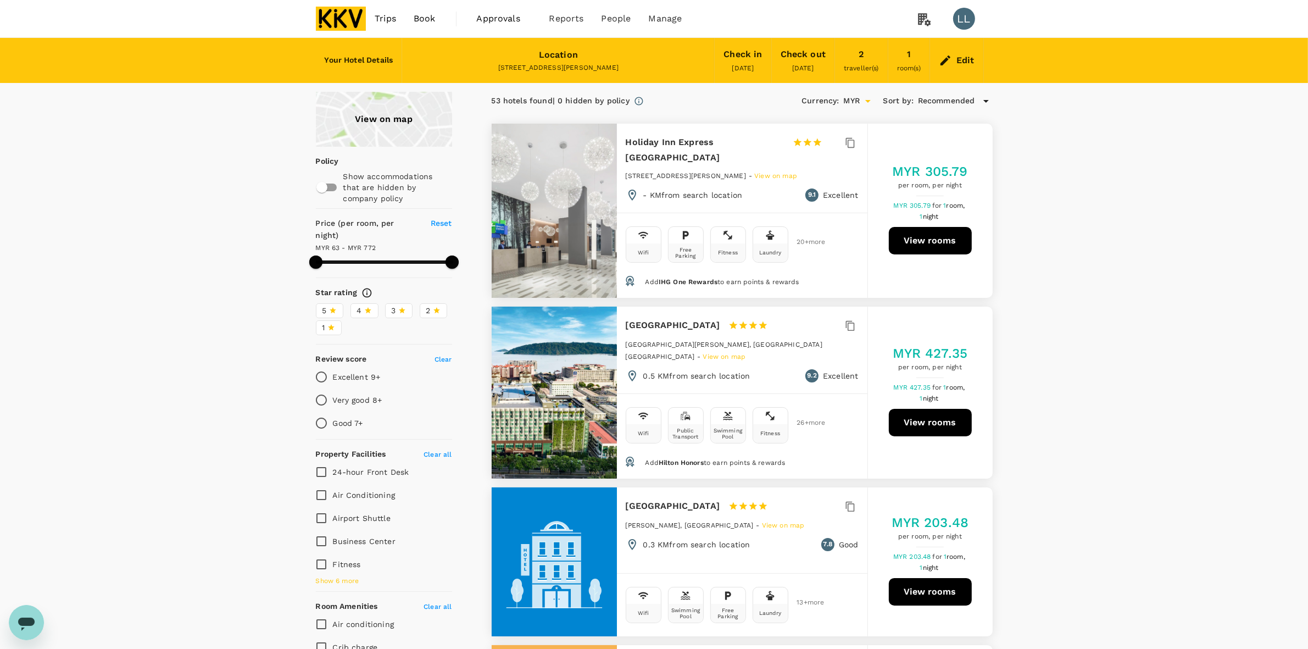
click at [929, 243] on button "View rooms" at bounding box center [930, 240] width 83 height 27
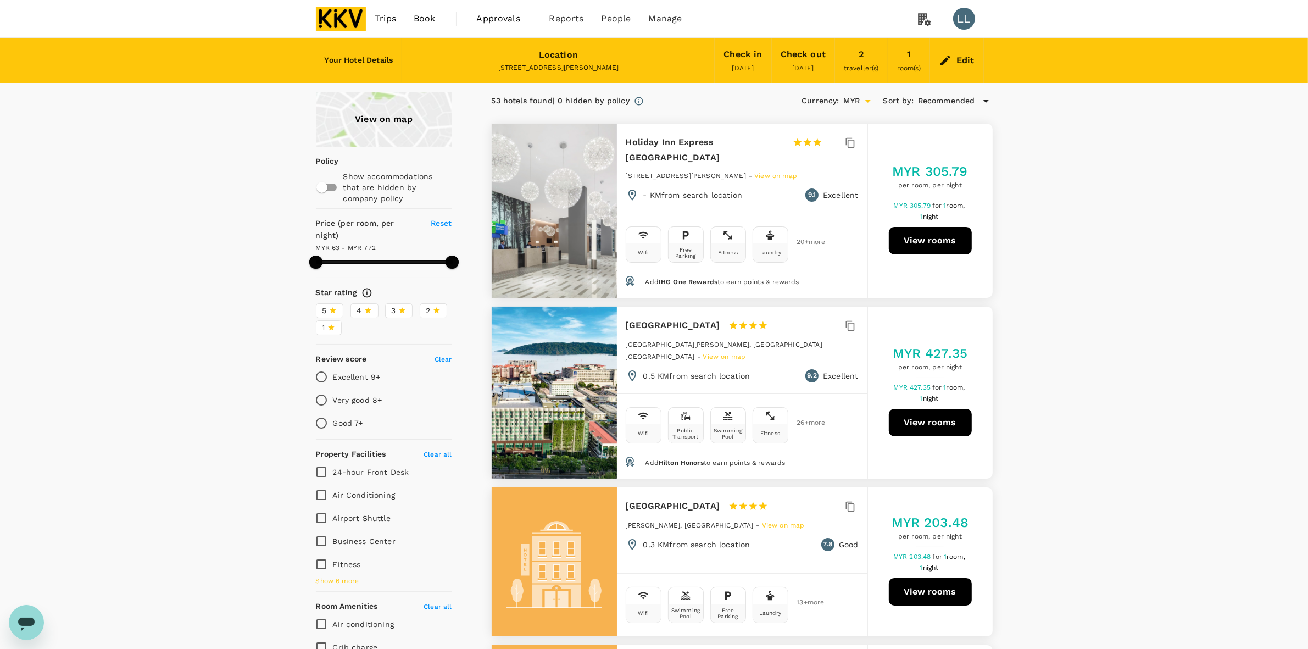
type input "771.28"
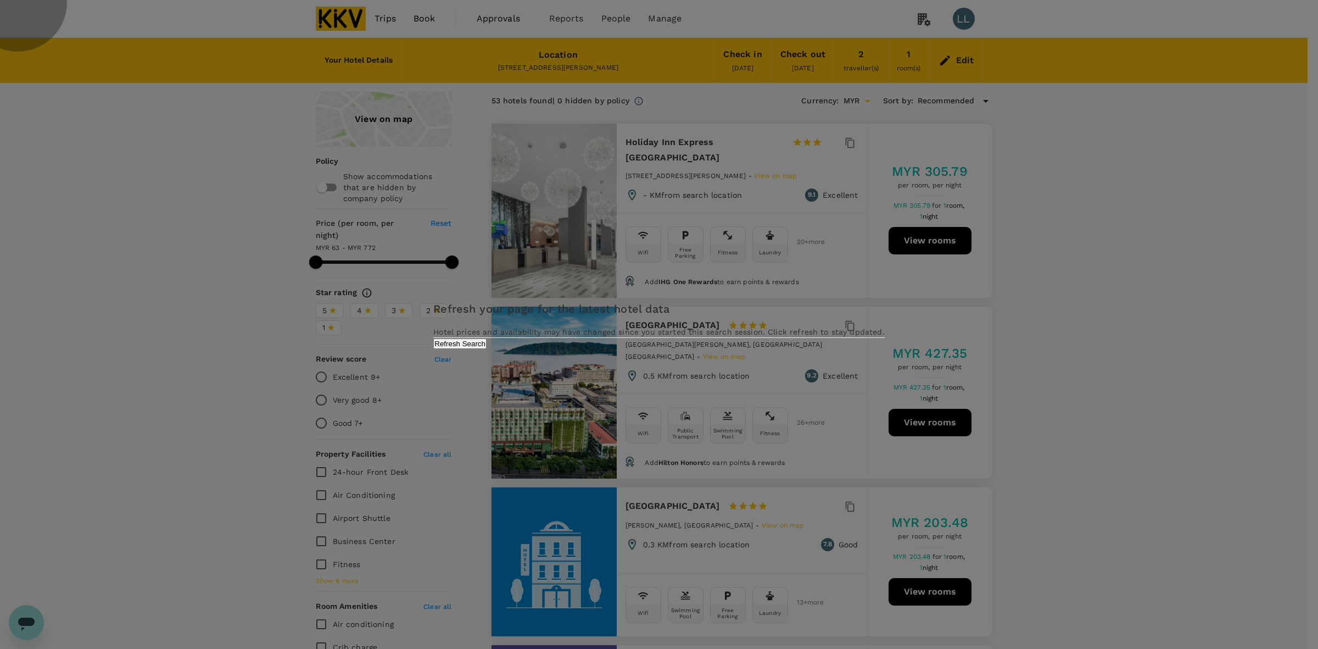
click at [487, 349] on button "Refresh Search" at bounding box center [459, 343] width 53 height 10
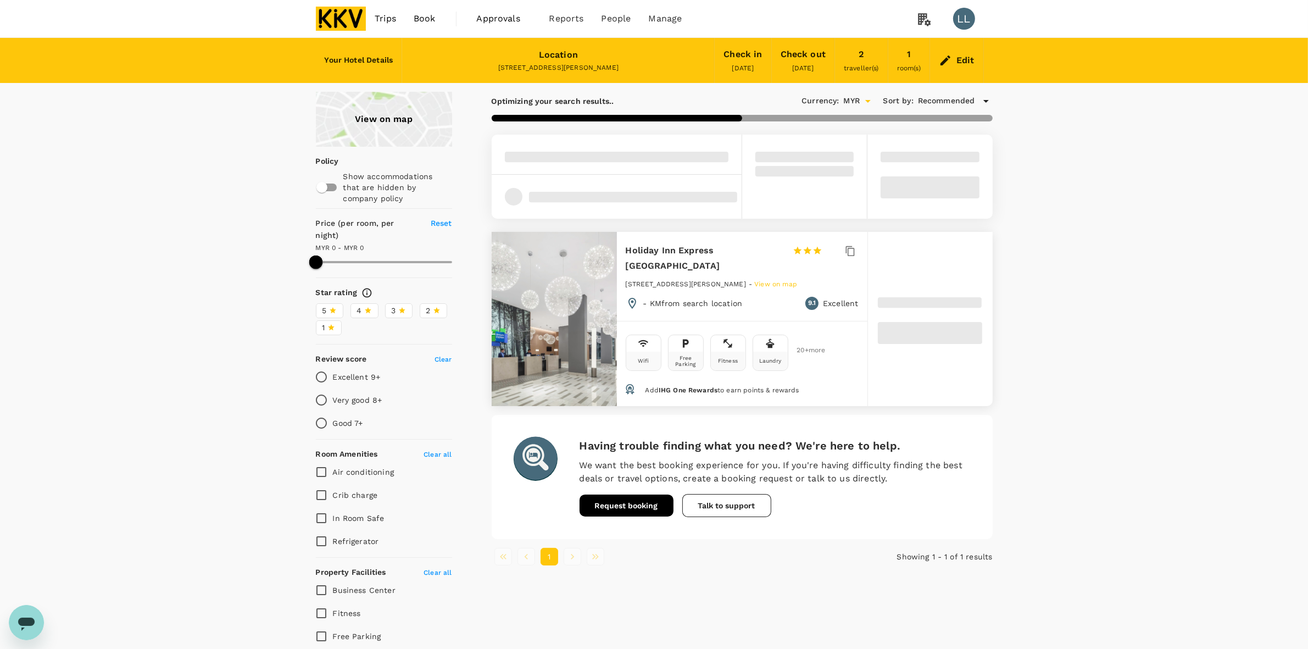
click at [1116, 272] on div "View on map Policy Show accommodations that are hidden by company policy Price …" at bounding box center [654, 417] width 1308 height 651
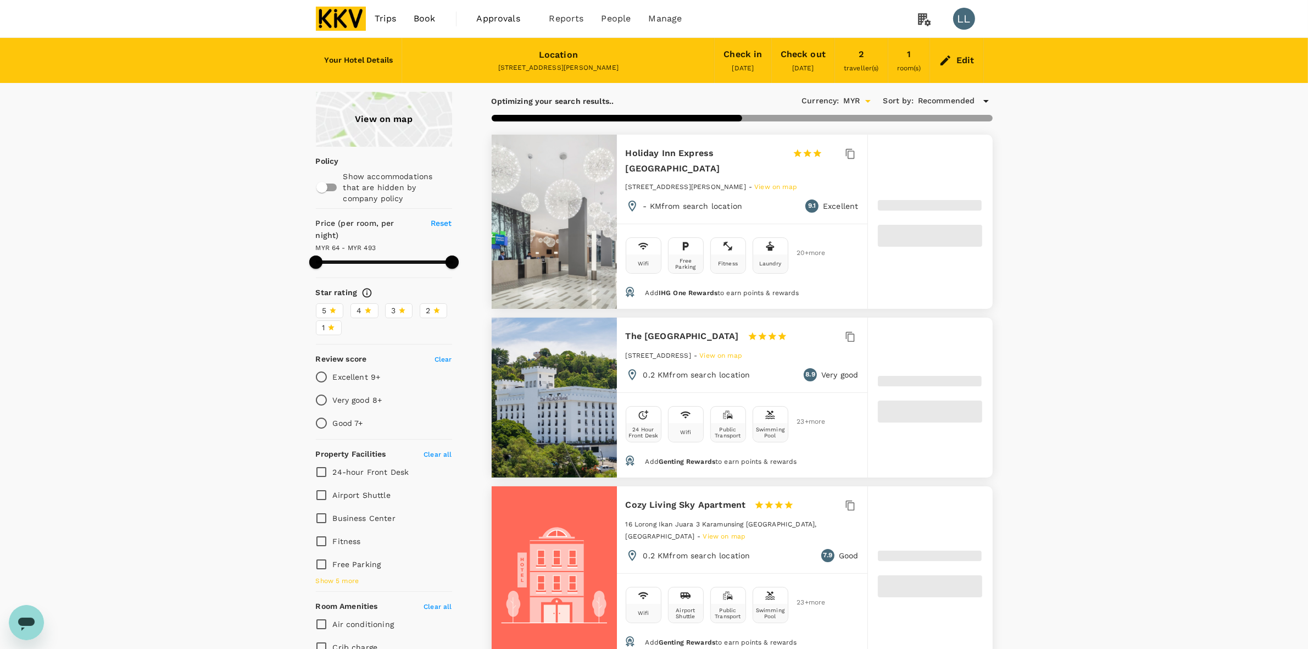
type input "492.68"
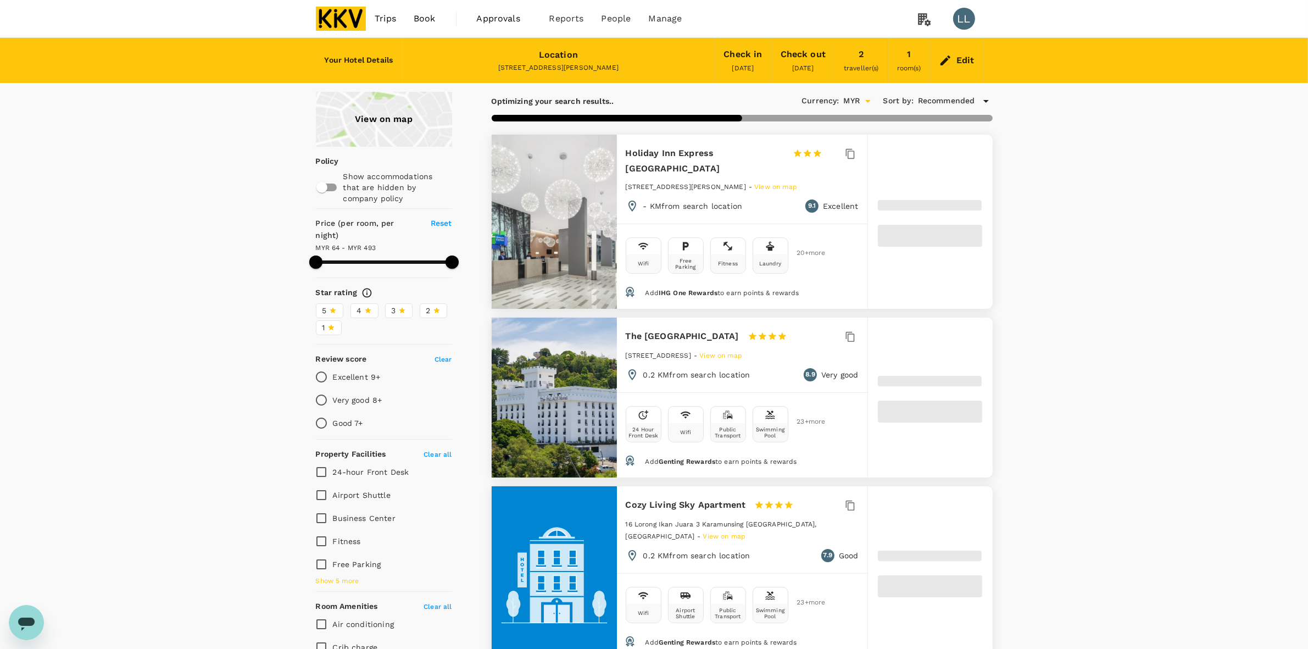
type input "63.28"
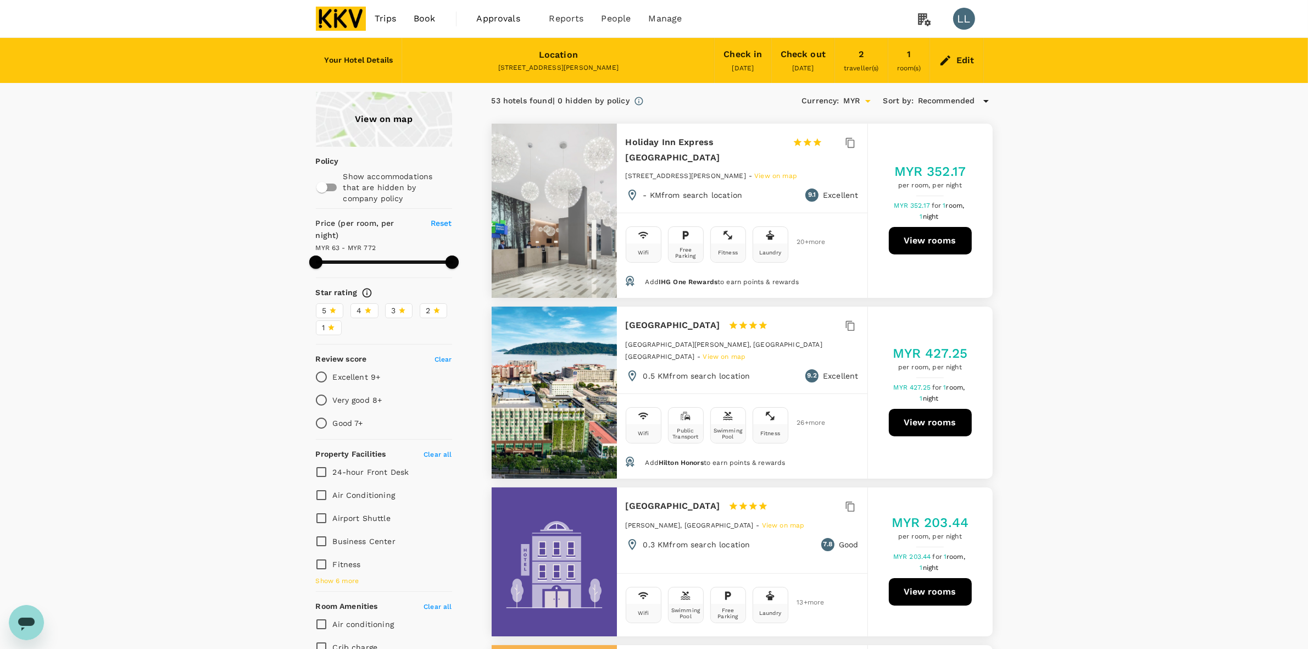
type input "771.28"
drag, startPoint x: 1112, startPoint y: 262, endPoint x: 968, endPoint y: 240, distance: 146.1
click at [945, 246] on button "View rooms" at bounding box center [930, 240] width 83 height 27
click at [920, 243] on button "View rooms" at bounding box center [930, 240] width 83 height 27
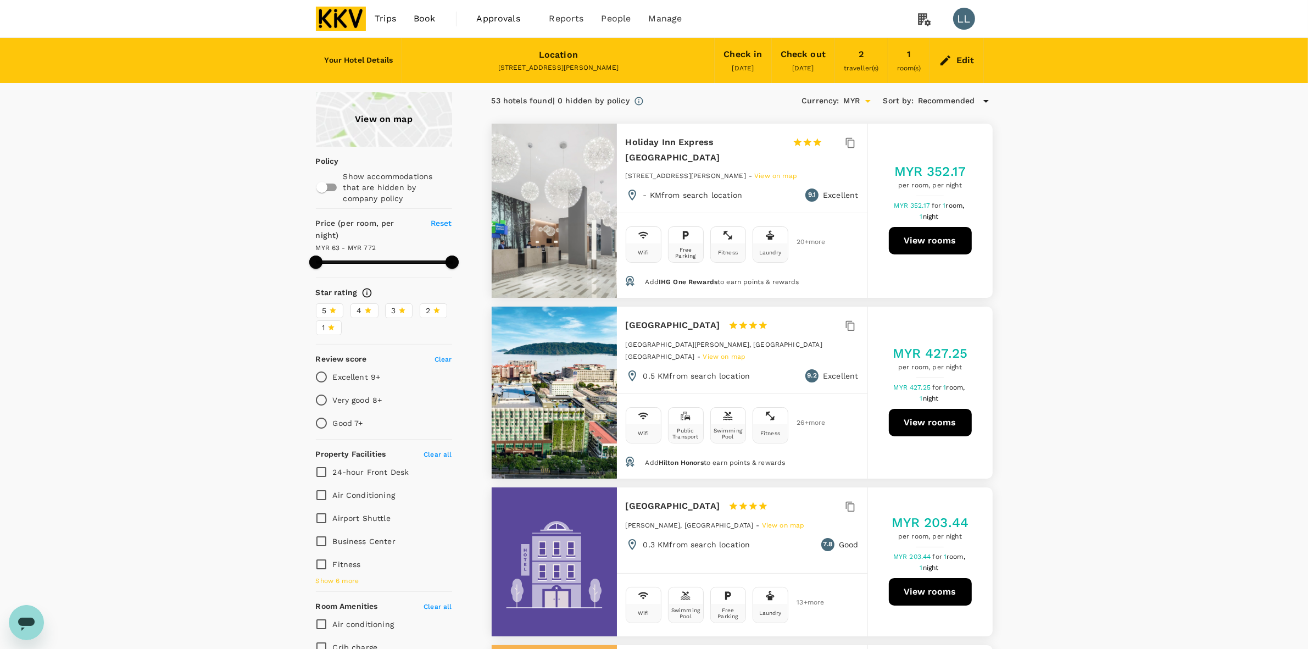
click at [344, 11] on img at bounding box center [341, 19] width 51 height 24
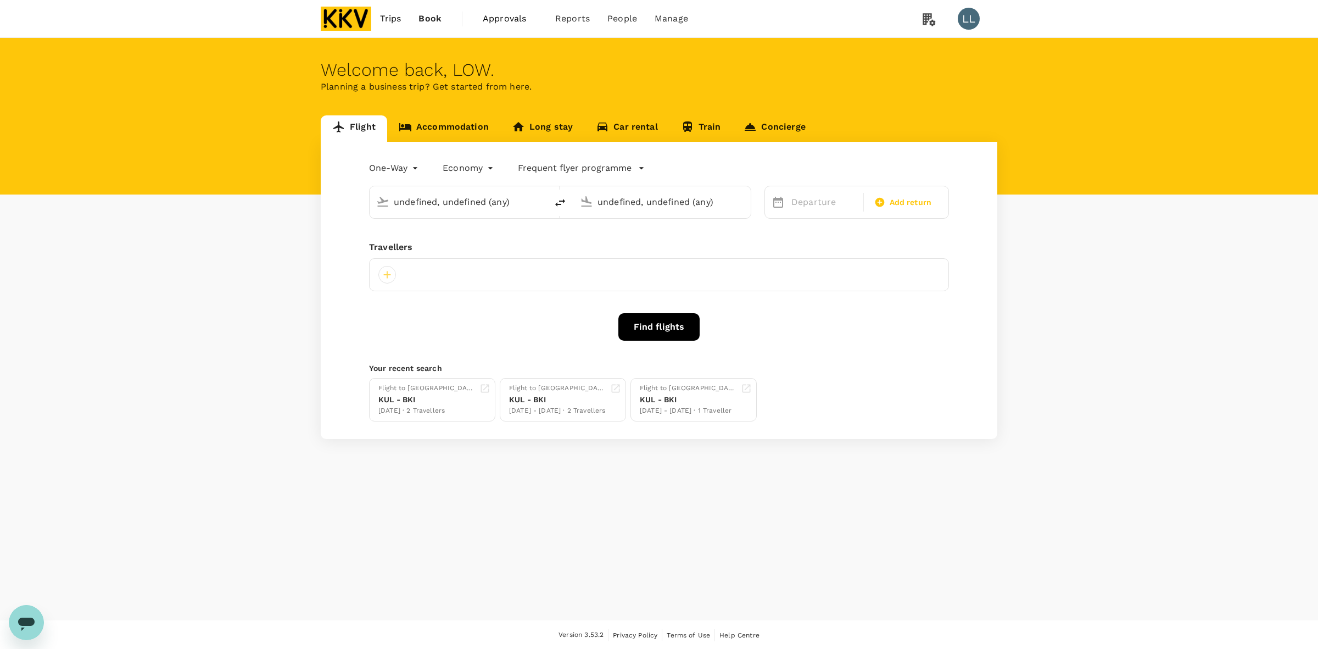
type input "Kota Kinabalu Intl (BKI)"
type input "Kuala Lumpur Intl (KUL)"
type input "Kota Kinabalu Intl (BKI)"
type input "Kuala Lumpur Intl (KUL)"
type input "Kota Kinabalu Intl (BKI)"
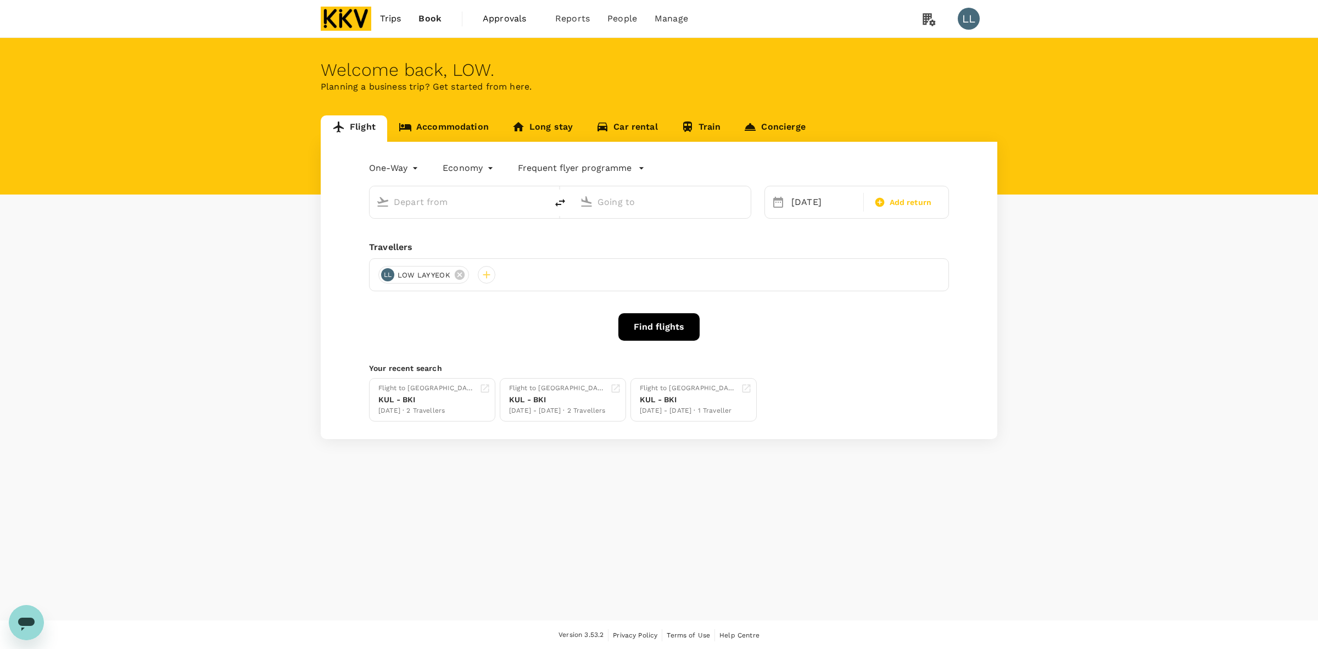
type input "Kuala Lumpur Intl (KUL)"
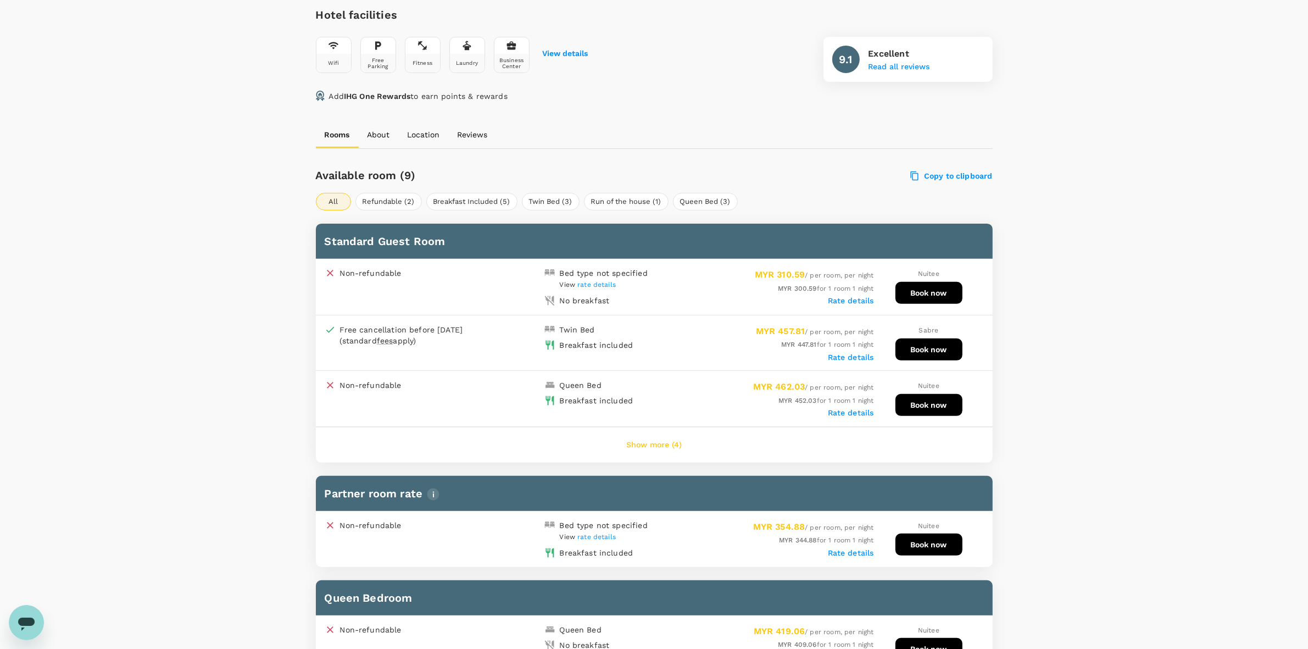
scroll to position [412, 0]
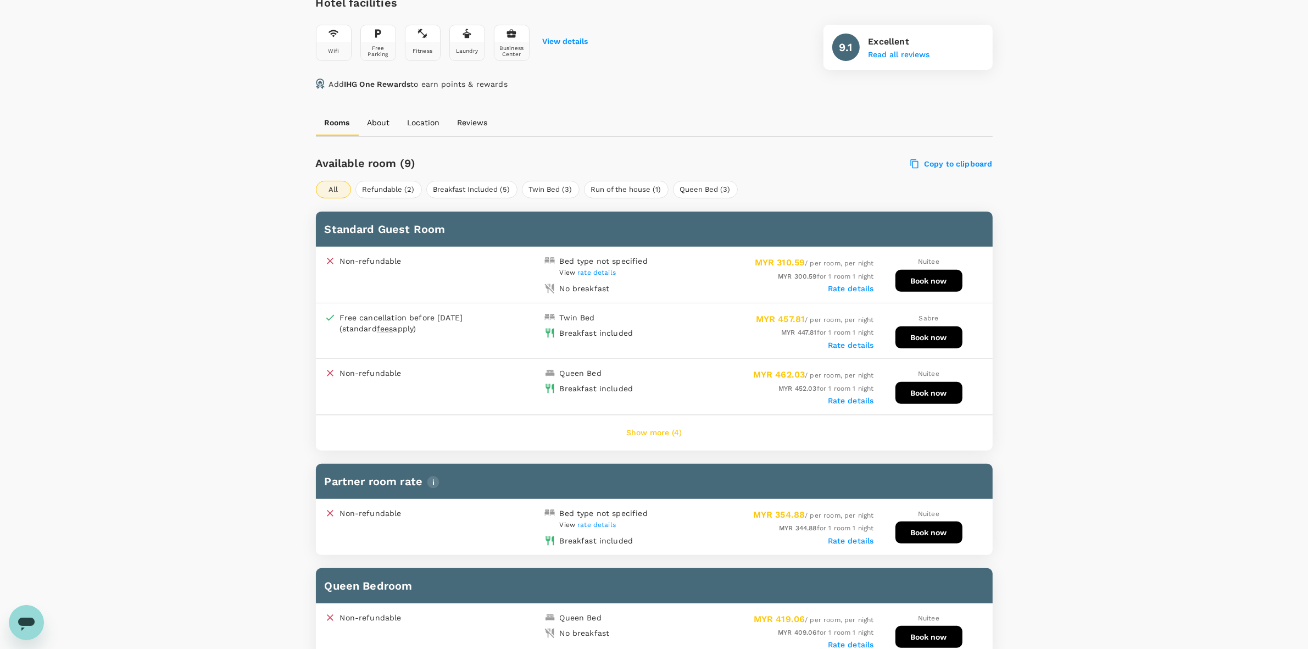
click at [661, 425] on button "Show more (4)" at bounding box center [654, 433] width 86 height 26
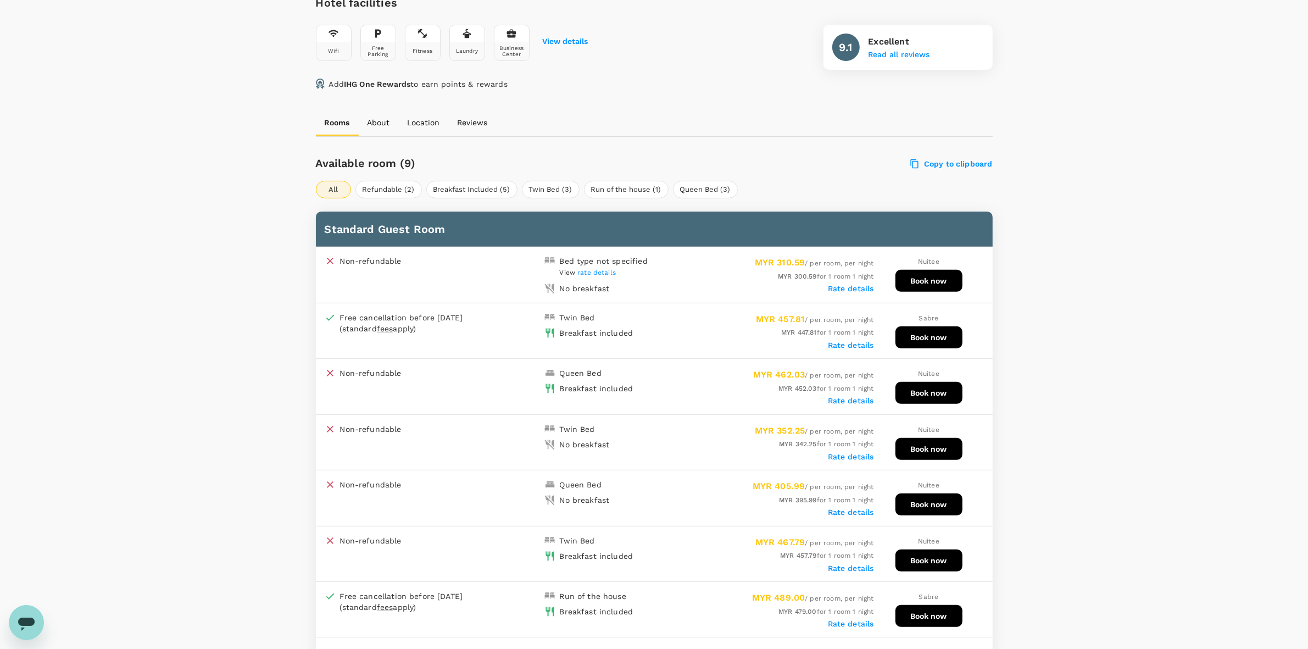
click at [717, 617] on div "Rate details" at bounding box center [764, 622] width 220 height 11
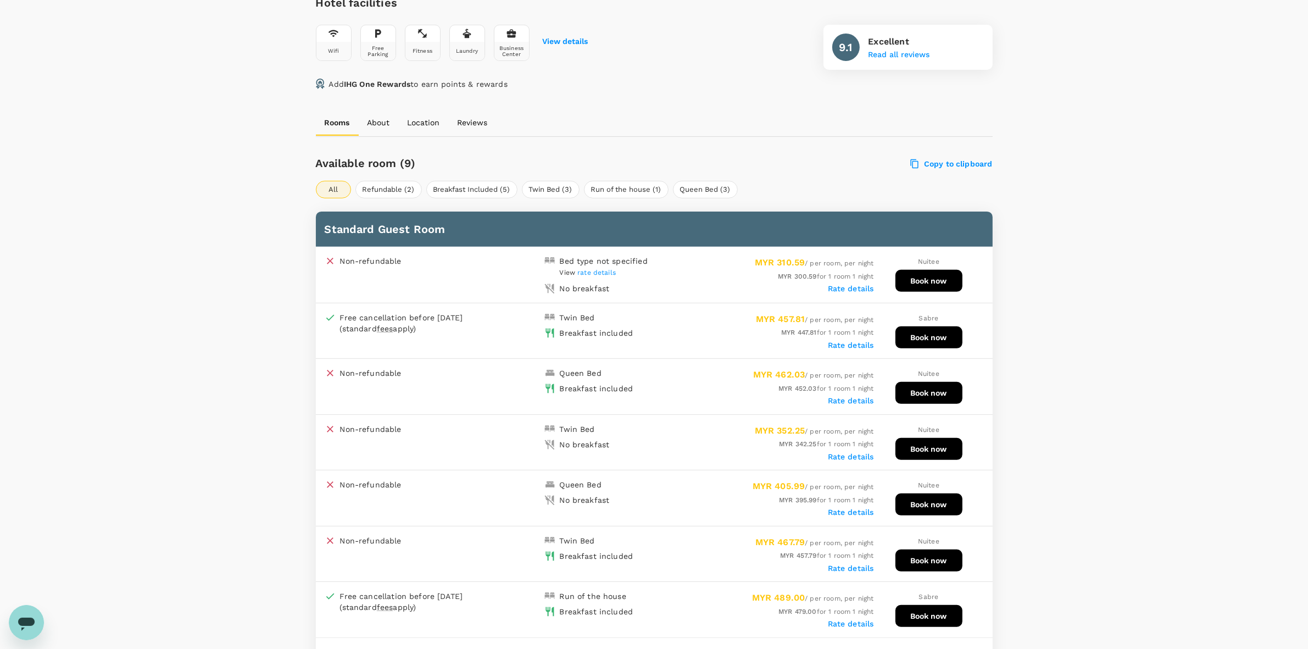
click at [862, 282] on div "Rate details" at bounding box center [764, 287] width 220 height 11
click at [862, 285] on label "Rate details" at bounding box center [851, 288] width 46 height 9
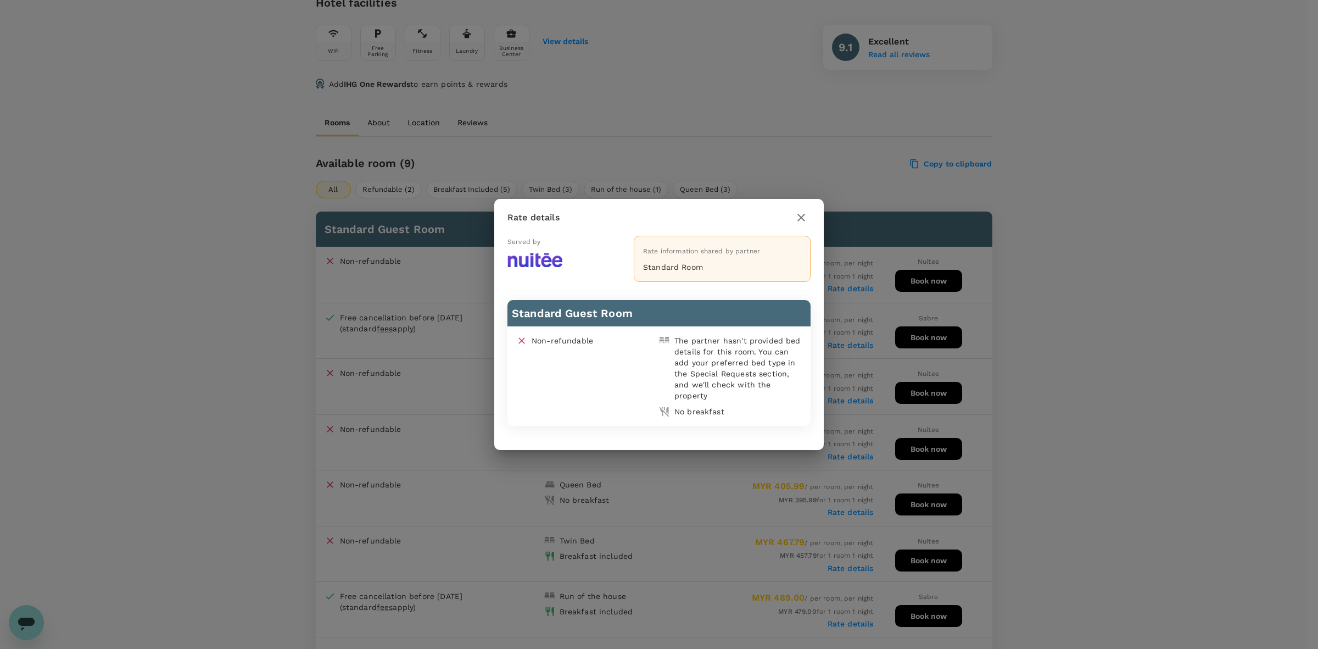
click at [798, 218] on icon "button" at bounding box center [801, 217] width 13 height 13
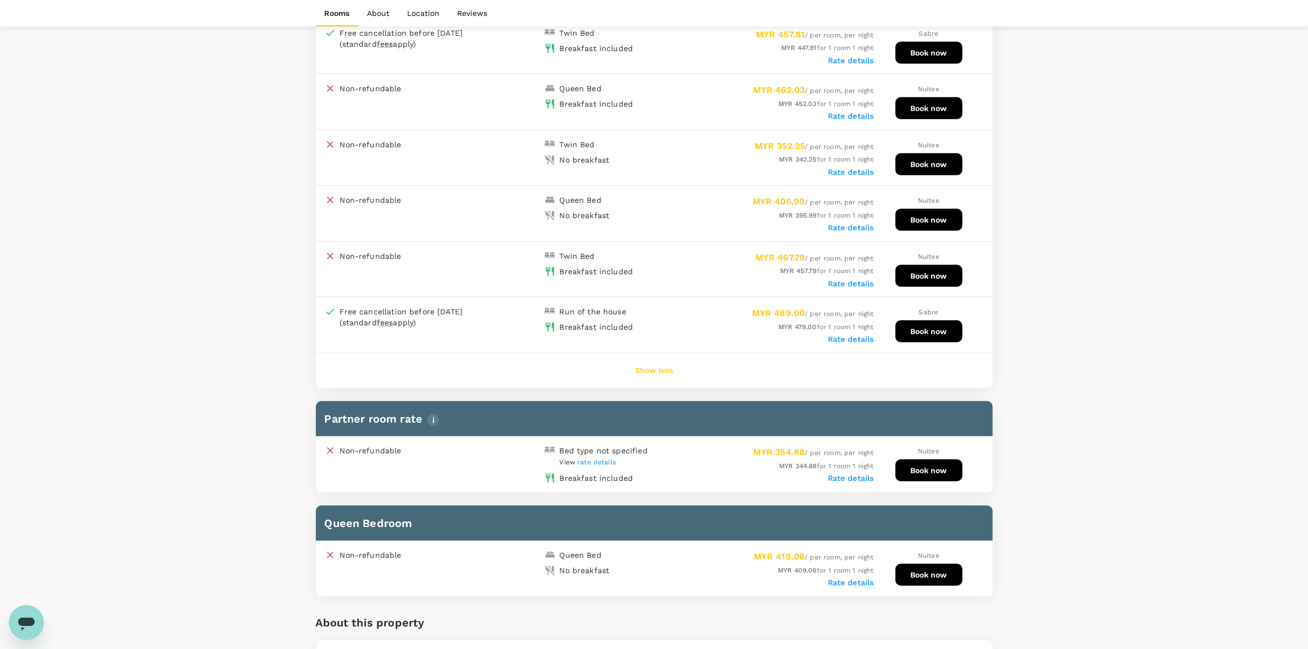
scroll to position [893, 0]
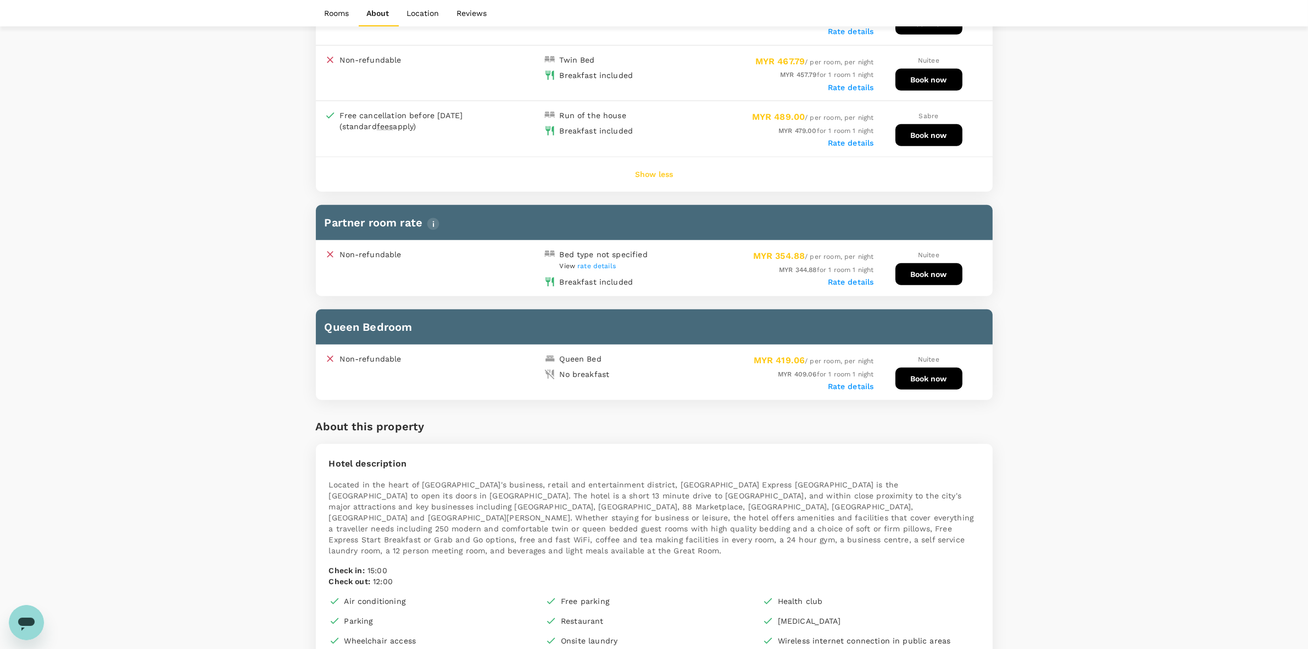
click at [840, 276] on div "Rate details" at bounding box center [764, 281] width 220 height 11
click at [842, 277] on label "Rate details" at bounding box center [851, 281] width 46 height 9
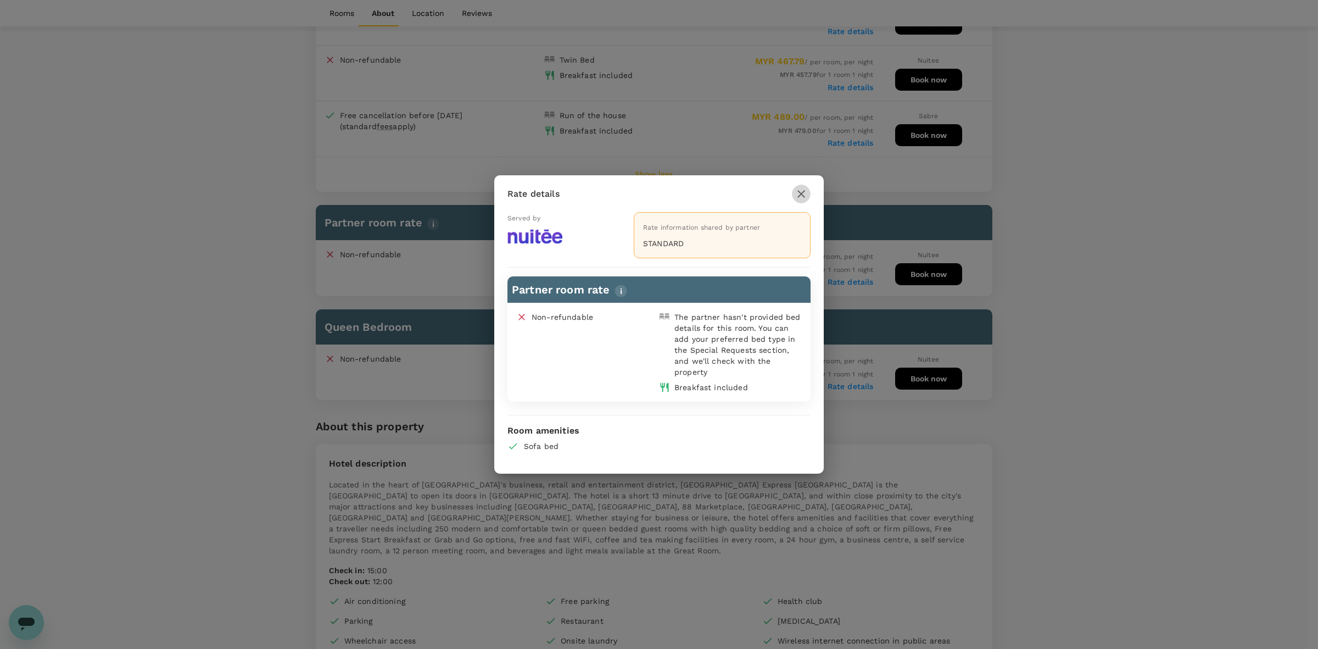
click at [802, 191] on icon "button" at bounding box center [801, 193] width 13 height 13
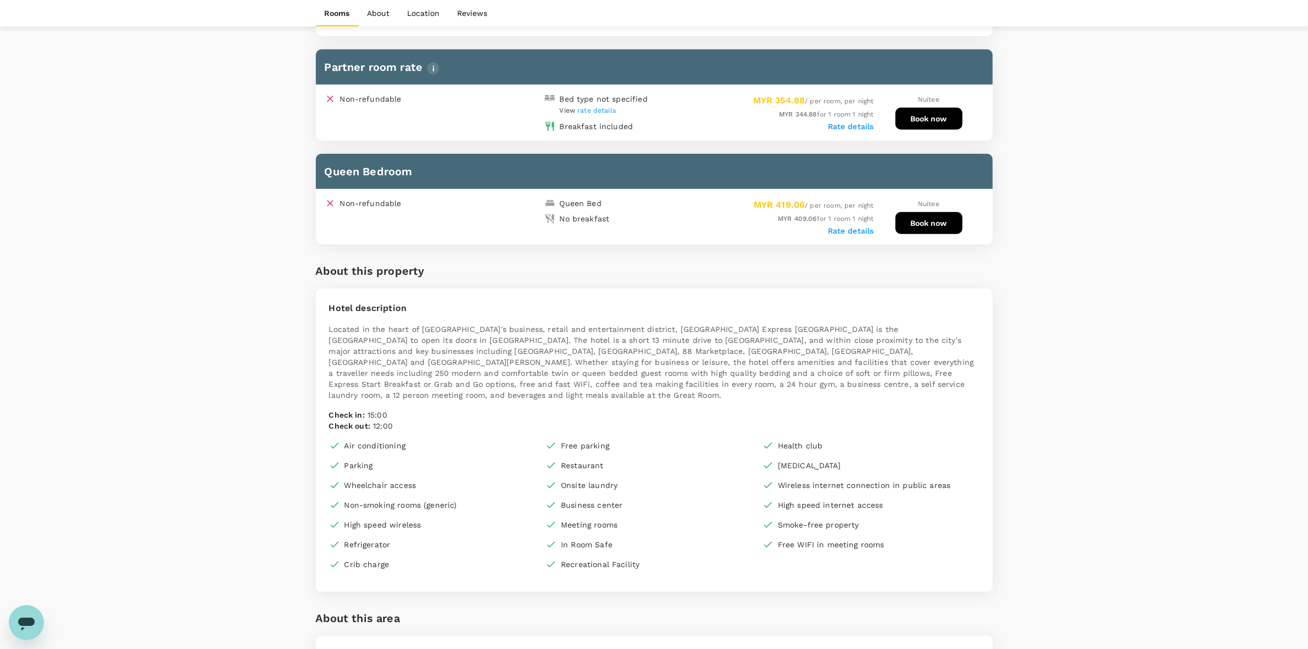
scroll to position [824, 0]
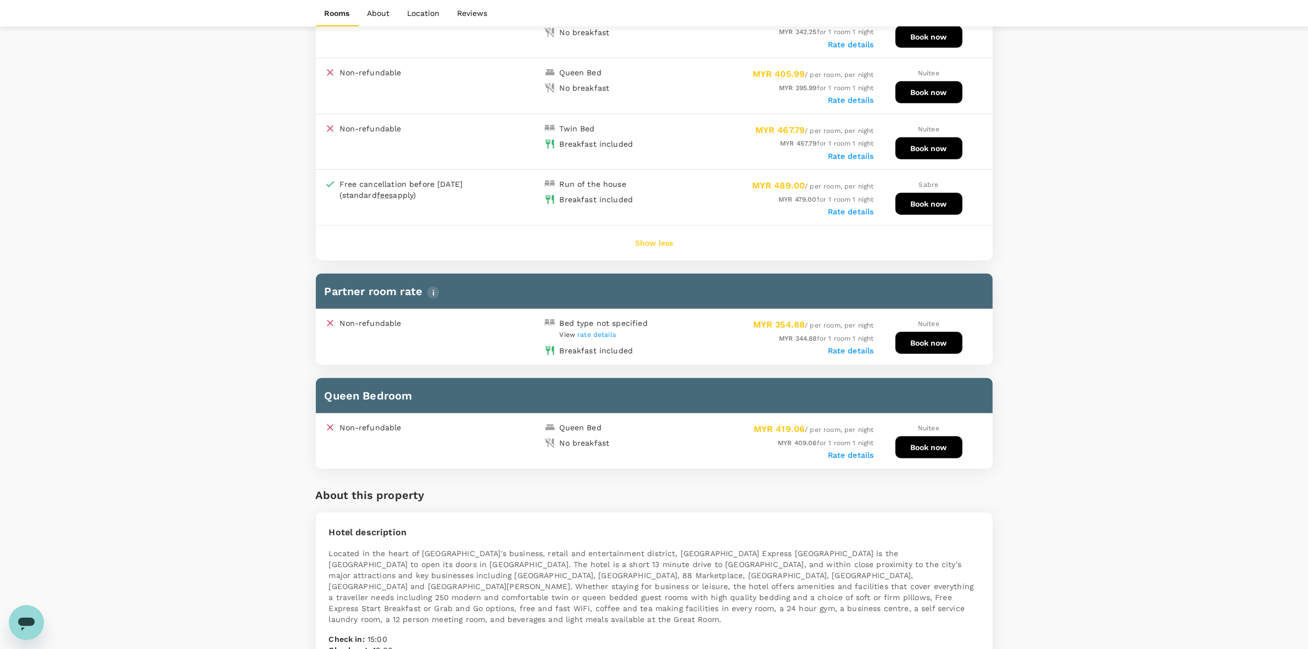
click at [1088, 327] on div "Your Hotel Details Check in 14 Oct 2025 Check out 15 Oct 2025 2 traveller(s) 1 …" at bounding box center [654, 451] width 1308 height 2475
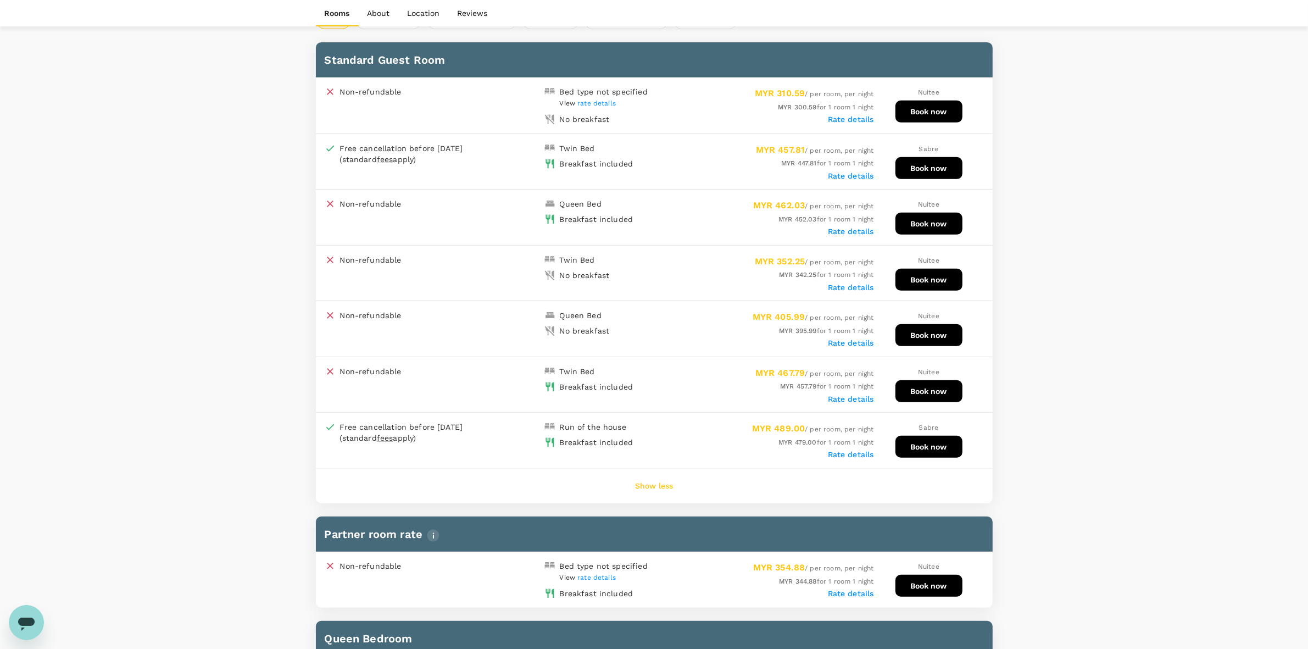
scroll to position [549, 0]
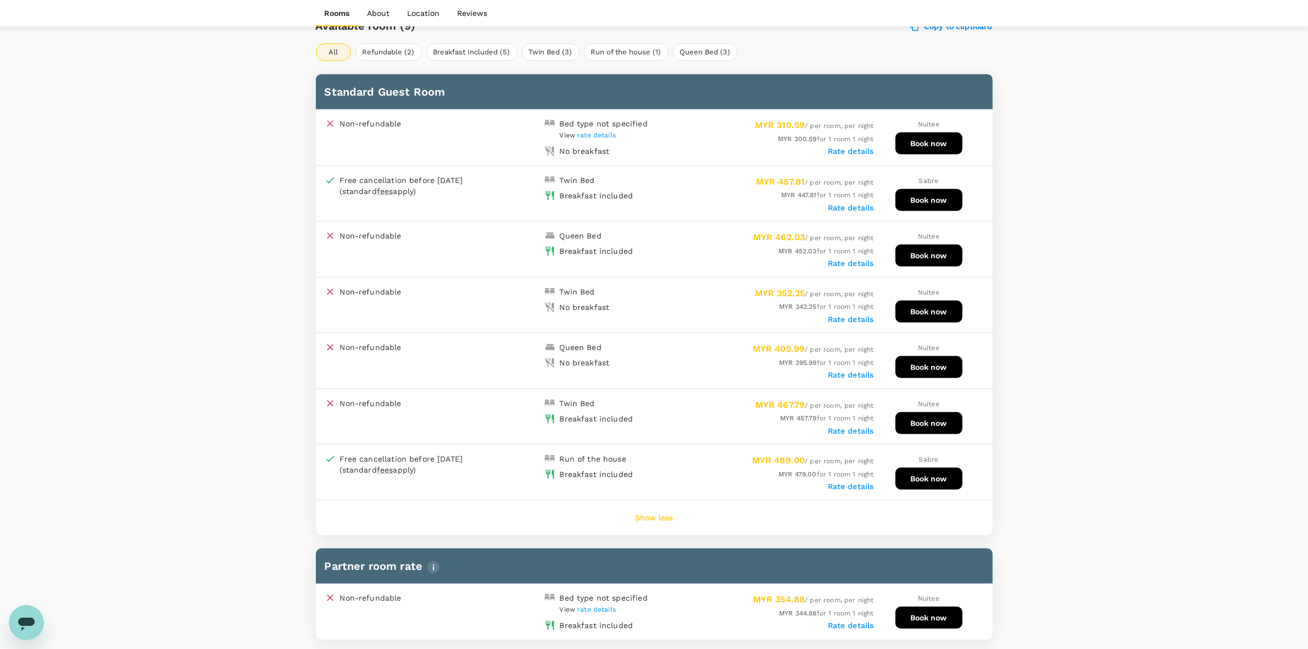
click at [849, 206] on label "Rate details" at bounding box center [851, 207] width 46 height 9
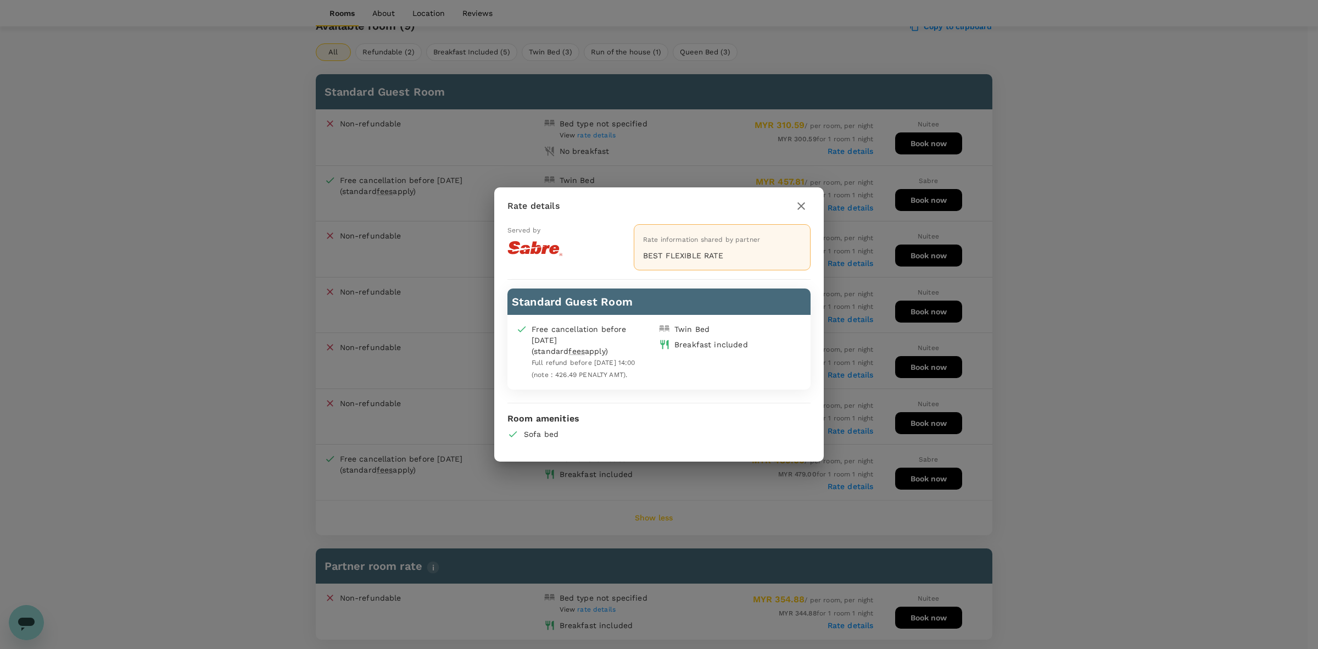
click at [800, 202] on icon "button" at bounding box center [802, 206] width 8 height 8
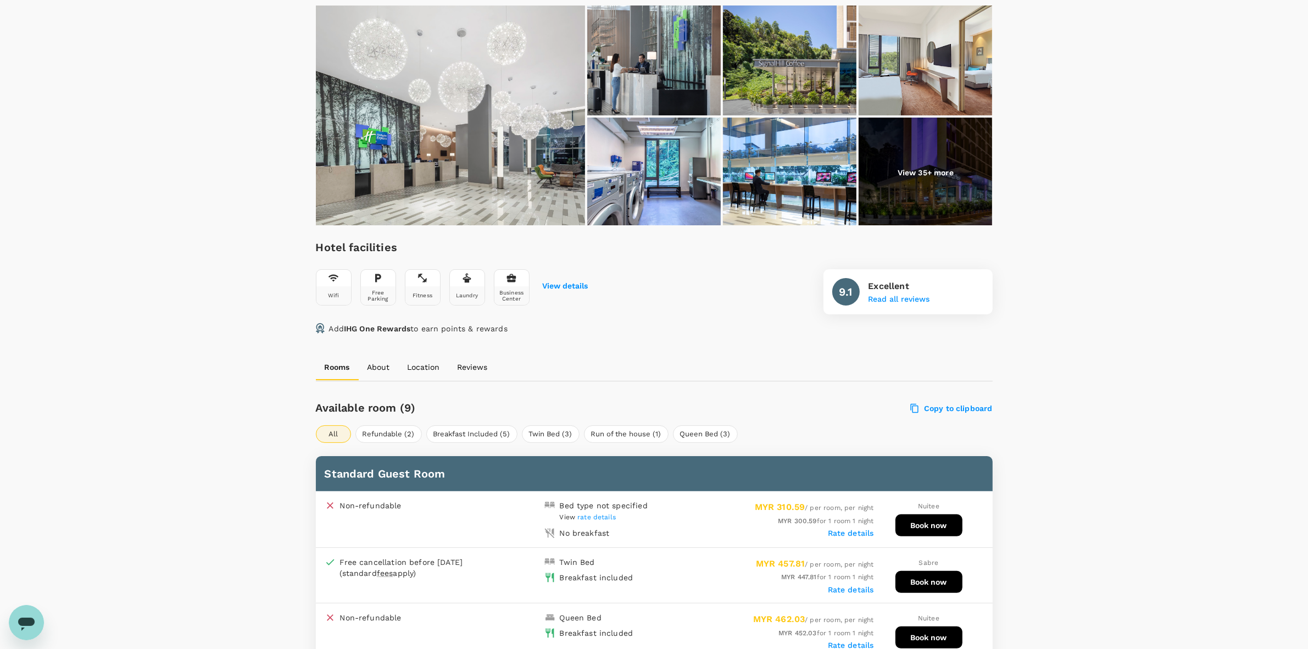
scroll to position [0, 0]
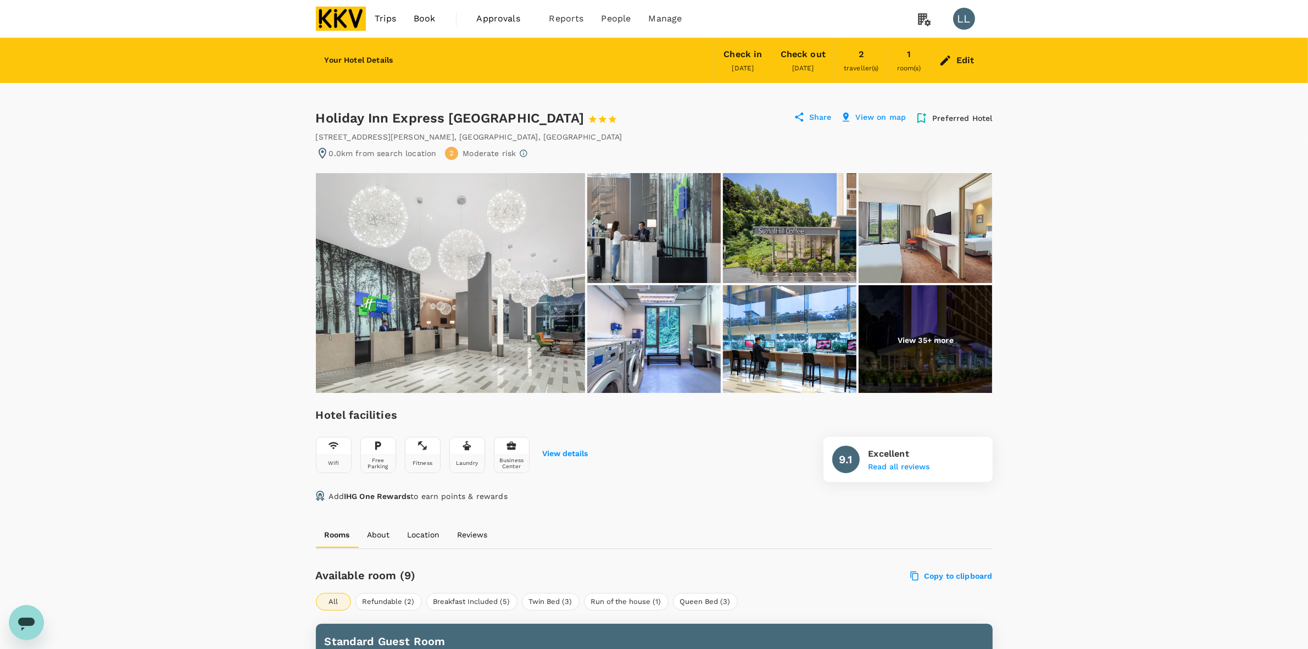
drag, startPoint x: 312, startPoint y: 119, endPoint x: 615, endPoint y: 120, distance: 303.2
copy div "Holiday Inn Express [GEOGRAPHIC_DATA]"
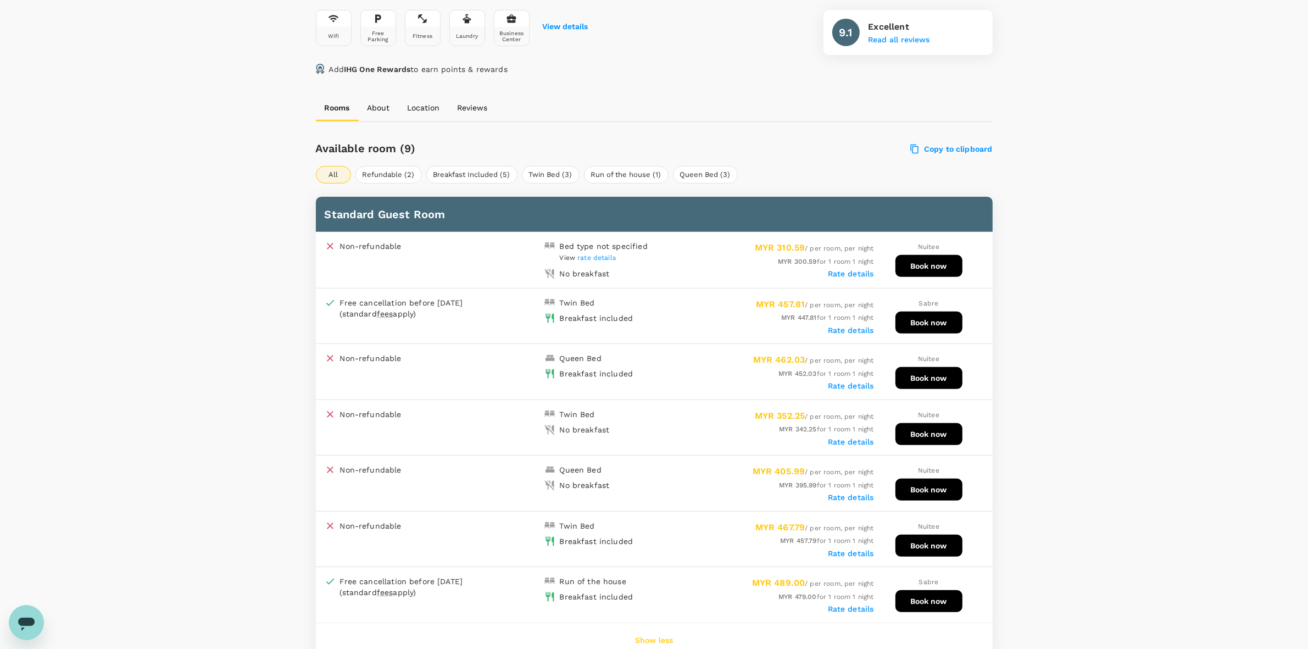
scroll to position [549, 0]
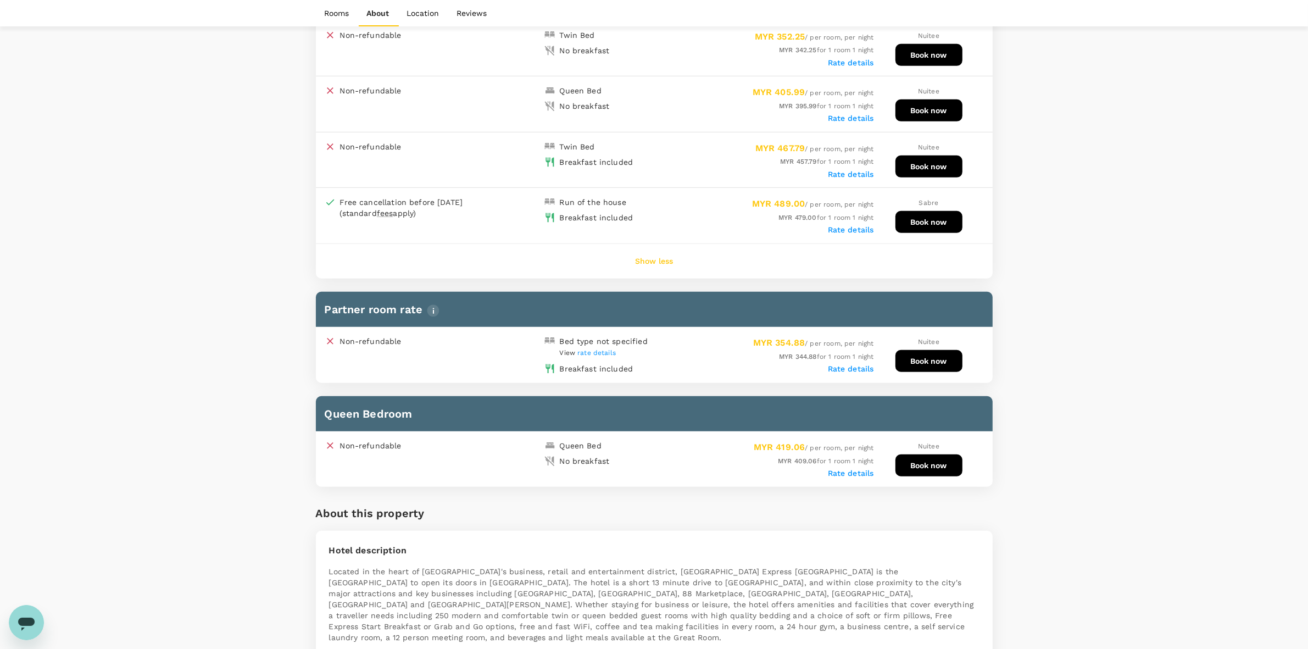
scroll to position [824, 0]
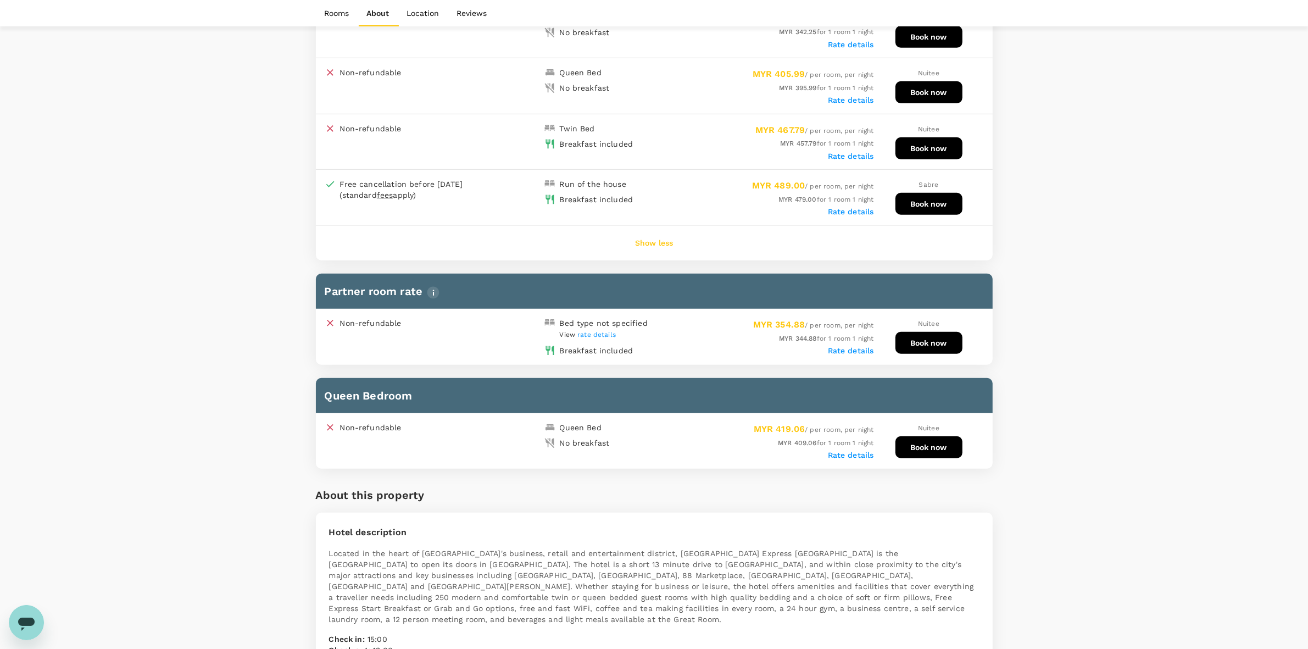
click at [1091, 366] on div "Your Hotel Details Check in 14 Oct 2025 Check out 15 Oct 2025 2 traveller(s) 1 …" at bounding box center [654, 451] width 1308 height 2475
click at [861, 346] on label "Rate details" at bounding box center [851, 350] width 46 height 9
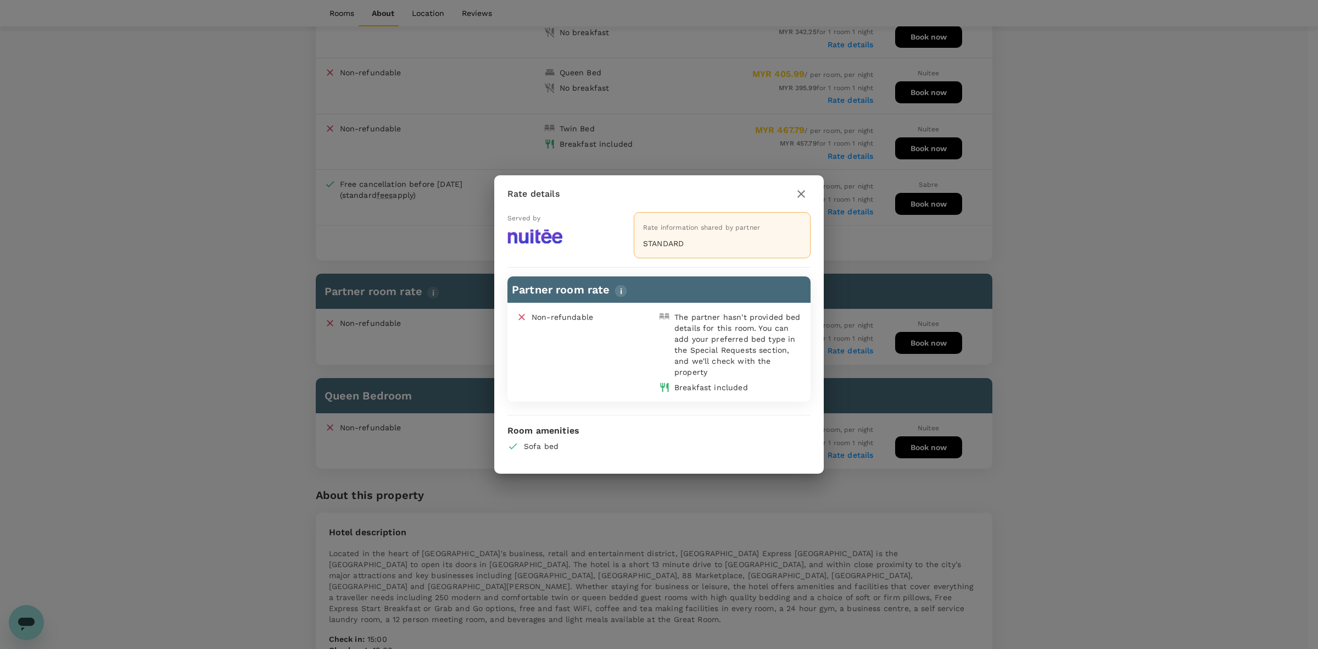
click at [805, 190] on icon "button" at bounding box center [801, 193] width 13 height 13
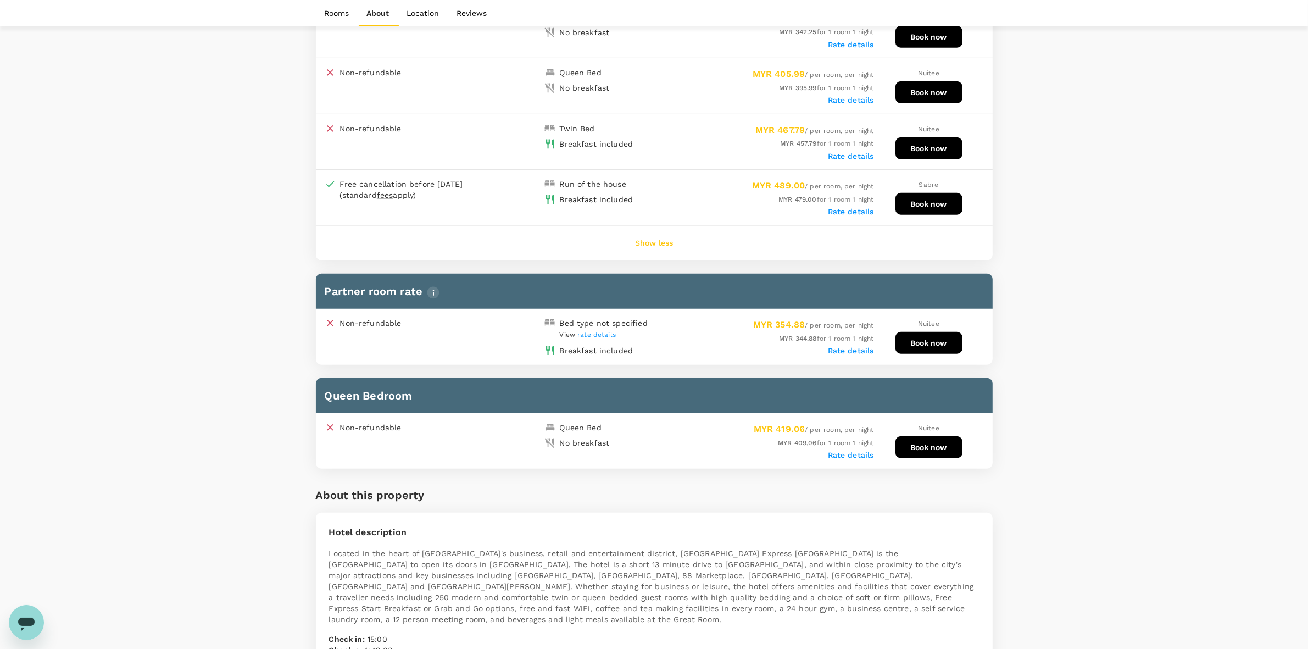
drag, startPoint x: 1003, startPoint y: 240, endPoint x: 1020, endPoint y: 265, distance: 30.6
click at [1004, 241] on div "Holiday Inn Express Kota Kinabalu City Centre 1 Star 2 Stars 3 Stars 4 Stars 5 …" at bounding box center [654, 465] width 703 height 2413
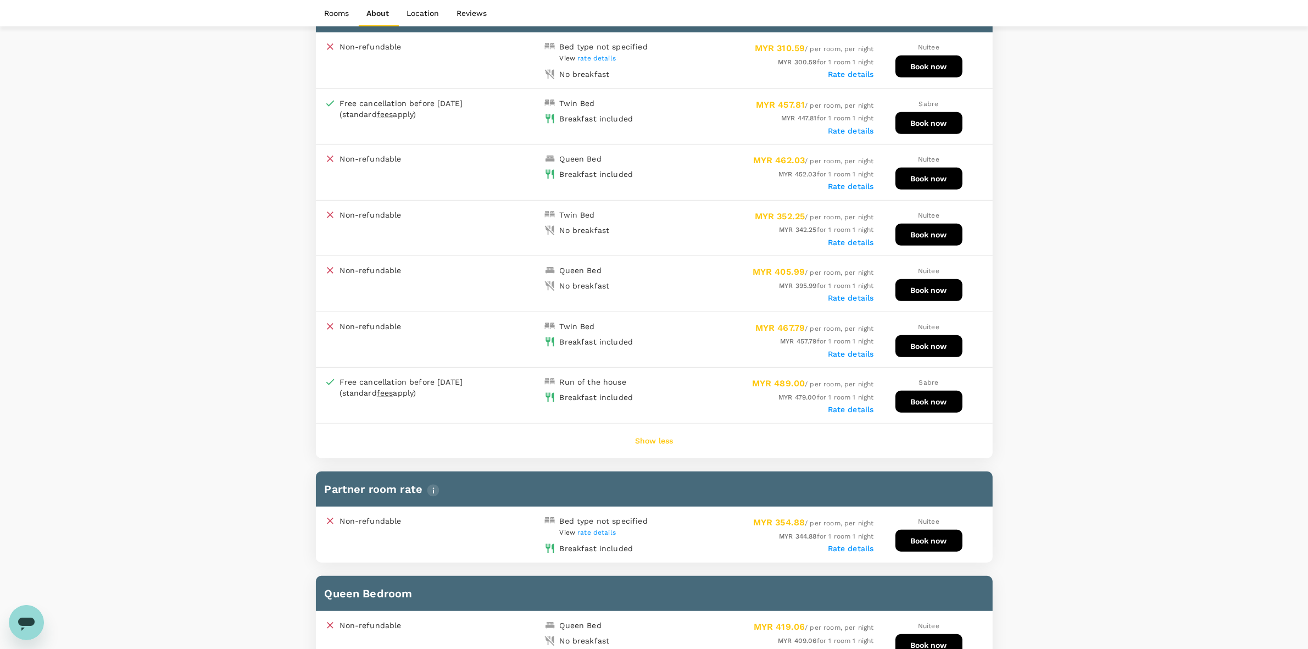
scroll to position [618, 0]
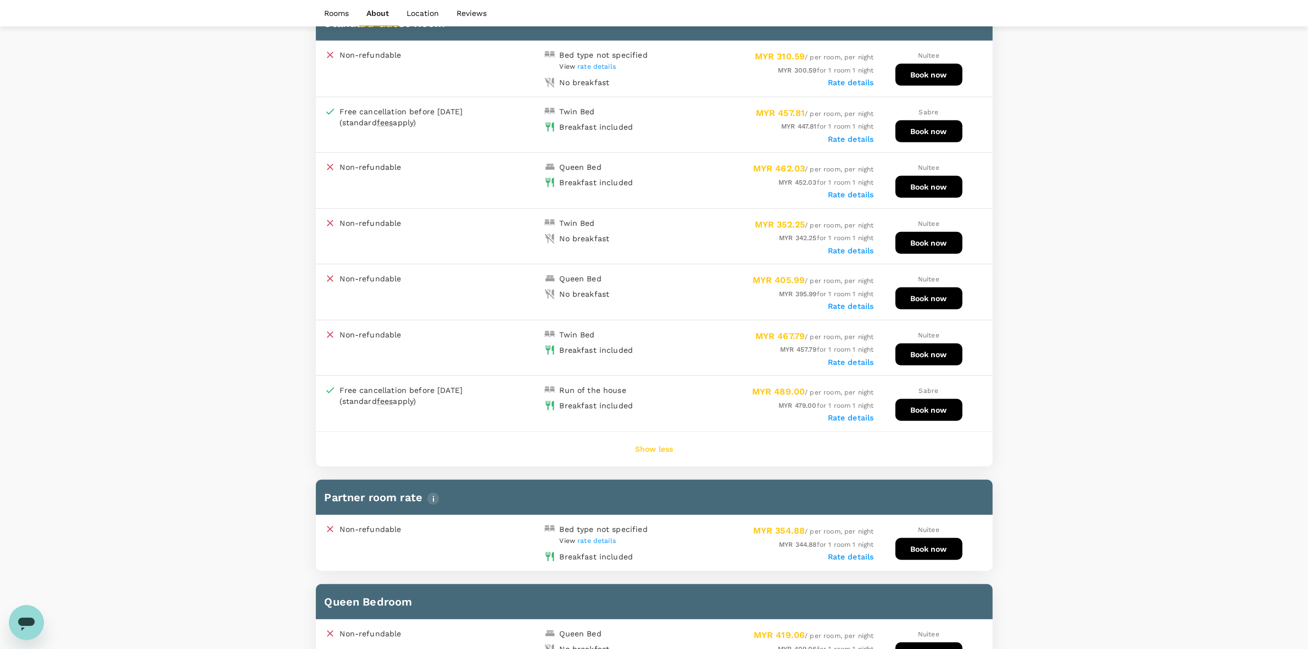
click at [597, 63] on span "rate details" at bounding box center [596, 67] width 38 height 8
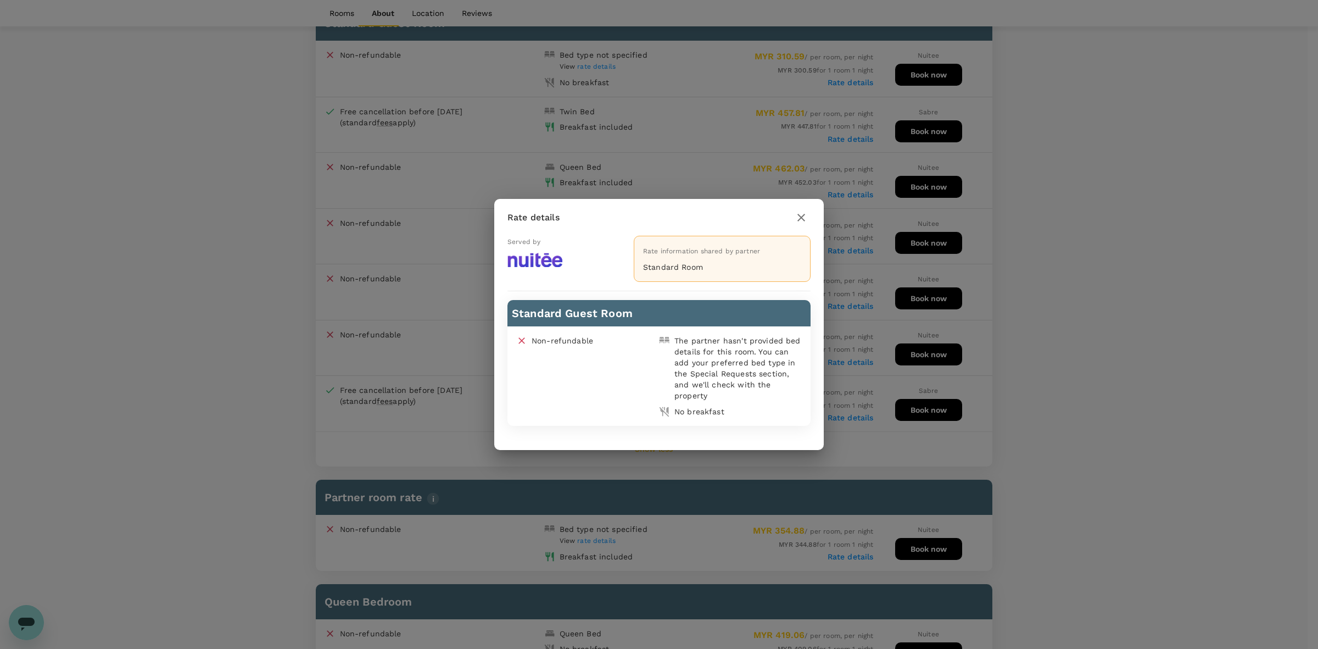
click at [800, 218] on icon "button" at bounding box center [802, 218] width 8 height 8
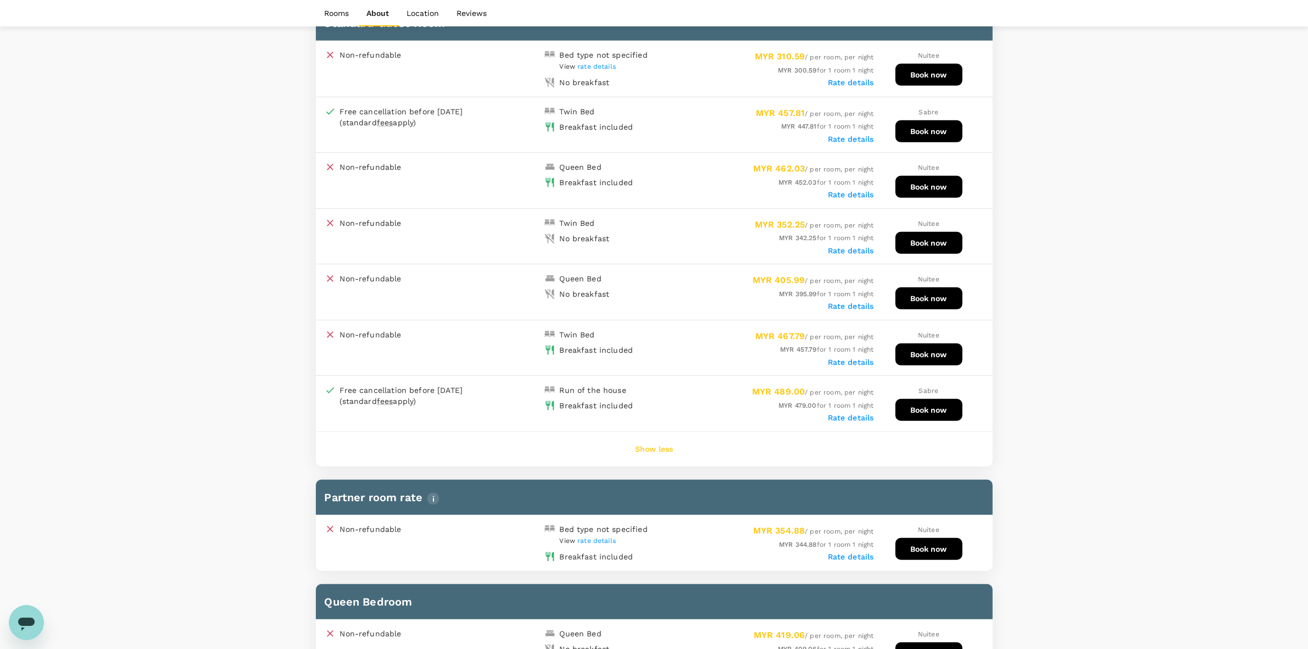
click at [1128, 305] on div "Your Hotel Details Check in 14 Oct 2025 Check out 15 Oct 2025 2 traveller(s) 1 …" at bounding box center [654, 657] width 1308 height 2475
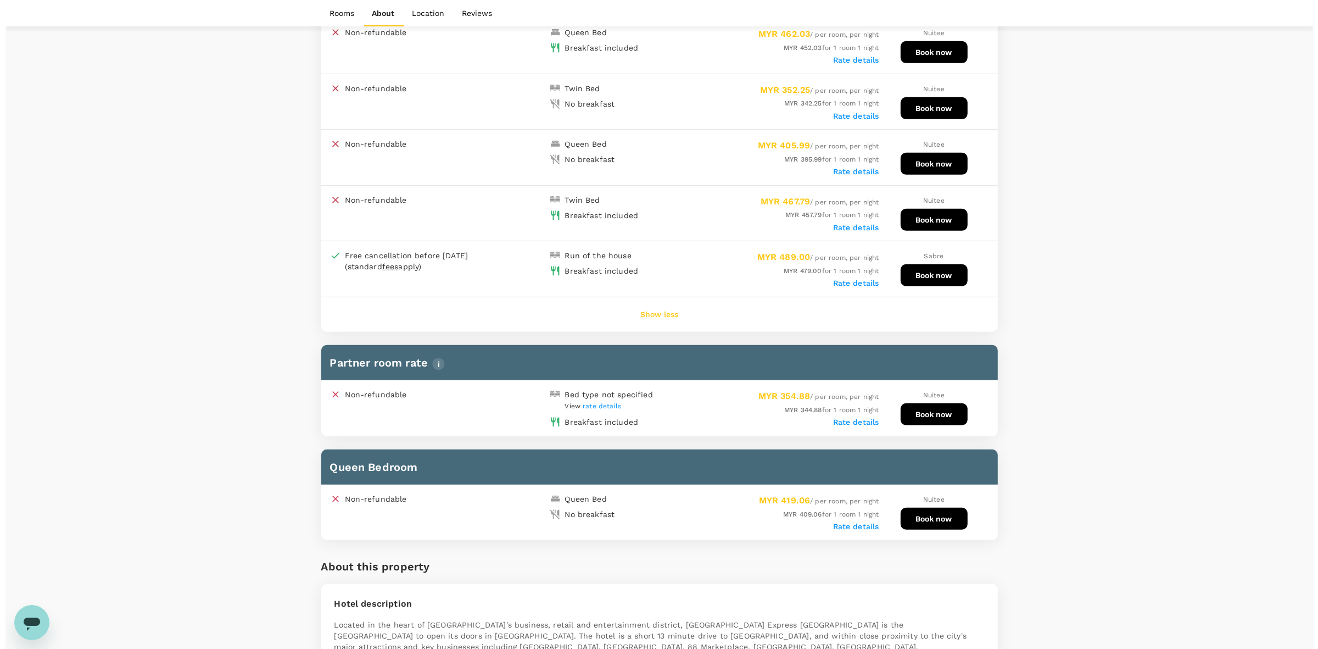
scroll to position [755, 0]
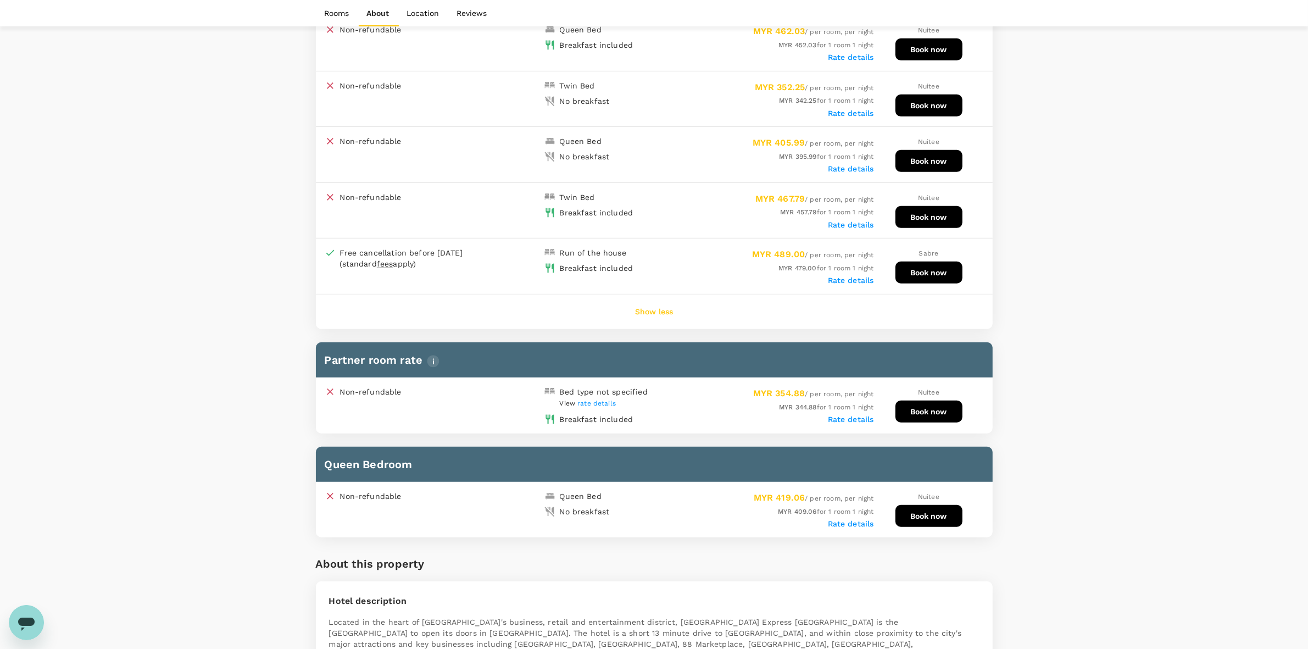
click at [853, 415] on label "Rate details" at bounding box center [851, 419] width 46 height 9
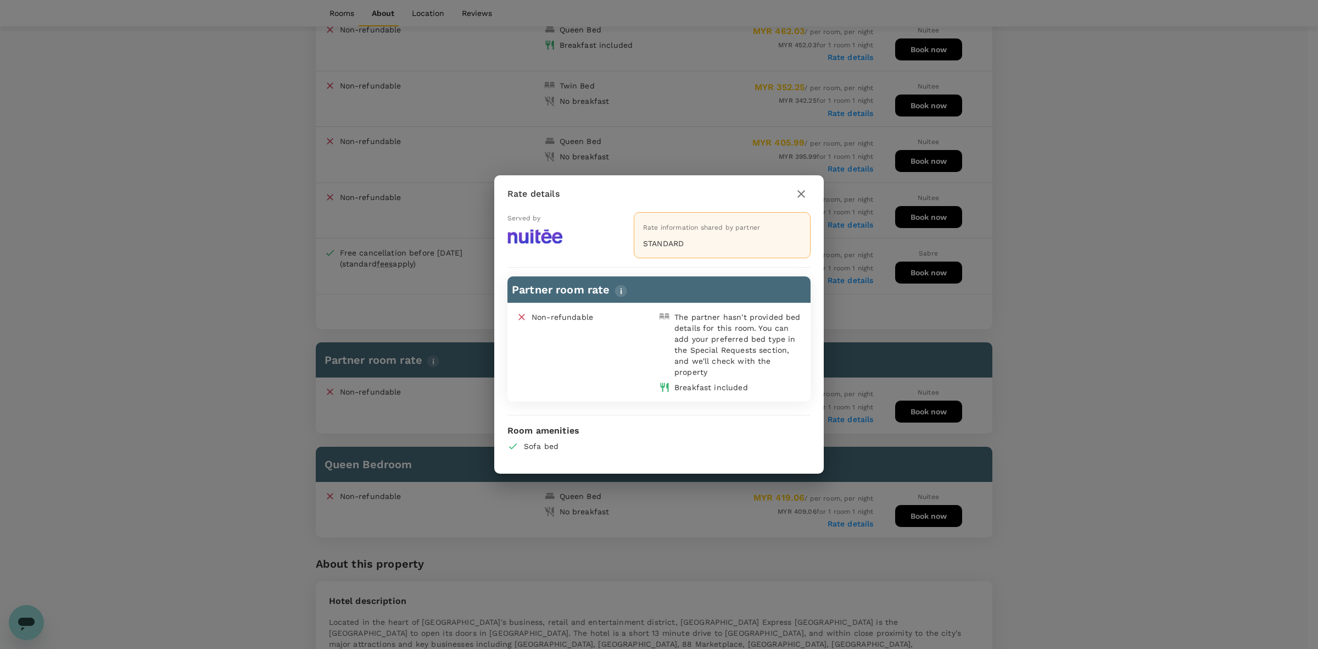
click at [799, 194] on icon "button" at bounding box center [801, 193] width 13 height 13
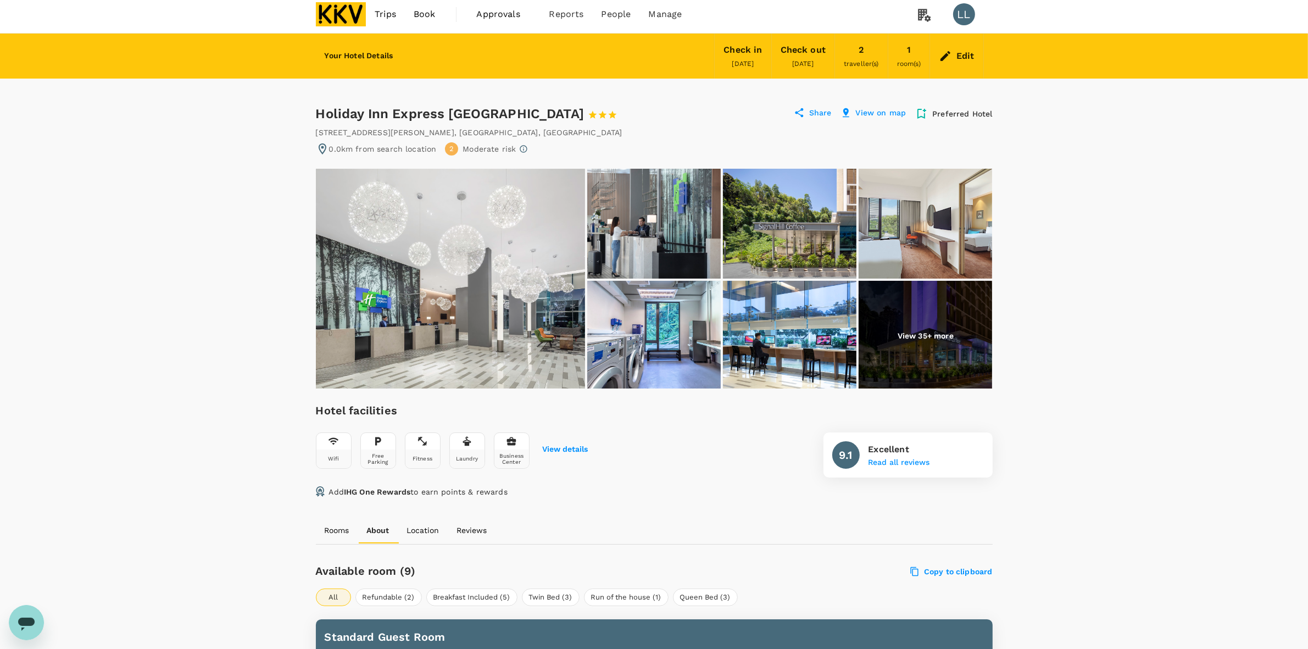
scroll to position [343, 0]
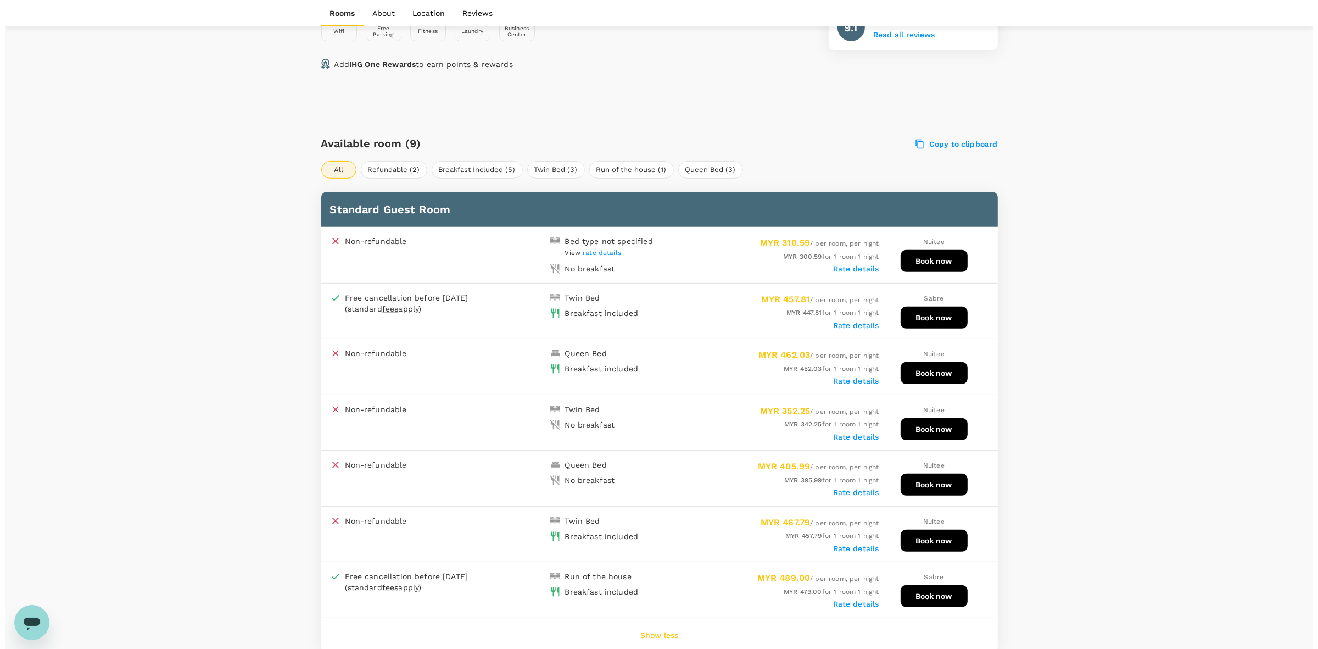
scroll to position [549, 0]
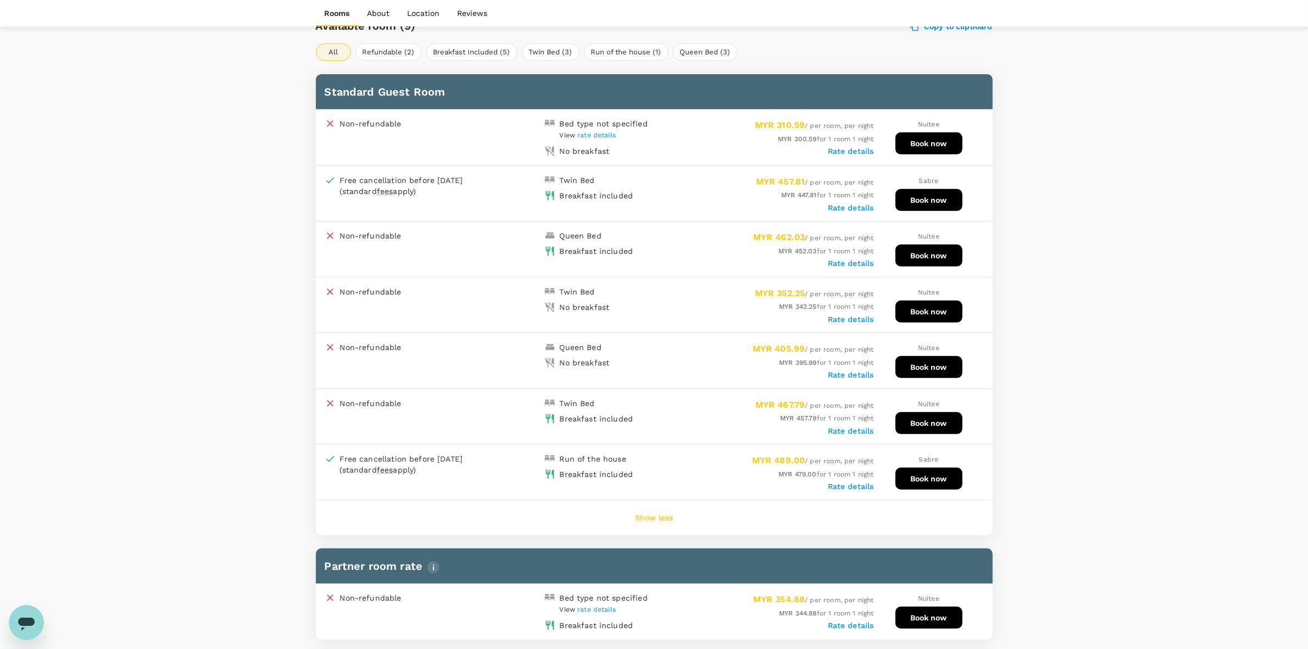
click at [845, 315] on label "Rate details" at bounding box center [851, 319] width 46 height 9
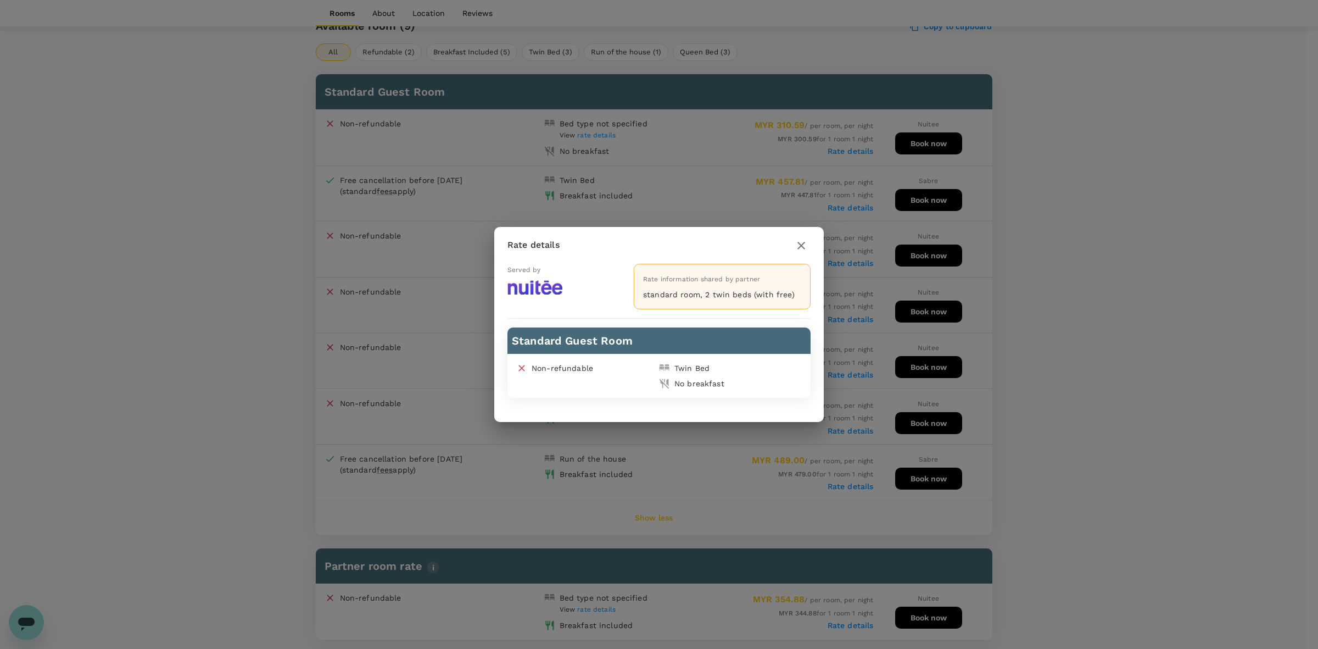
click at [803, 245] on icon "button" at bounding box center [801, 245] width 13 height 13
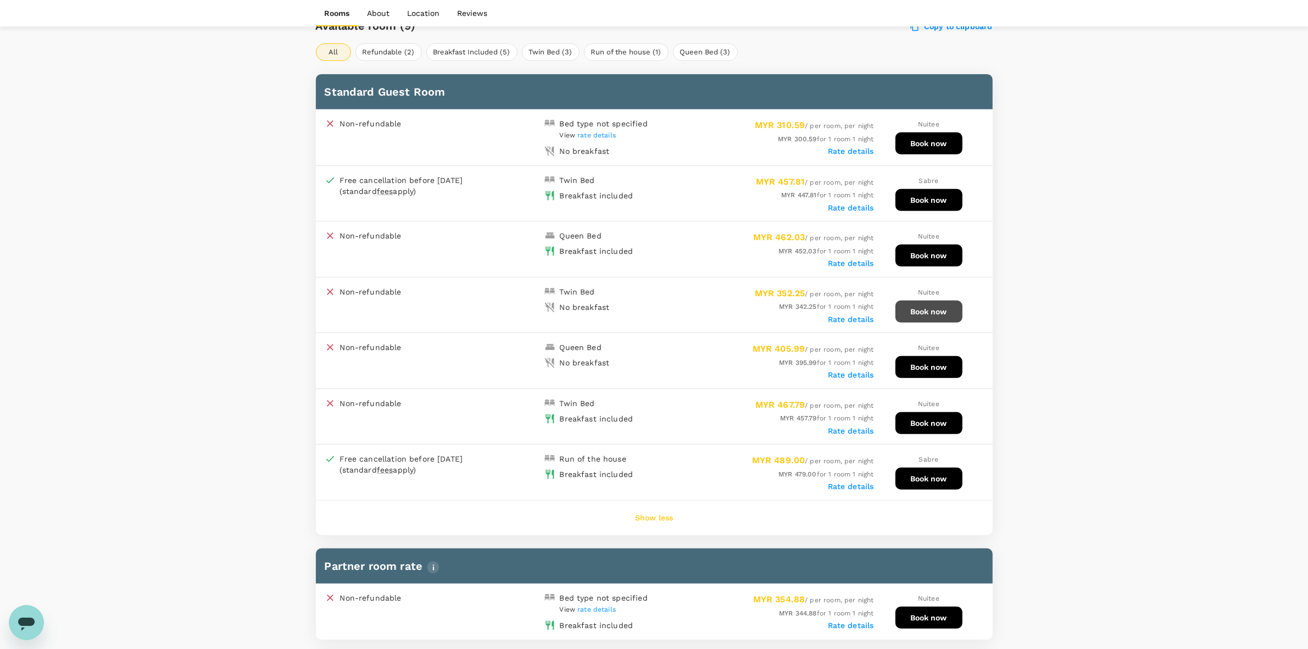
click at [918, 303] on button "Book now" at bounding box center [928, 311] width 67 height 22
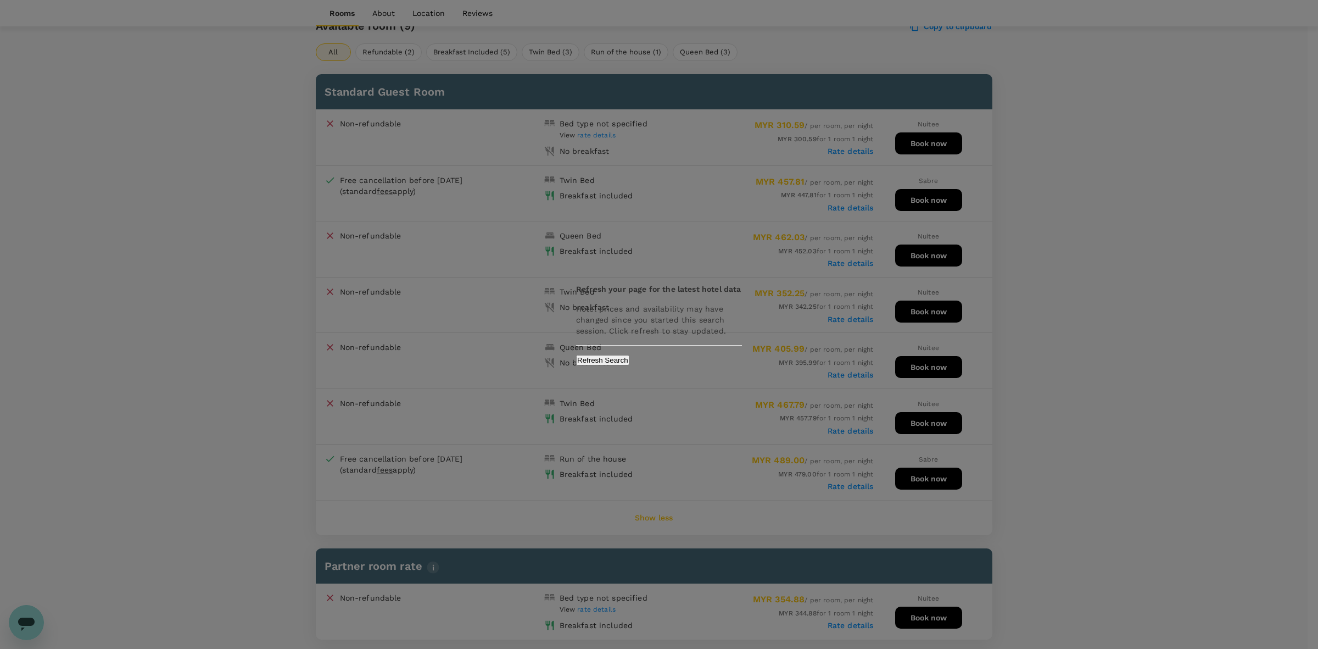
click at [706, 371] on div "Refresh your page for the latest hotel data Hotel prices and availability may h…" at bounding box center [659, 324] width 192 height 104
click at [630, 365] on button "Refresh Search" at bounding box center [602, 360] width 53 height 10
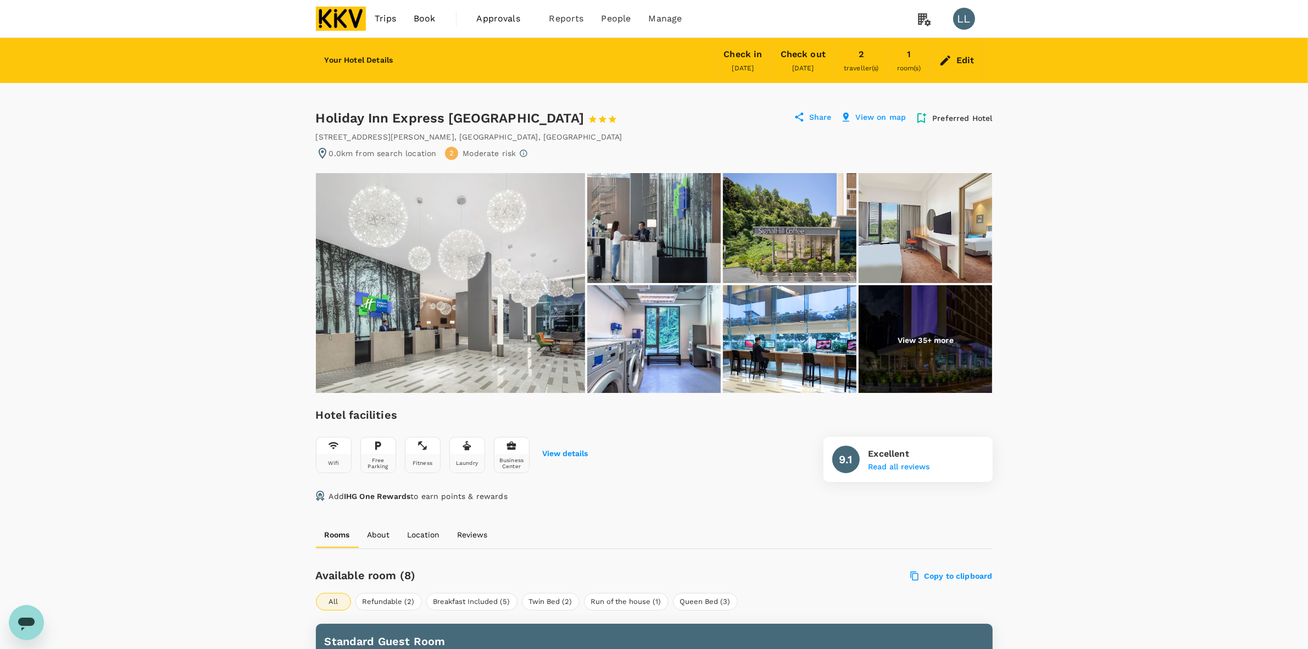
drag, startPoint x: 1037, startPoint y: 439, endPoint x: 1039, endPoint y: 434, distance: 5.7
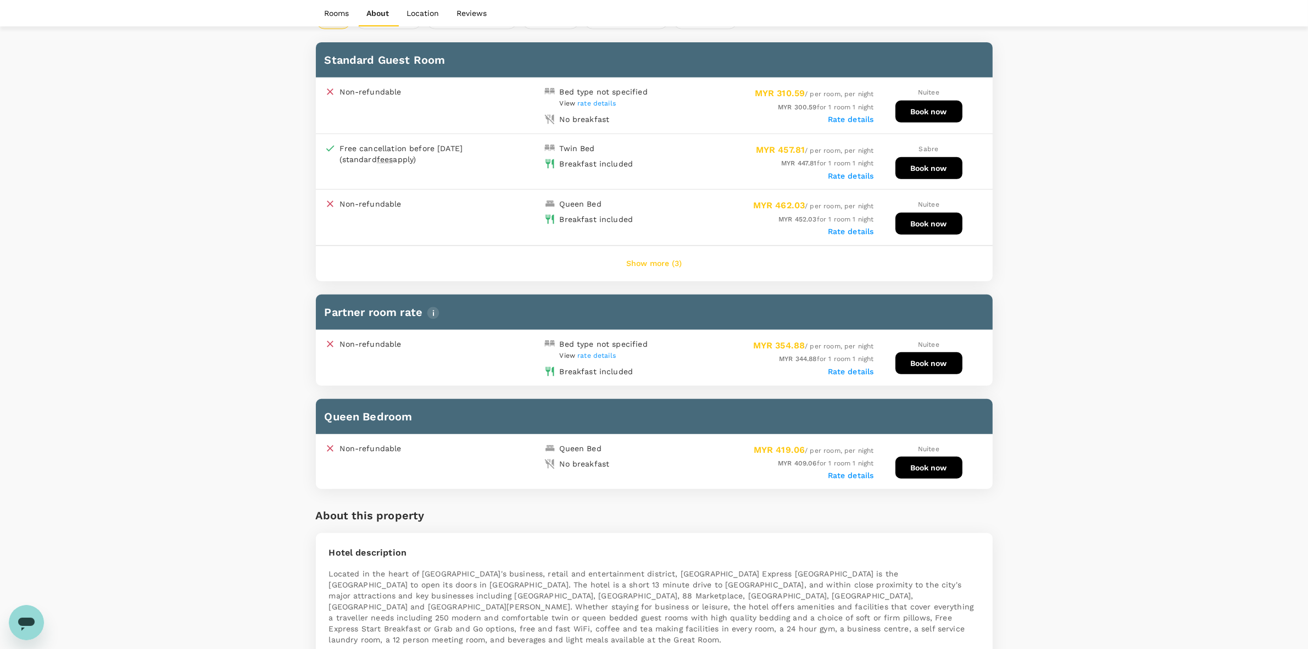
scroll to position [549, 0]
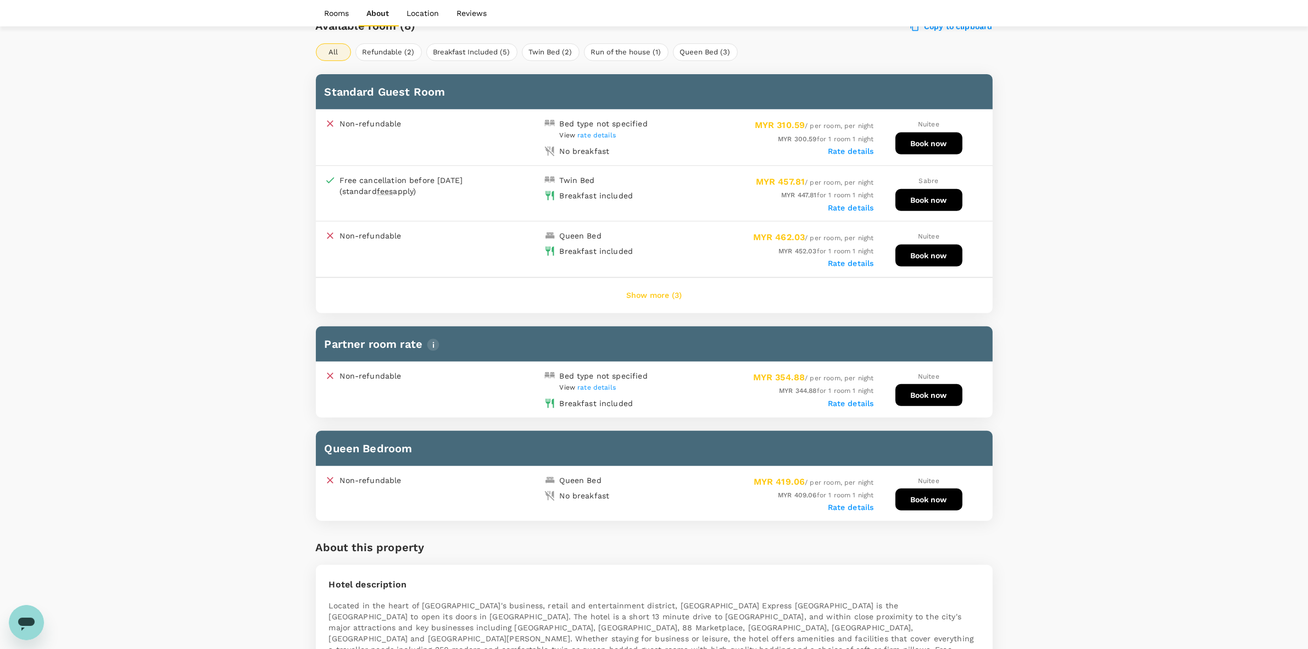
click at [643, 295] on button "Show more (3)" at bounding box center [654, 295] width 86 height 26
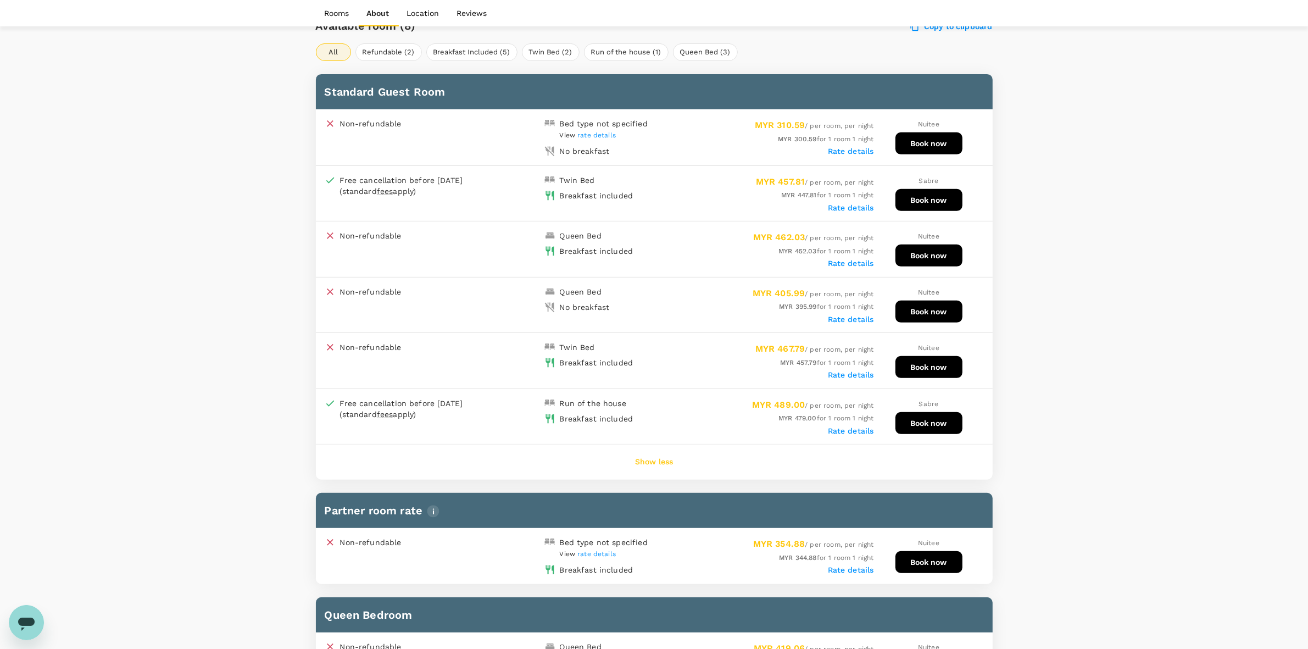
drag, startPoint x: 1061, startPoint y: 286, endPoint x: 742, endPoint y: 329, distance: 322.0
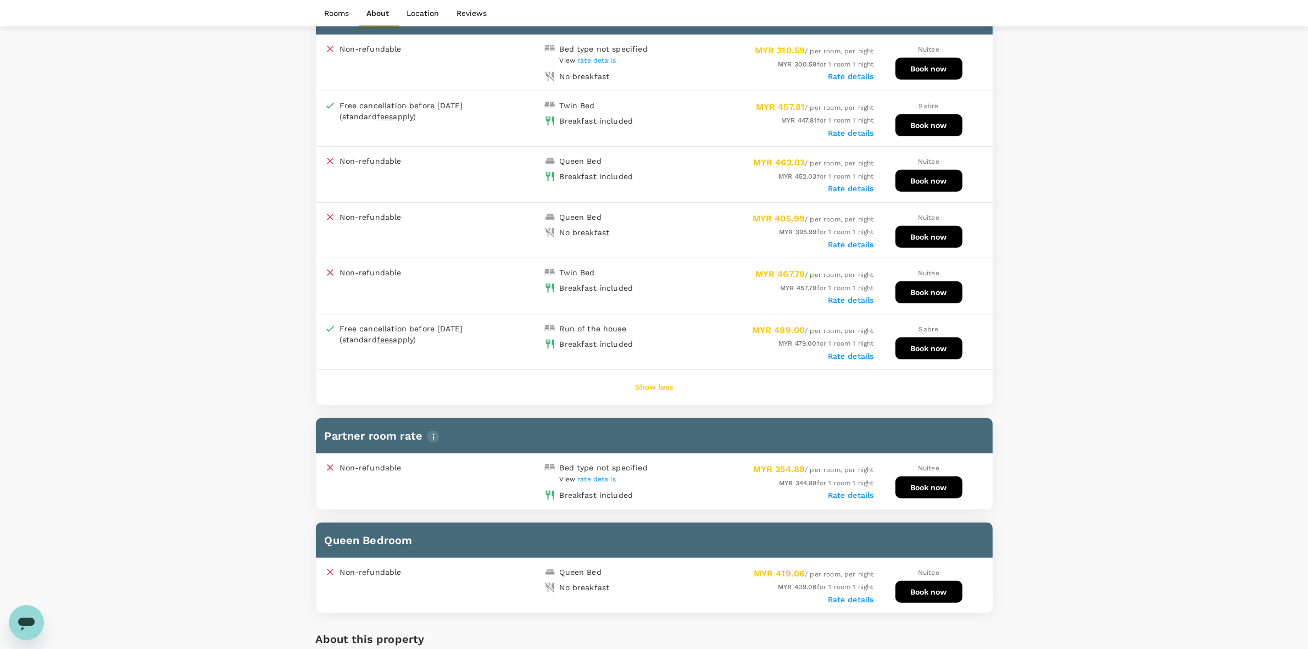
scroll to position [687, 0]
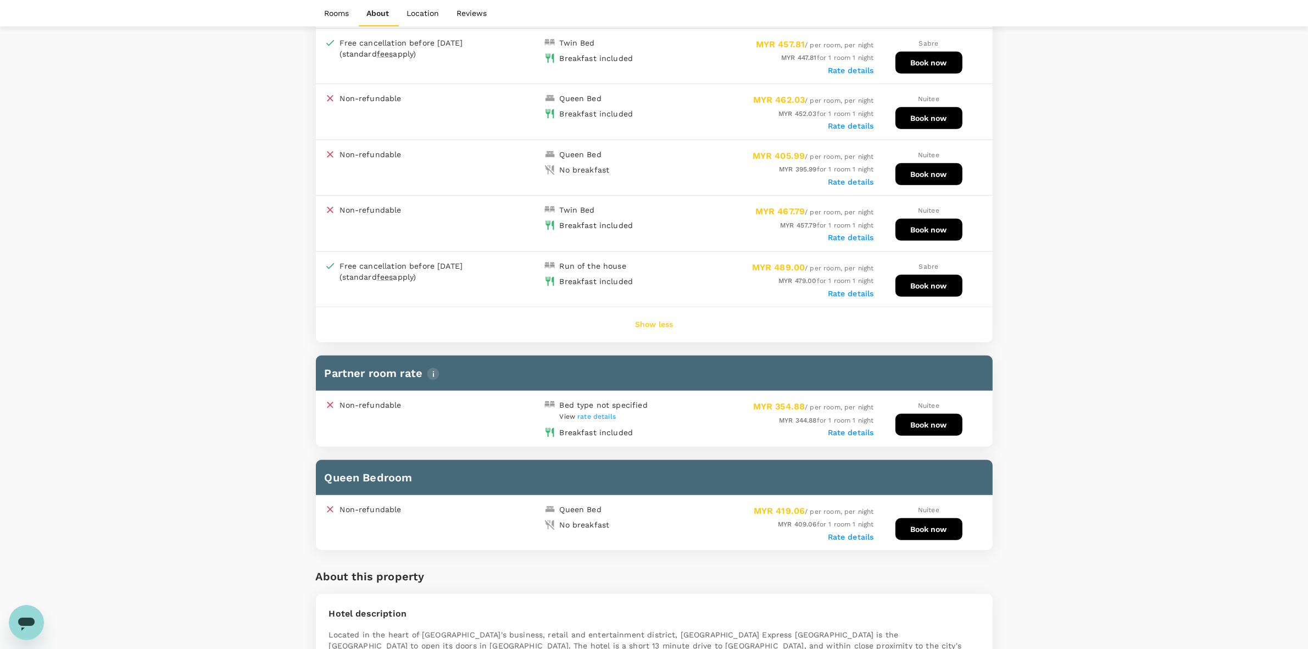
click at [842, 428] on label "Rate details" at bounding box center [851, 432] width 46 height 9
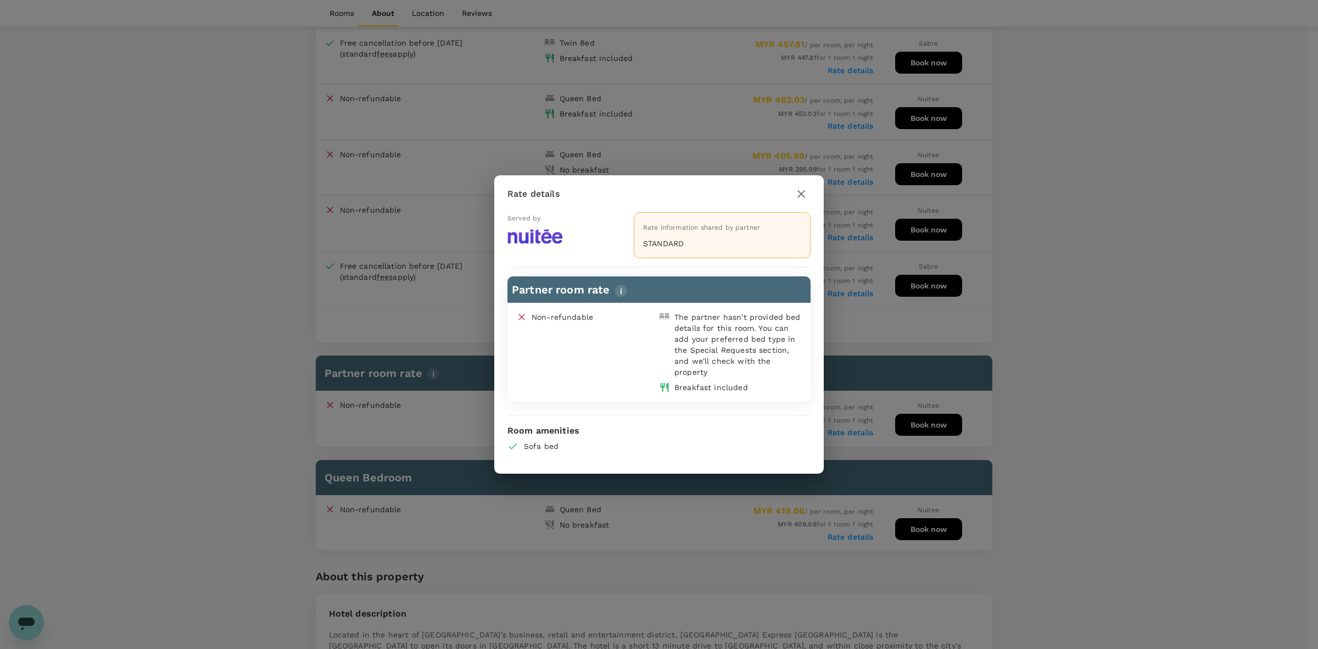
click at [801, 195] on icon "button" at bounding box center [802, 194] width 8 height 8
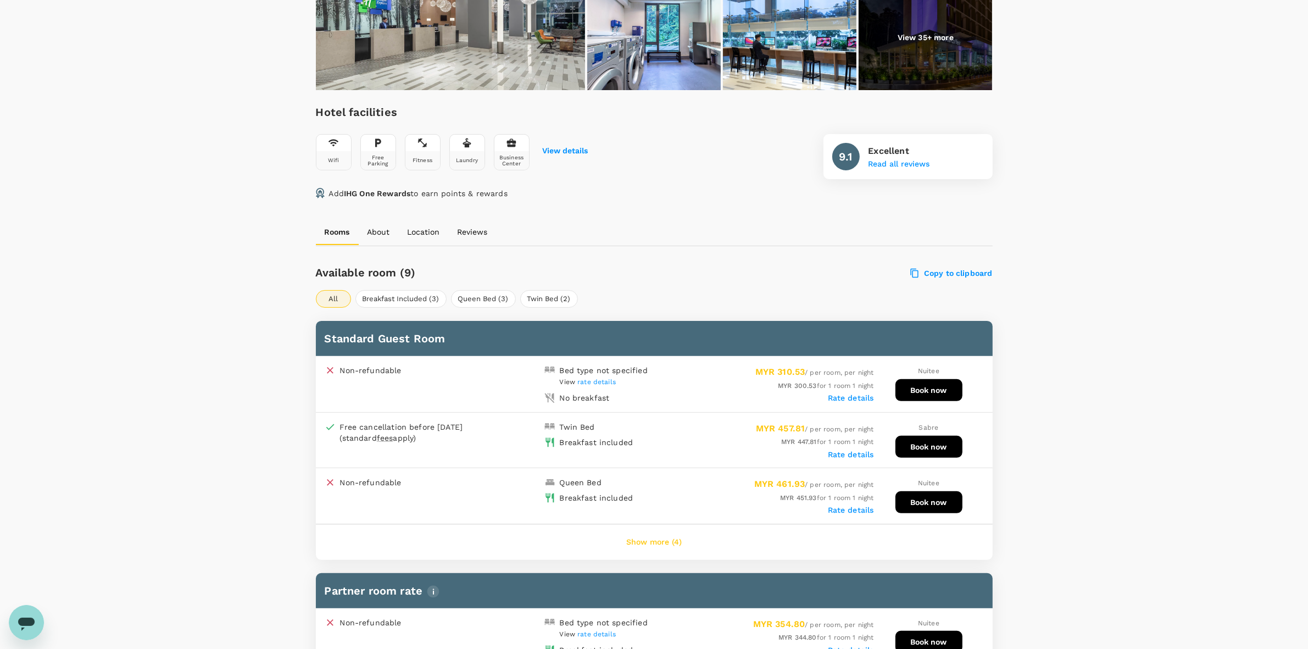
scroll to position [339, 0]
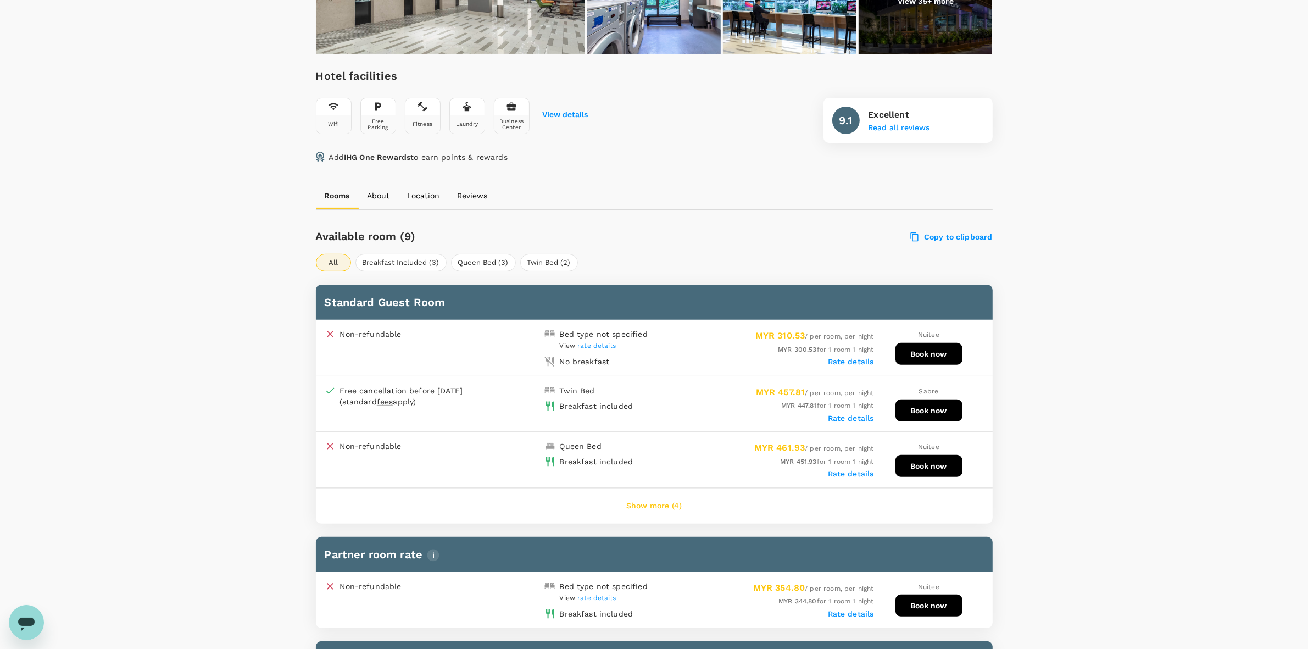
click at [698, 511] on div "Show more (4)" at bounding box center [654, 505] width 677 height 35
click at [663, 495] on button "Show more (4)" at bounding box center [654, 506] width 86 height 26
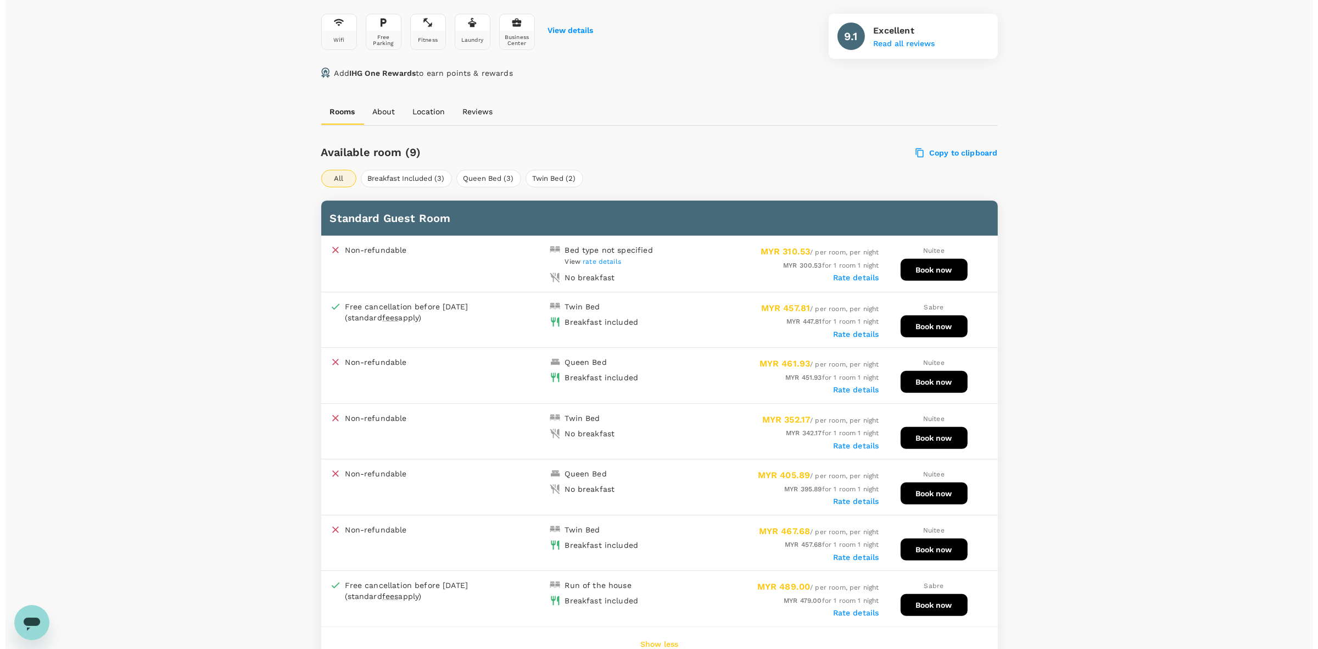
scroll to position [545, 0]
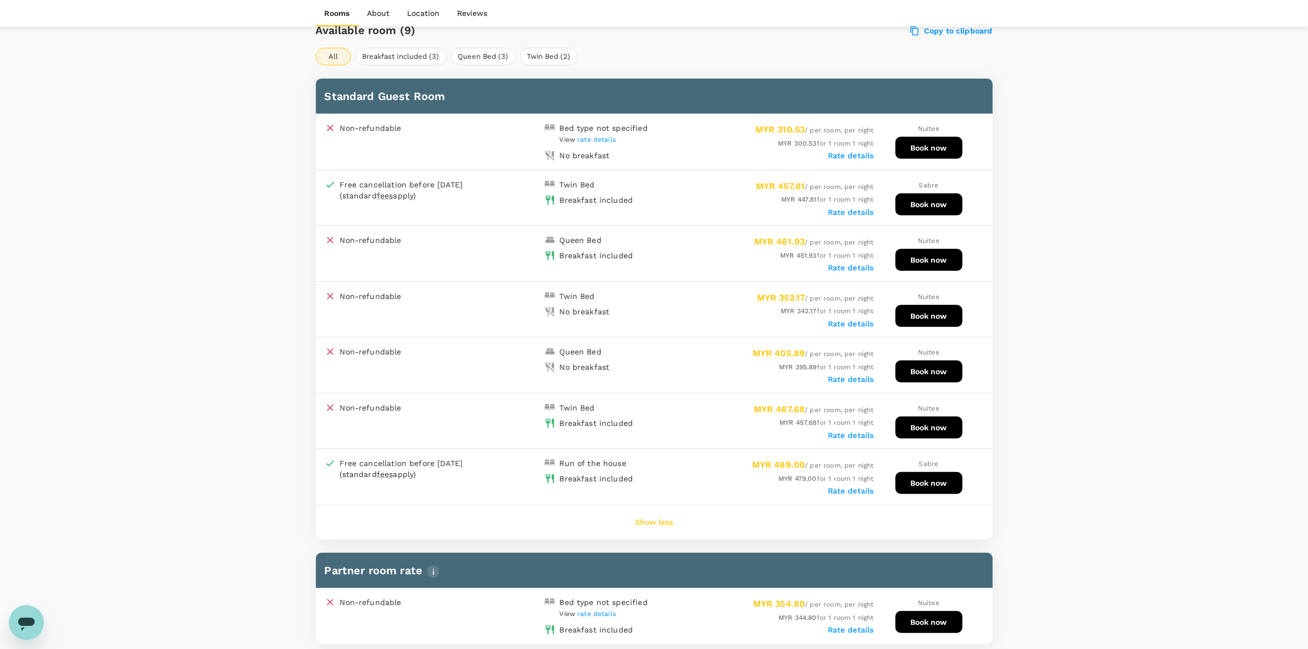
click at [855, 319] on label "Rate details" at bounding box center [851, 323] width 46 height 9
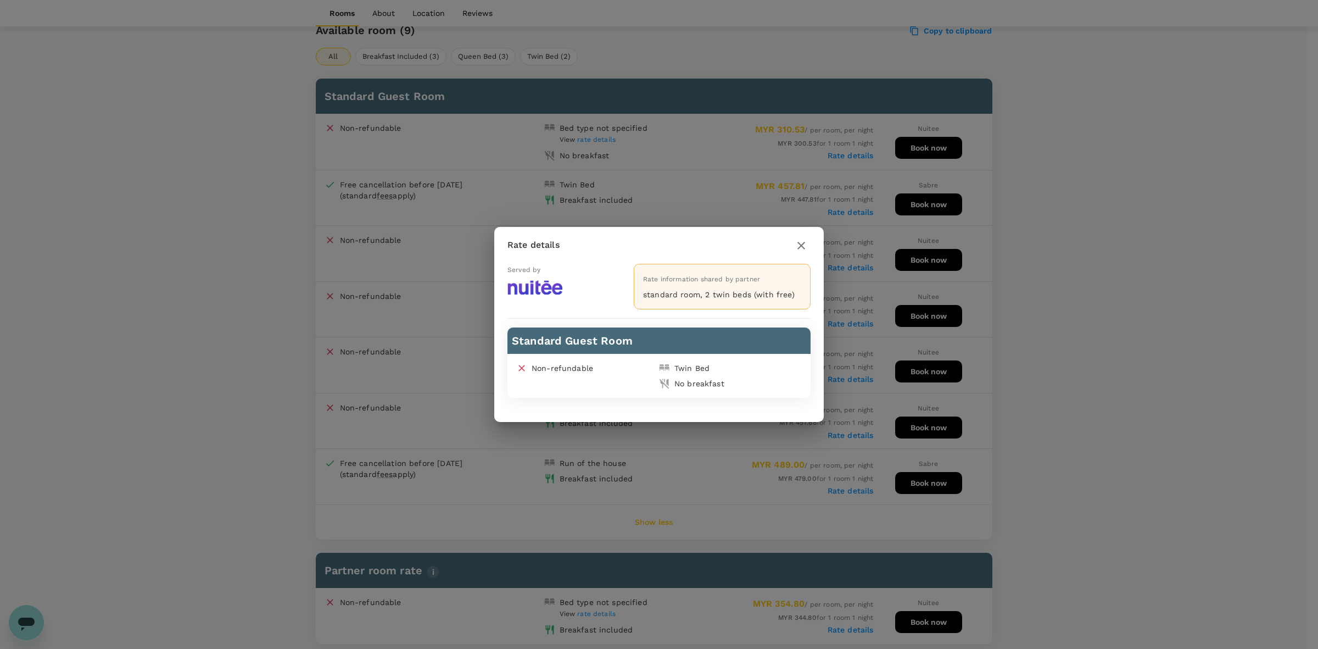
drag, startPoint x: 808, startPoint y: 243, endPoint x: 851, endPoint y: 287, distance: 62.2
click at [808, 243] on icon "button" at bounding box center [801, 245] width 13 height 13
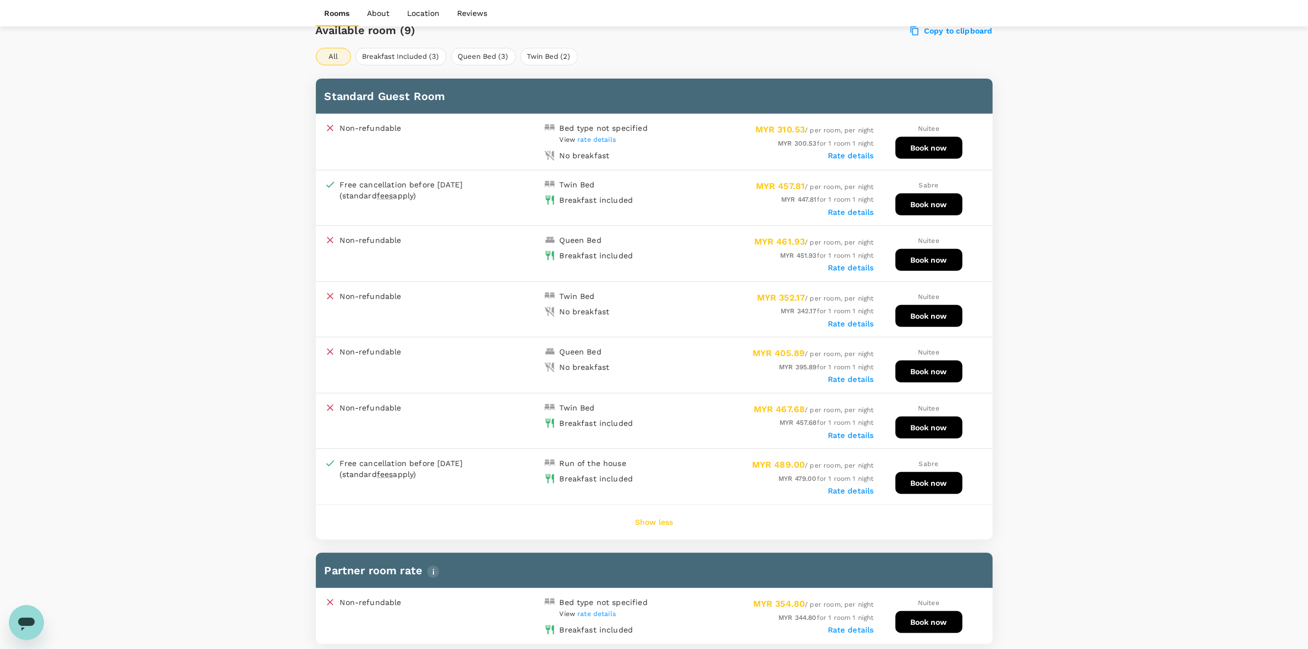
click at [938, 315] on button "Book now" at bounding box center [928, 316] width 67 height 22
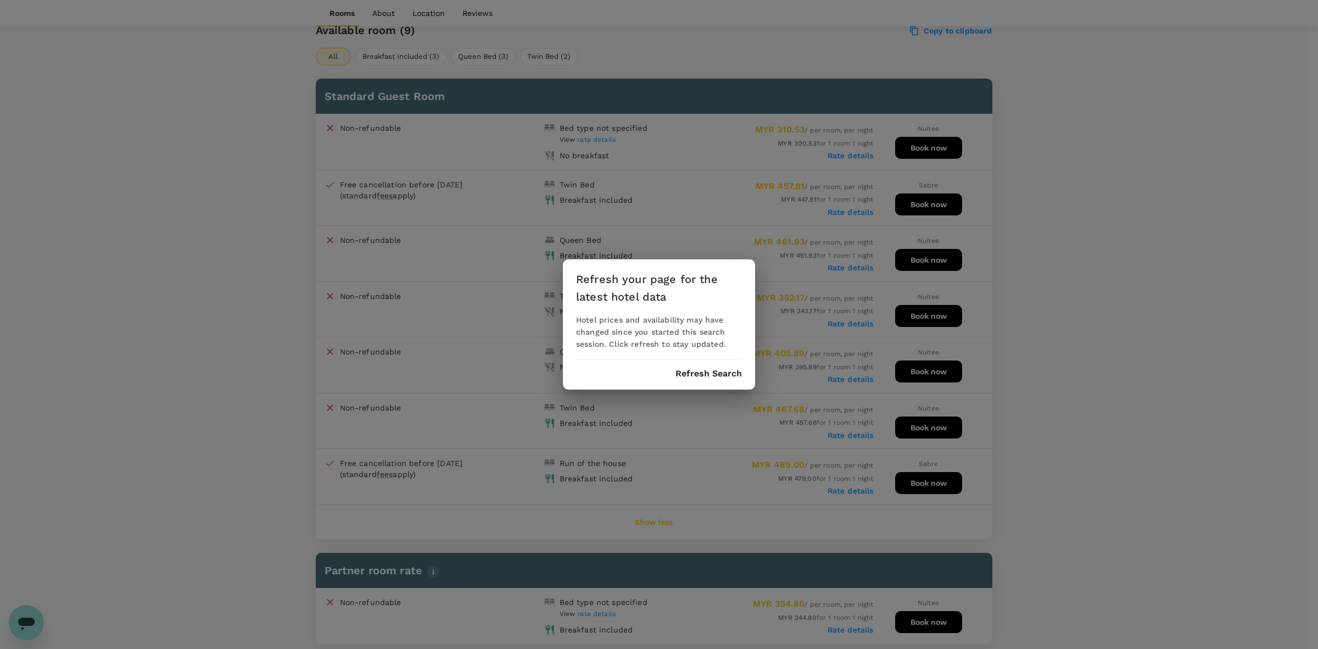
click at [685, 366] on div "Refresh your page for the latest hotel data Hotel prices and availability may h…" at bounding box center [659, 324] width 192 height 130
click at [702, 369] on button "Refresh Search" at bounding box center [709, 374] width 66 height 10
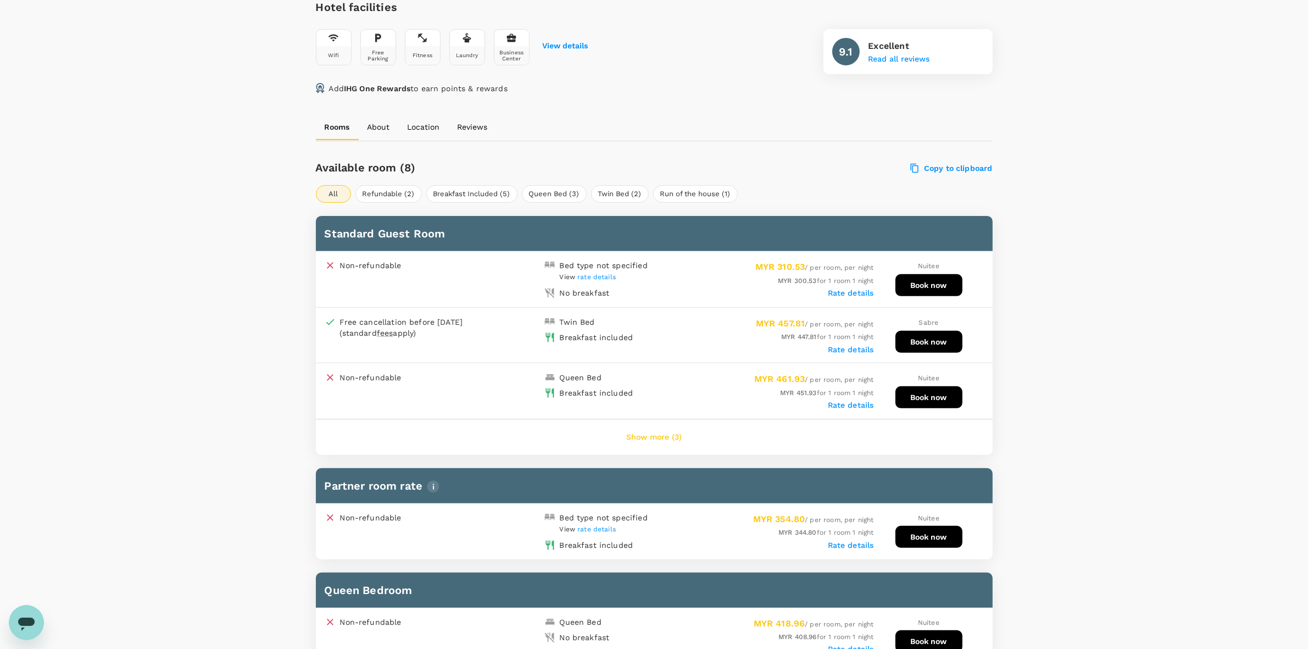
scroll to position [408, 0]
click at [663, 433] on button "Show more (3)" at bounding box center [654, 437] width 86 height 26
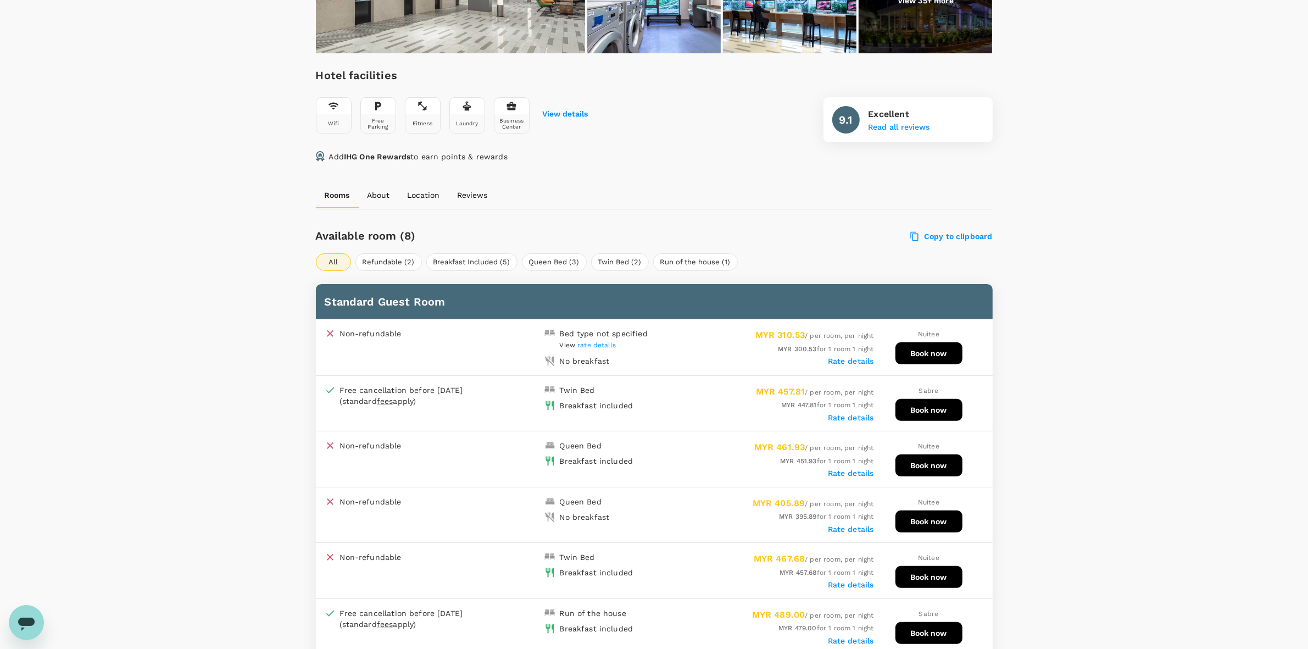
scroll to position [339, 0]
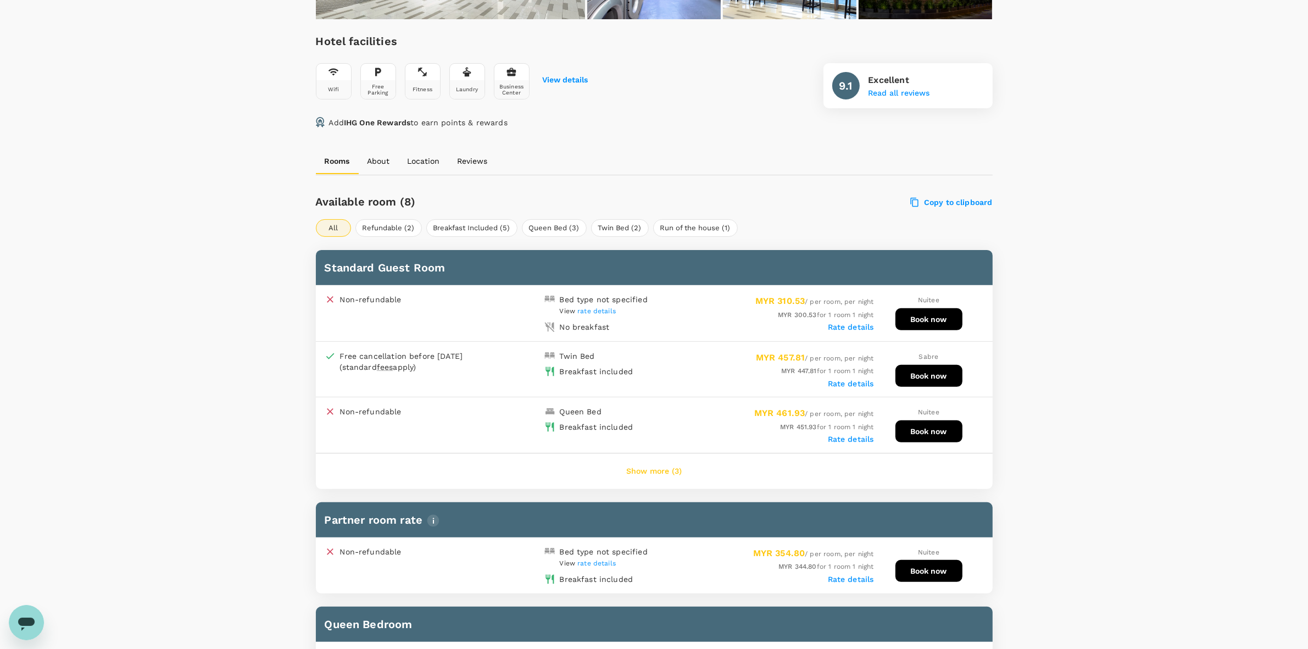
scroll to position [412, 0]
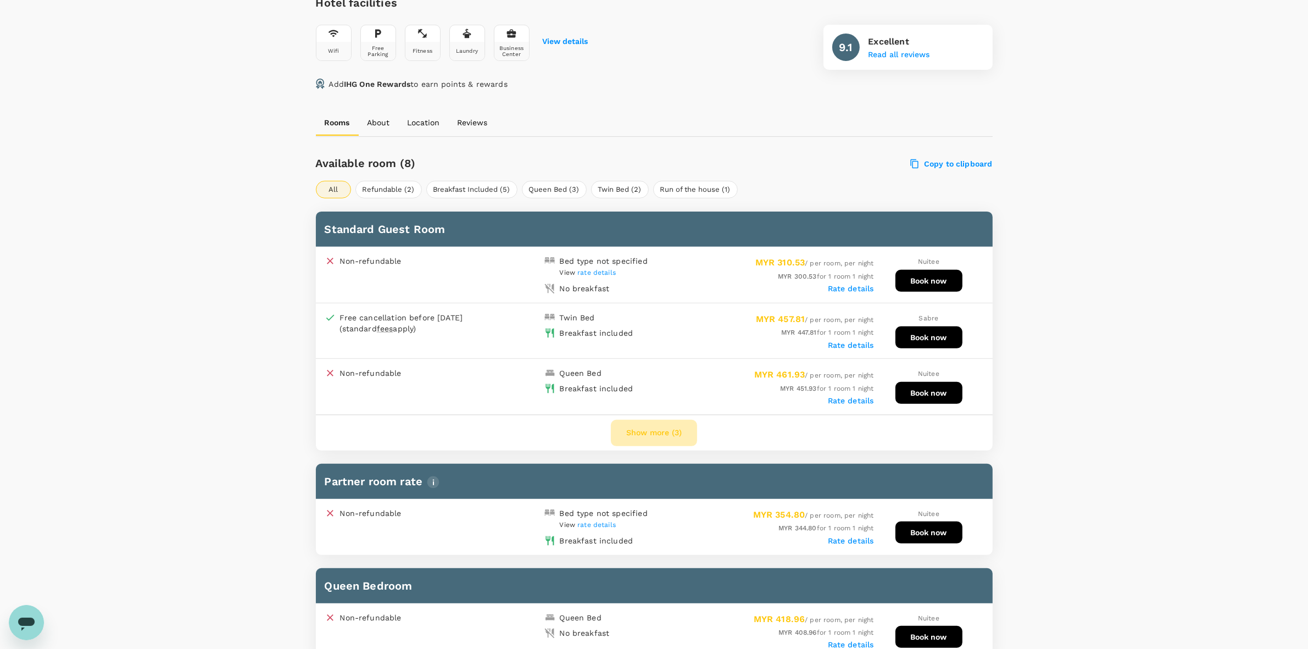
click at [649, 427] on button "Show more (3)" at bounding box center [654, 433] width 86 height 26
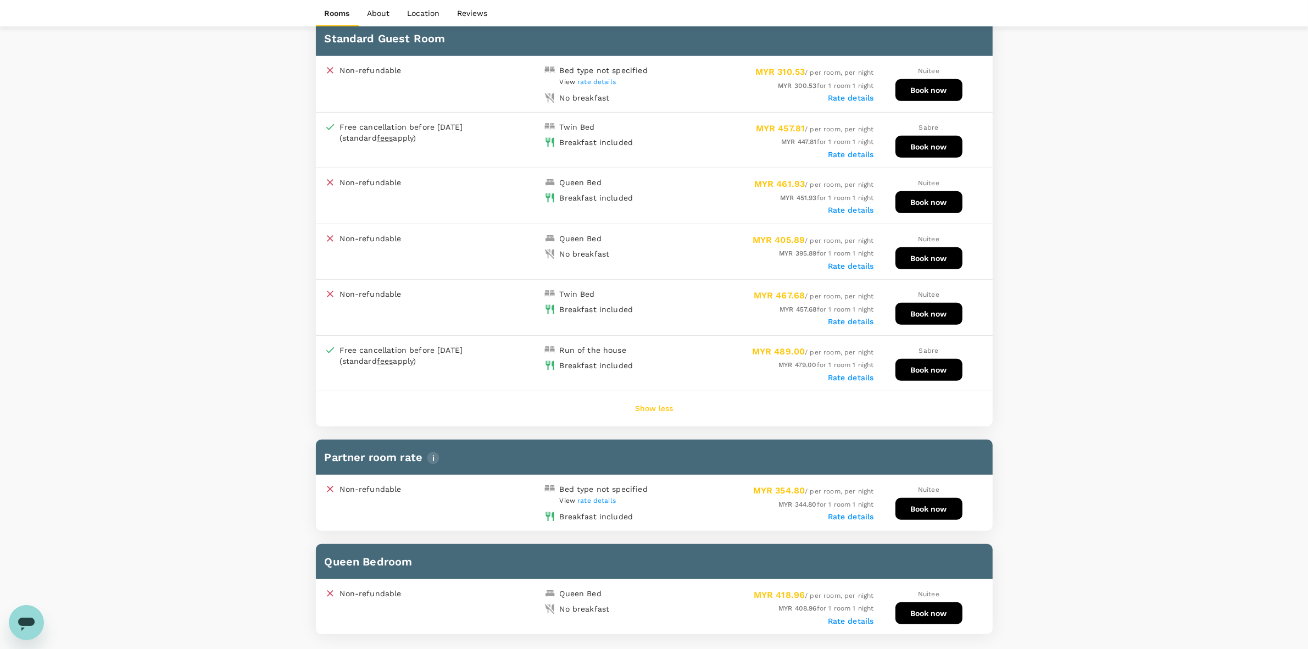
scroll to position [549, 0]
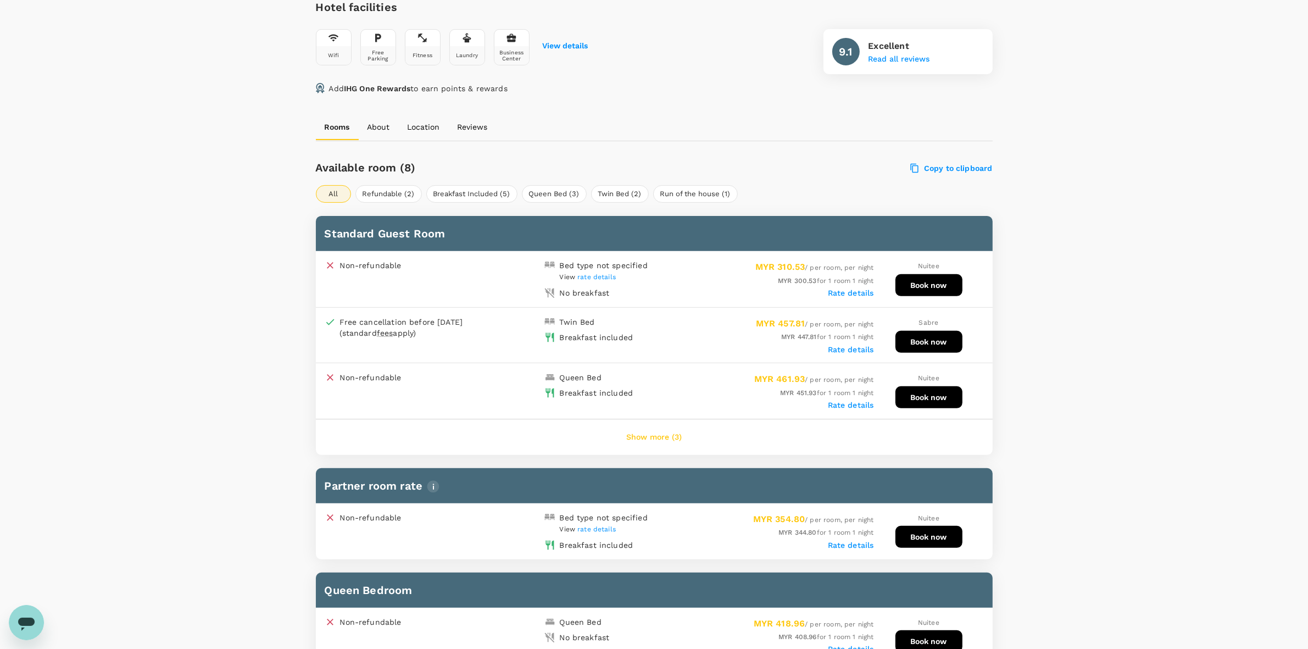
scroll to position [408, 0]
click at [675, 438] on button "Show more (3)" at bounding box center [654, 437] width 86 height 26
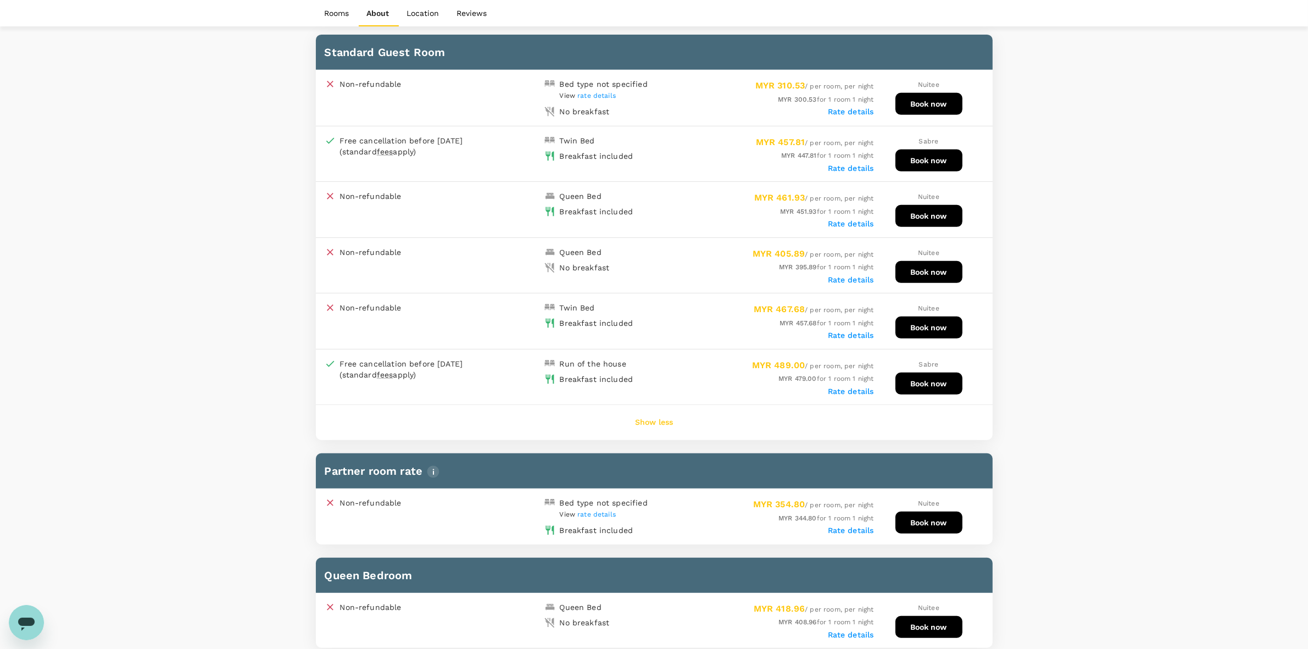
scroll to position [614, 0]
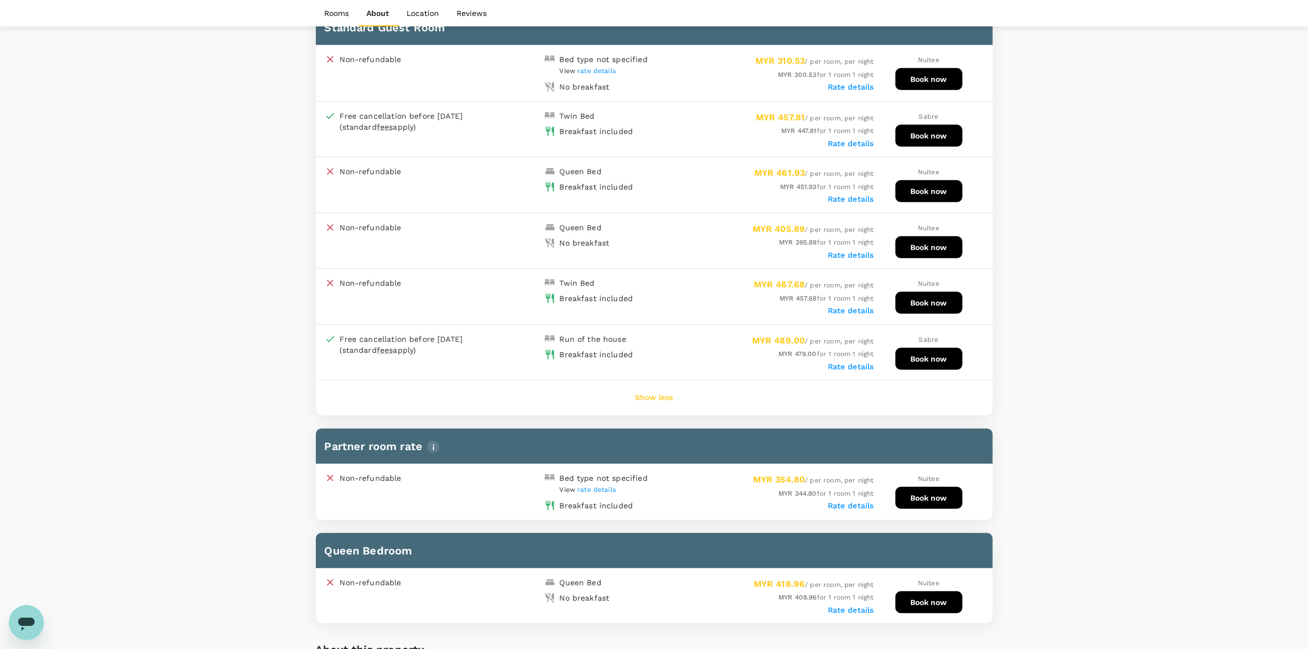
click at [1096, 320] on div "Your Hotel Details Check in 14 Oct 2025 Check out 15 Oct 2025 2 traveller(s) 1 …" at bounding box center [654, 634] width 1308 height 2420
click at [670, 389] on button "Show less" at bounding box center [654, 398] width 69 height 26
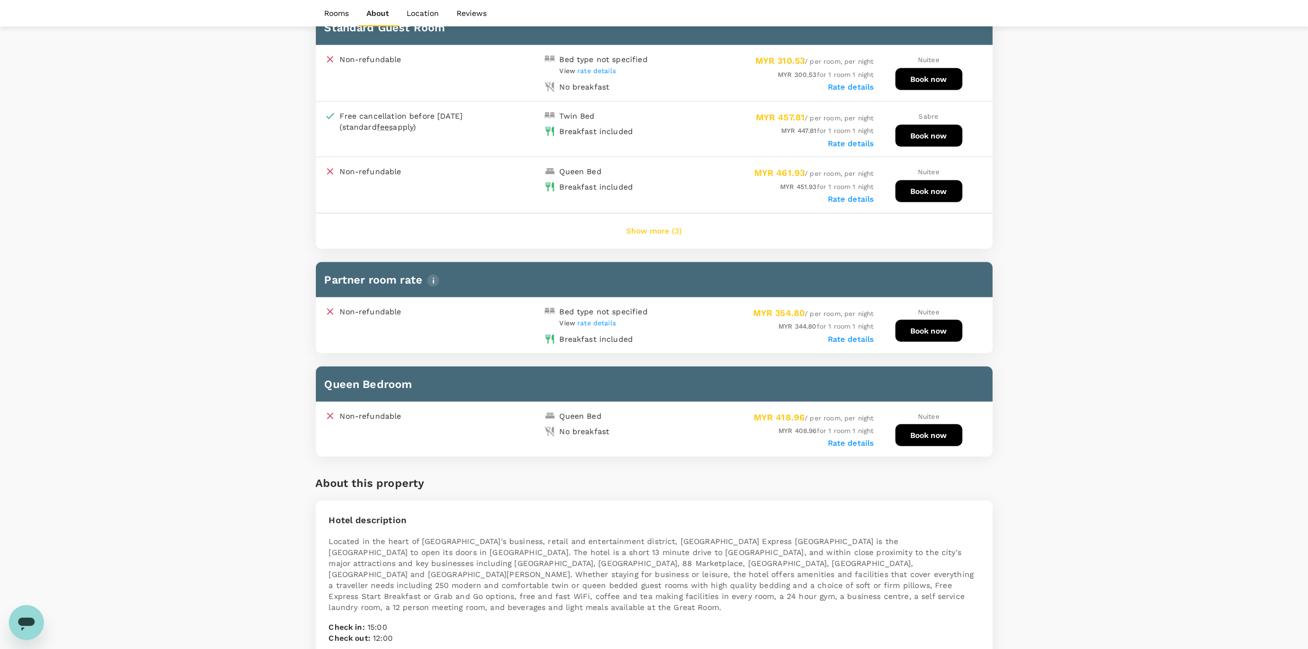
click at [861, 335] on label "Rate details" at bounding box center [851, 339] width 46 height 9
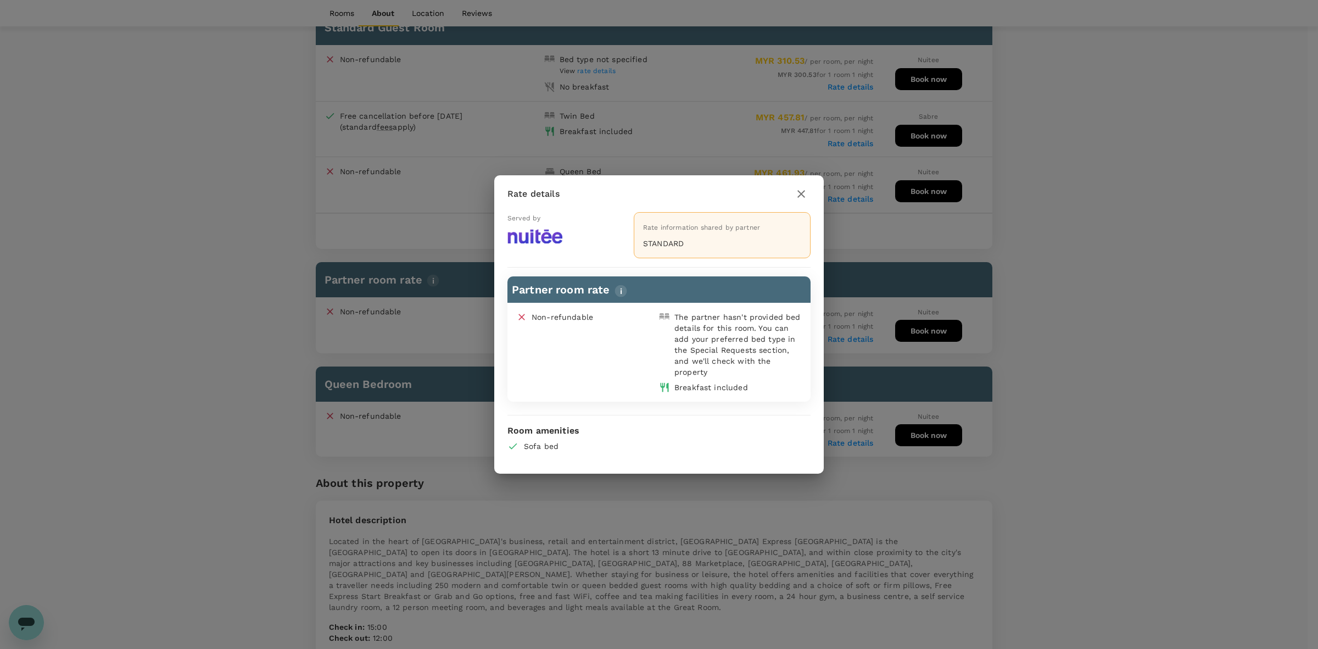
click at [802, 191] on icon "button" at bounding box center [801, 193] width 13 height 13
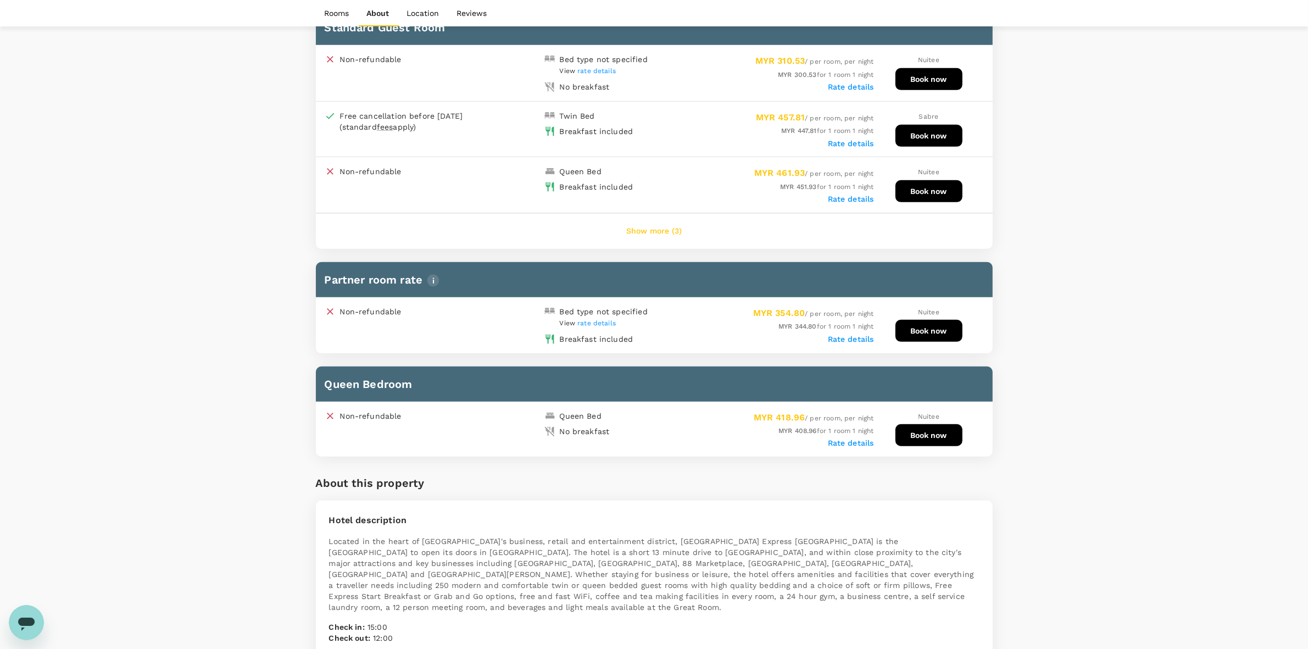
drag, startPoint x: 1121, startPoint y: 276, endPoint x: 1110, endPoint y: 276, distance: 11.0
click at [1121, 275] on div "Your Hotel Details Check in 14 Oct 2025 Check out 15 Oct 2025 2 traveller(s) 1 …" at bounding box center [654, 550] width 1308 height 2253
click at [921, 331] on button "Book now" at bounding box center [928, 331] width 67 height 22
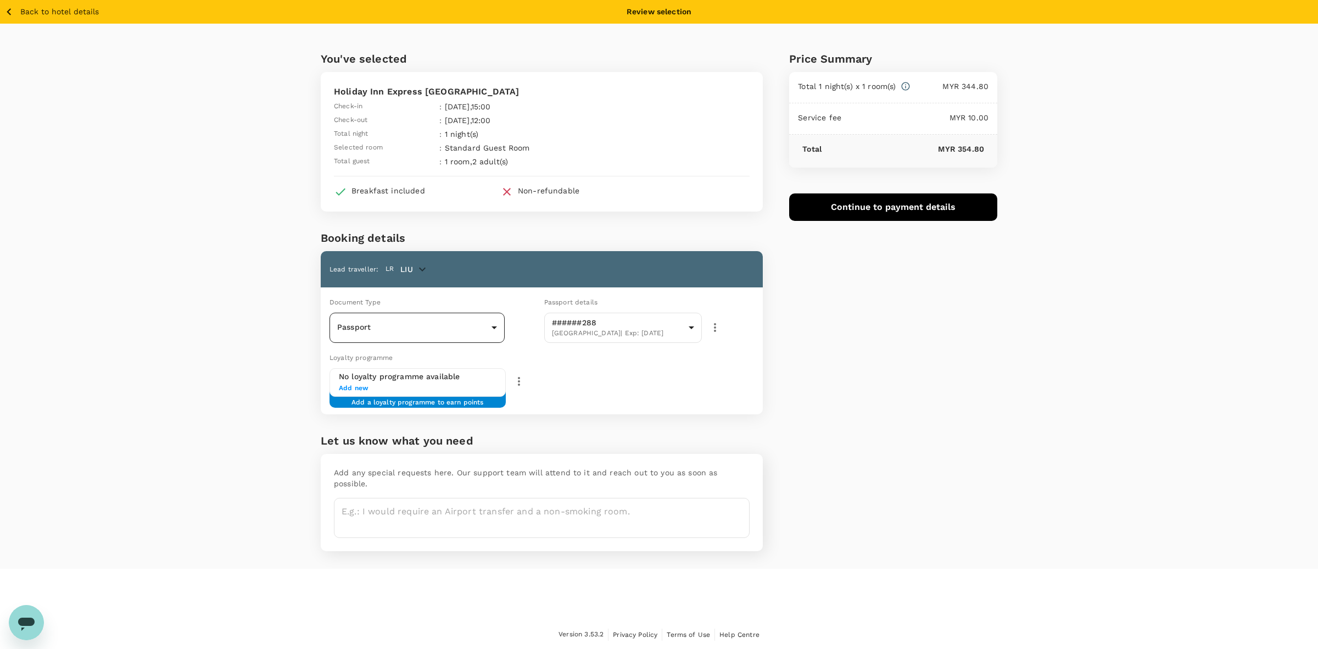
click at [478, 322] on body "Back to hotel details Review selection You've selected Holiday Inn Express Kota…" at bounding box center [659, 324] width 1318 height 649
click at [441, 358] on li "Passport" at bounding box center [417, 358] width 175 height 18
click at [720, 379] on div "Loyalty programme No loyalty programme available Add new Add a loyalty programm…" at bounding box center [539, 380] width 447 height 67
click at [399, 498] on textarea at bounding box center [542, 518] width 416 height 40
type textarea "P"
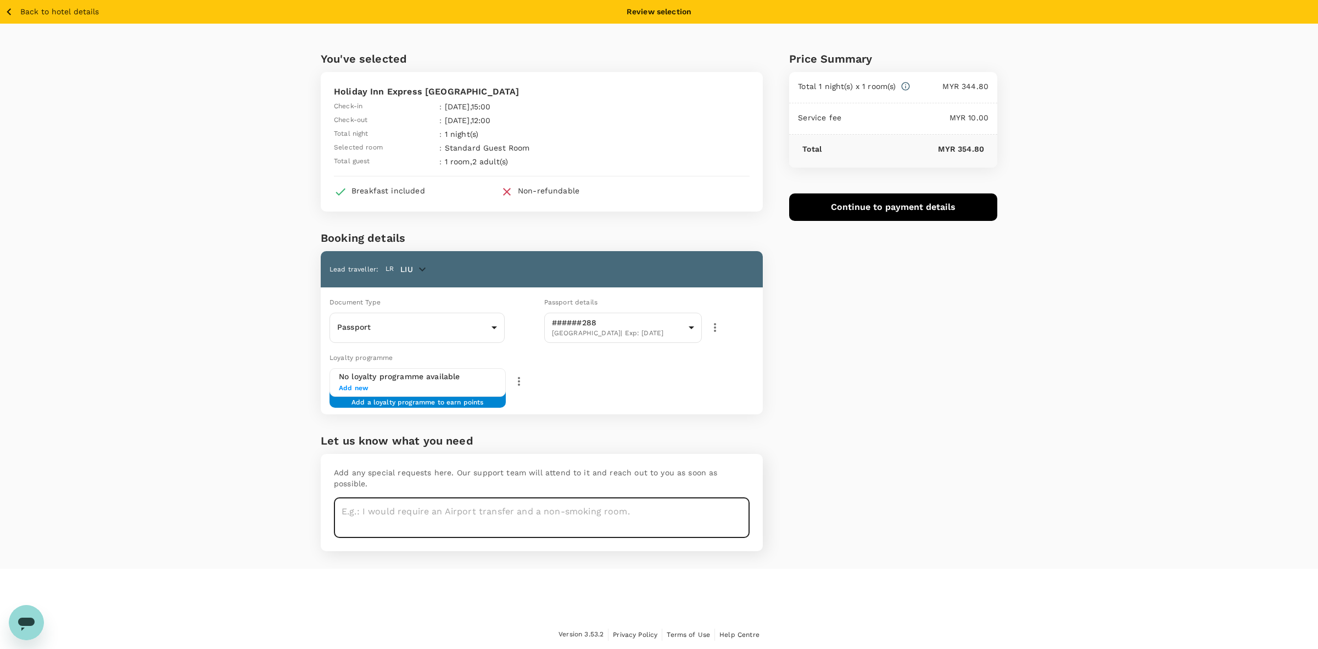
type textarea "t"
type textarea "r"
click at [524, 498] on textarea "Request for TWIN bed , NO sharing queen bed. Thank you so much for arrangement." at bounding box center [542, 518] width 416 height 40
type textarea "Request for TWIN bed , NO sharing queen/king bed. Thank you so much for arrange…"
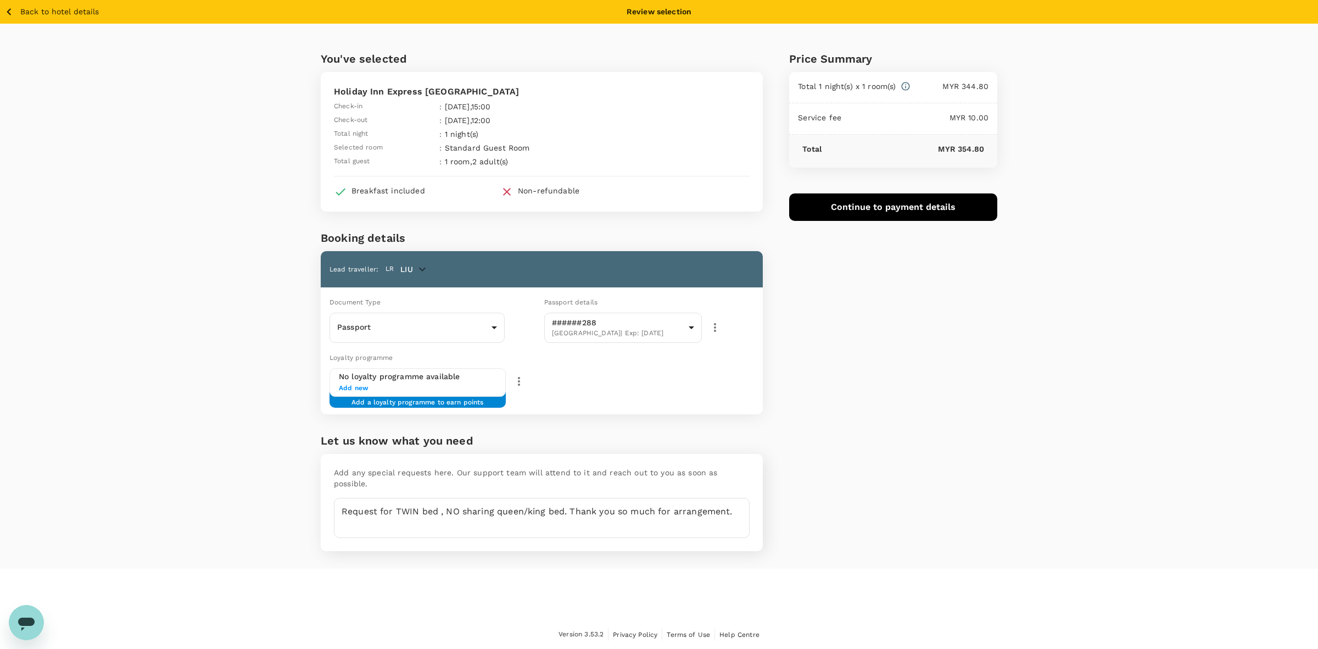
click at [1017, 492] on div "You've selected Holiday Inn Express Kota Kinabalu City Centre Check-in : 14 Oct…" at bounding box center [659, 296] width 1318 height 545
click at [820, 467] on div "Price Summary Total 1 night(s) x 1 room(s) MYR 344.80 Service fee MYR 10.00 Tot…" at bounding box center [880, 296] width 235 height 545
click at [973, 319] on div "Price Summary Total 1 night(s) x 1 room(s) MYR 344.80 Service fee MYR 10.00 Tot…" at bounding box center [880, 296] width 235 height 545
click at [496, 328] on body "Back to hotel details Review selection You've selected Holiday Inn Express Kota…" at bounding box center [659, 324] width 1318 height 649
click at [423, 264] on div at bounding box center [659, 324] width 1318 height 649
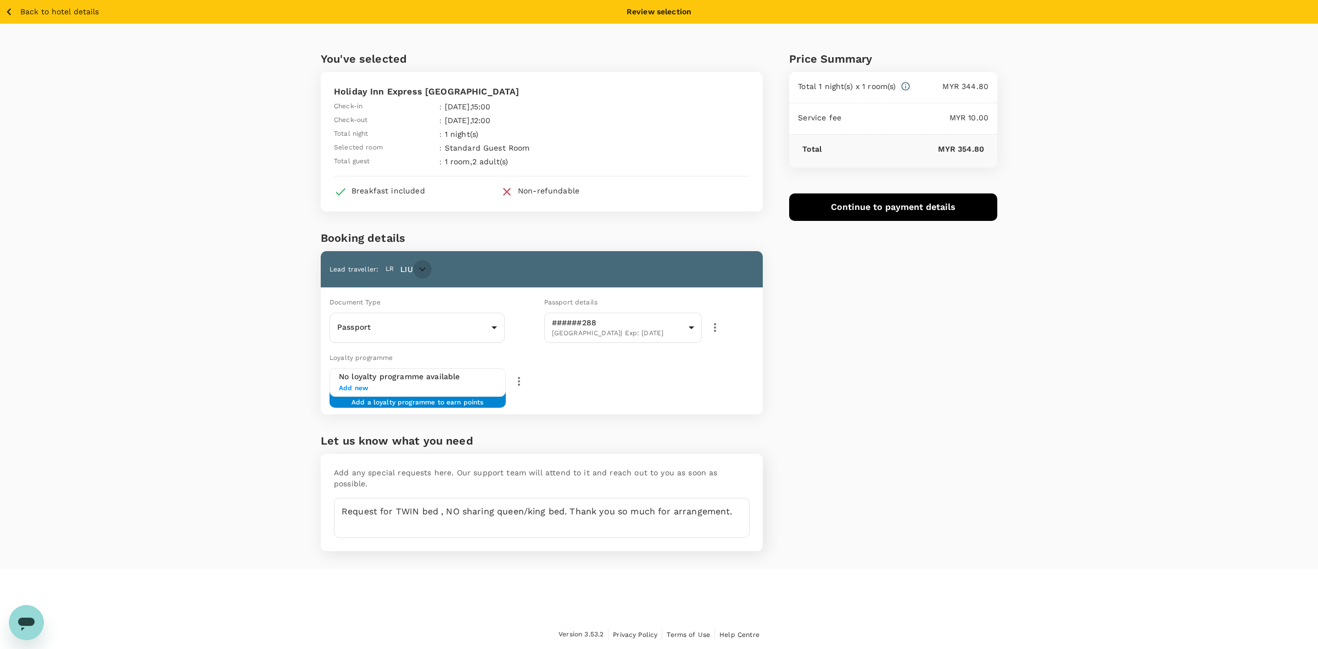
click at [421, 268] on icon "button" at bounding box center [422, 269] width 13 height 13
click at [415, 305] on p "Emi##@kkg#######" at bounding box center [430, 306] width 80 height 11
type input "f612705c-98a3-4f41-afee-28a24e6778ab"
click at [452, 327] on body "Back to hotel details Review selection You've selected Holiday Inn Express Kota…" at bounding box center [659, 324] width 1318 height 649
click at [433, 368] on li "ID card" at bounding box center [417, 375] width 175 height 18
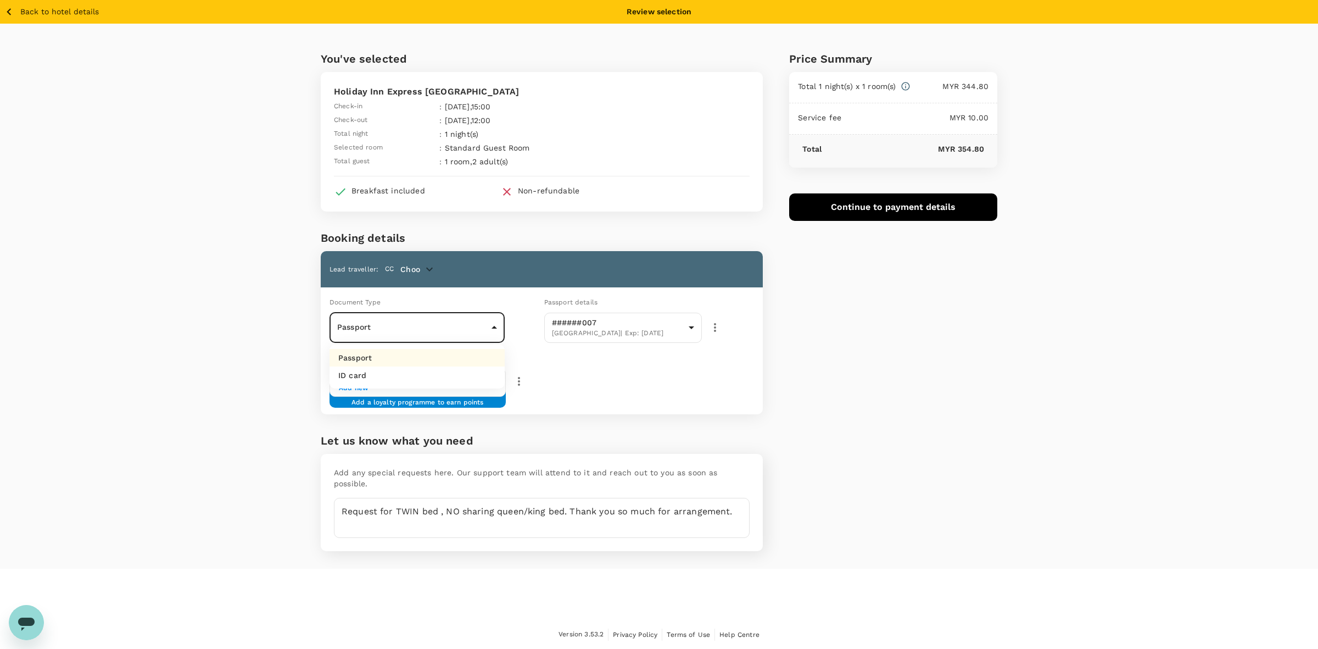
type input "Id card"
click at [664, 391] on div "Loyalty programme No loyalty programme available Add new Add a loyalty programm…" at bounding box center [539, 380] width 447 height 67
click at [908, 359] on div "Price Summary Total 1 night(s) x 1 room(s) MYR 344.80 Service fee MYR 10.00 Tot…" at bounding box center [880, 296] width 235 height 545
click at [860, 326] on div "Price Summary Total 1 night(s) x 1 room(s) MYR 344.80 Service fee MYR 10.00 Tot…" at bounding box center [880, 296] width 235 height 545
click at [870, 396] on div "Price Summary Total 1 night(s) x 1 room(s) MYR 344.80 Service fee MYR 10.00 Tot…" at bounding box center [880, 296] width 235 height 545
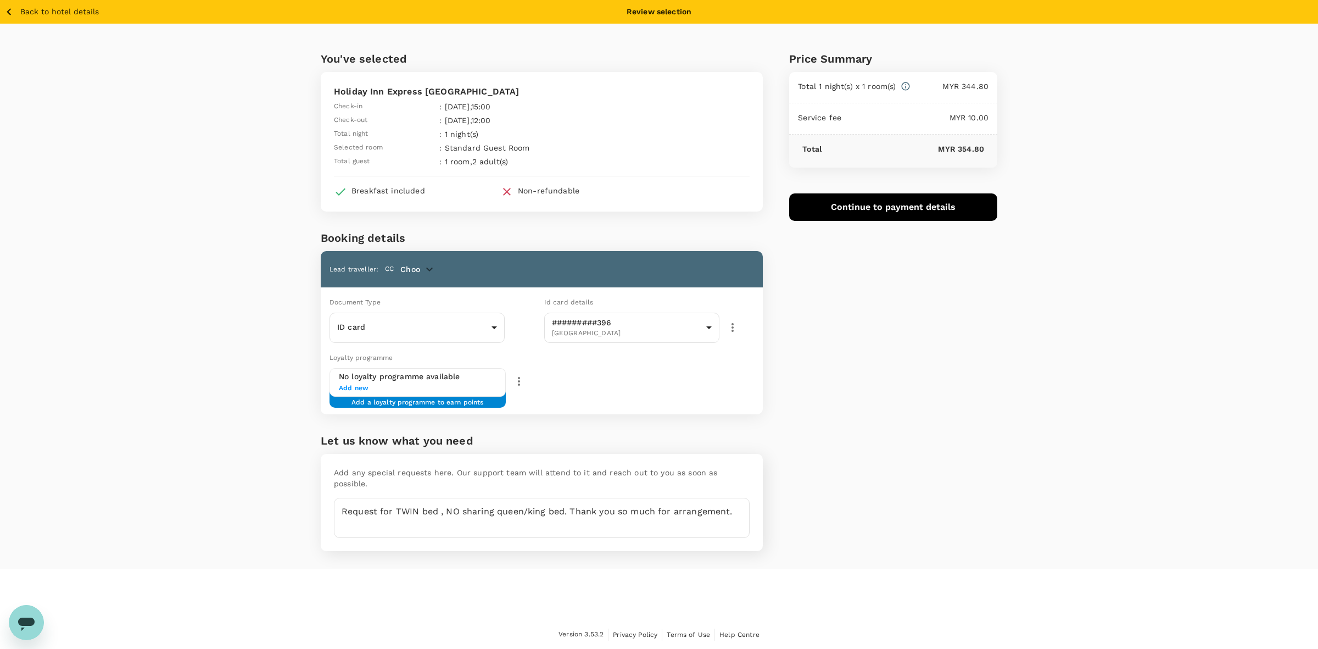
click at [895, 333] on div "Price Summary Total 1 night(s) x 1 room(s) MYR 344.80 Service fee MYR 10.00 Tot…" at bounding box center [880, 296] width 235 height 545
click at [872, 202] on button "Continue to payment details" at bounding box center [893, 206] width 208 height 27
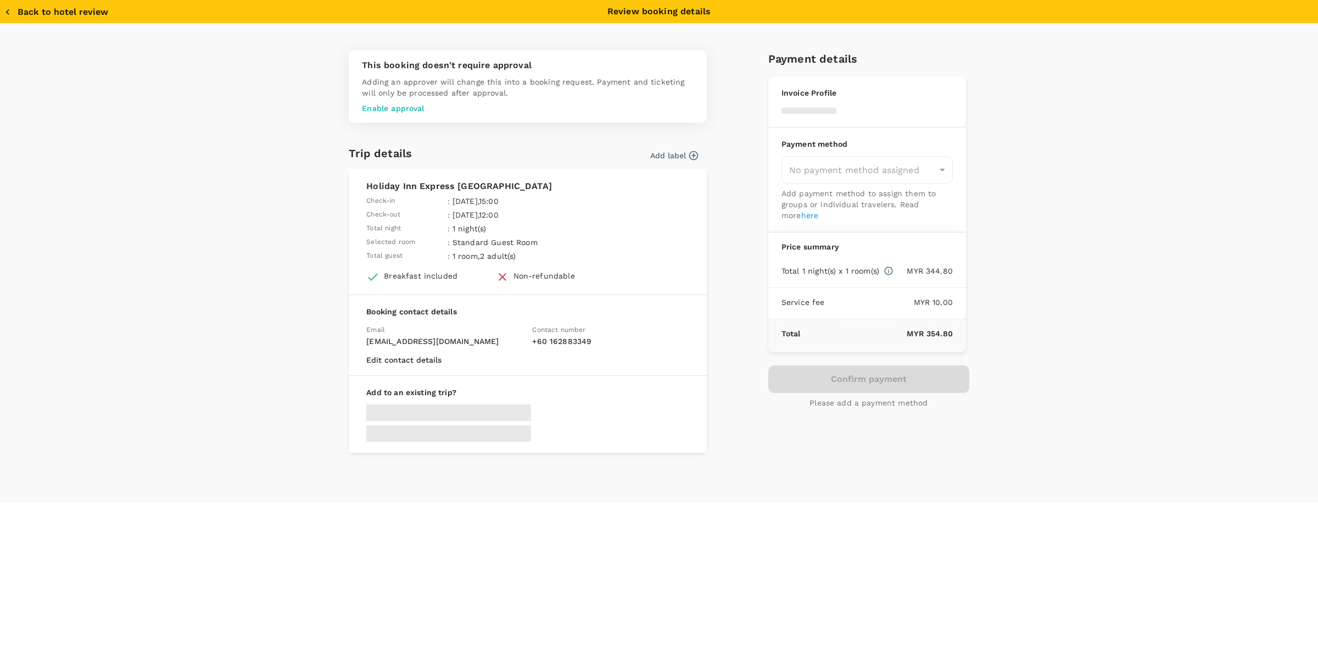
type input "9e510fc4-1fa6-4d7b-ad18-59a5d7afb8c4"
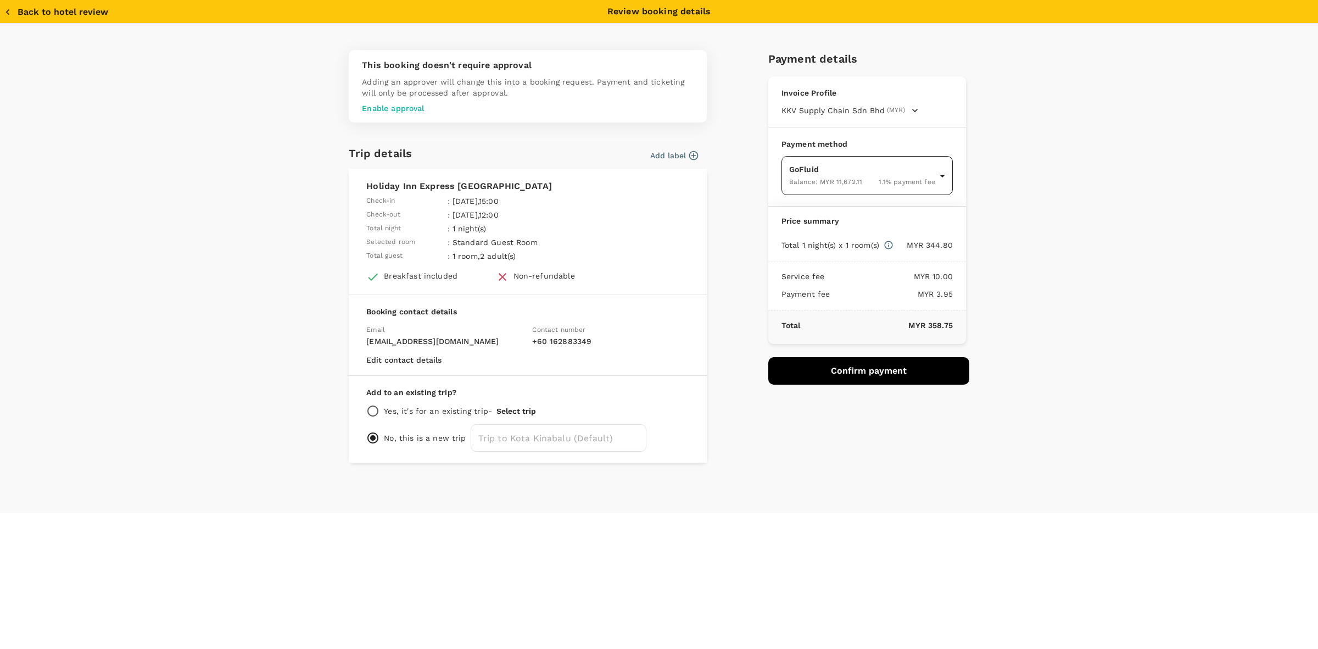
click at [834, 184] on body "Back to hotel details Review selection You've selected Holiday Inn Express Kota…" at bounding box center [659, 324] width 1318 height 649
click at [825, 265] on span "Balance : MYR 11,672.11" at bounding box center [827, 269] width 73 height 8
click at [856, 364] on button "Confirm payment" at bounding box center [869, 370] width 201 height 27
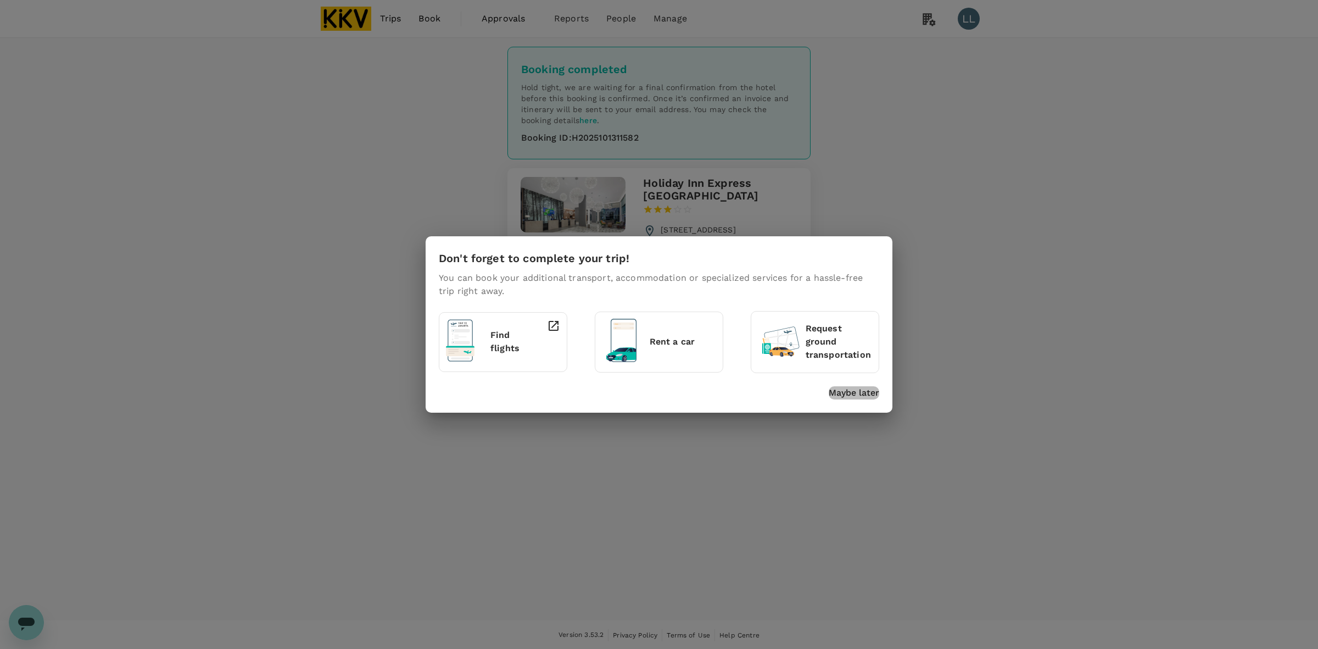
click at [842, 393] on p "Maybe later" at bounding box center [854, 392] width 51 height 13
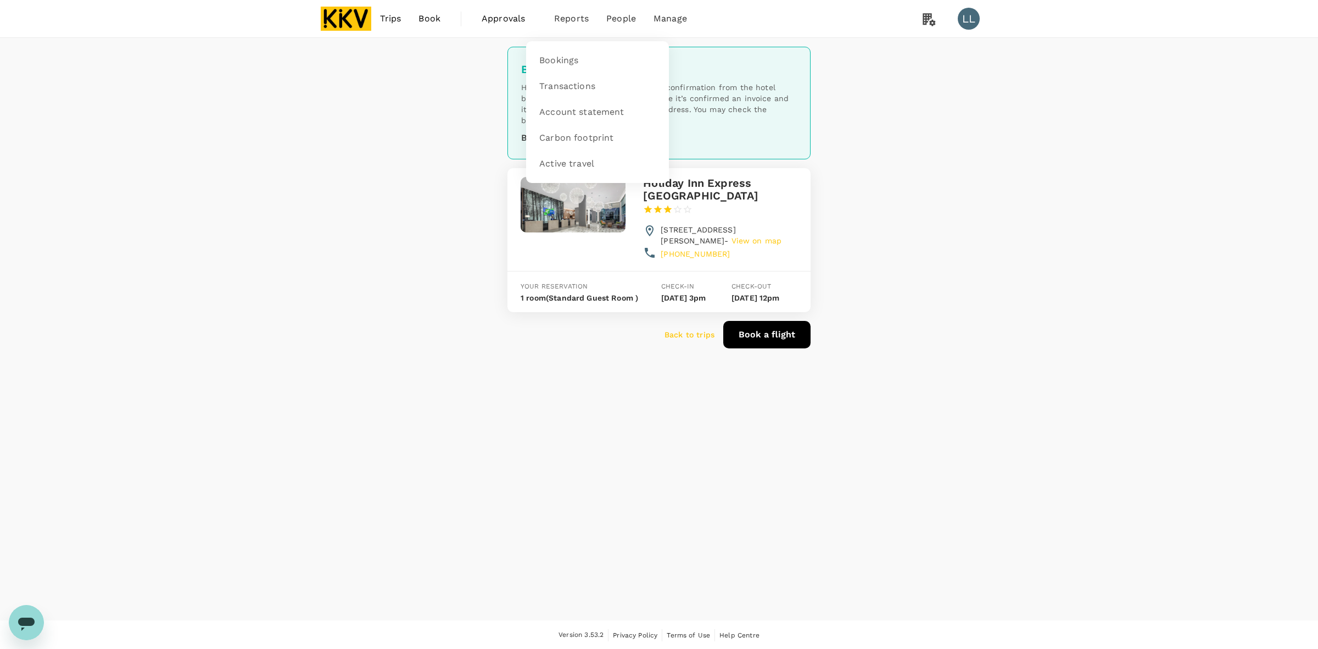
drag, startPoint x: 572, startPoint y: 19, endPoint x: 566, endPoint y: 31, distance: 13.8
click at [572, 19] on span "Reports" at bounding box center [571, 18] width 35 height 13
click at [550, 91] on span "Transactions" at bounding box center [567, 86] width 56 height 13
